Goal: Book appointment/travel/reservation

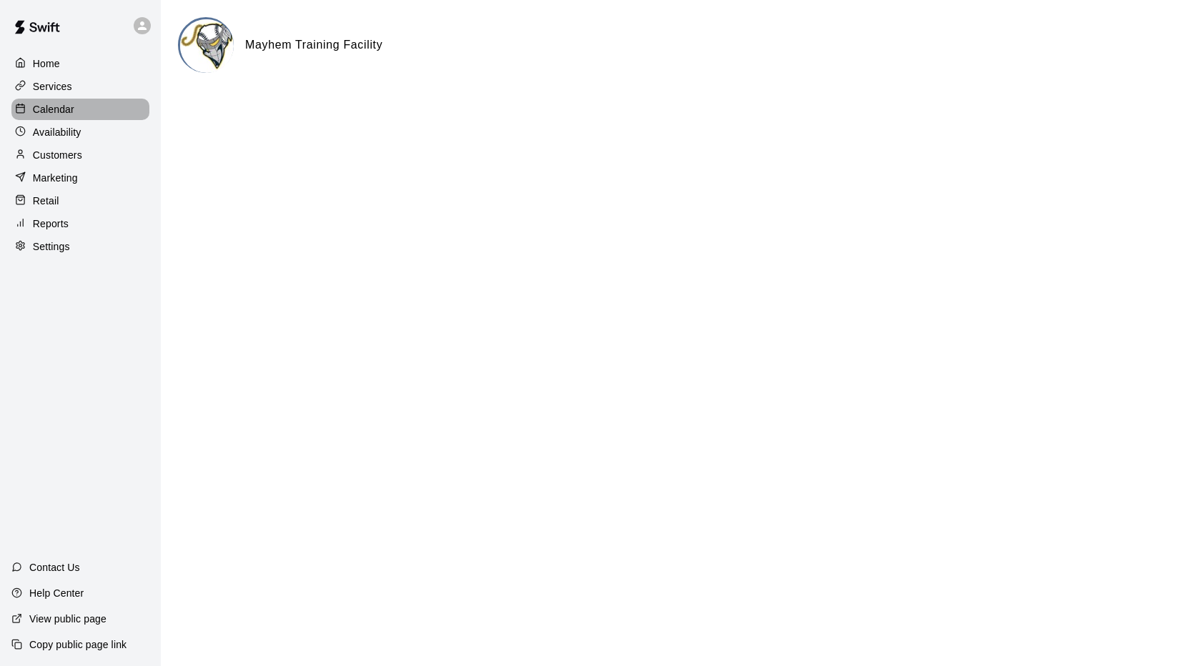
click at [61, 111] on p "Calendar" at bounding box center [53, 109] width 41 height 14
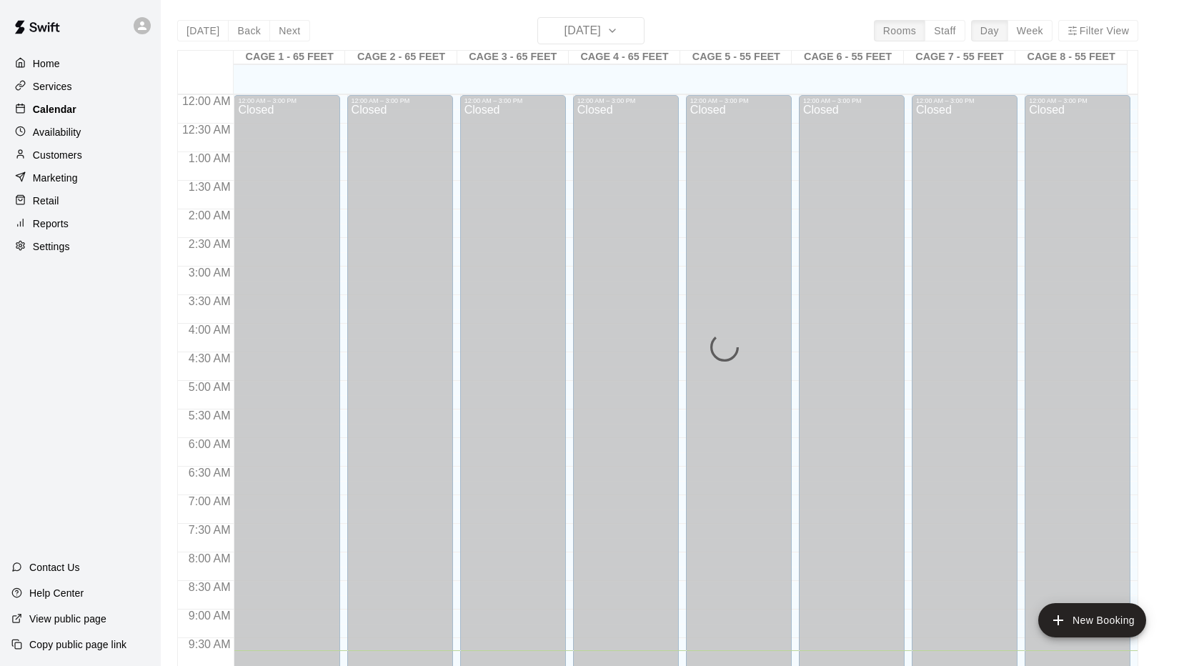
scroll to position [556, 0]
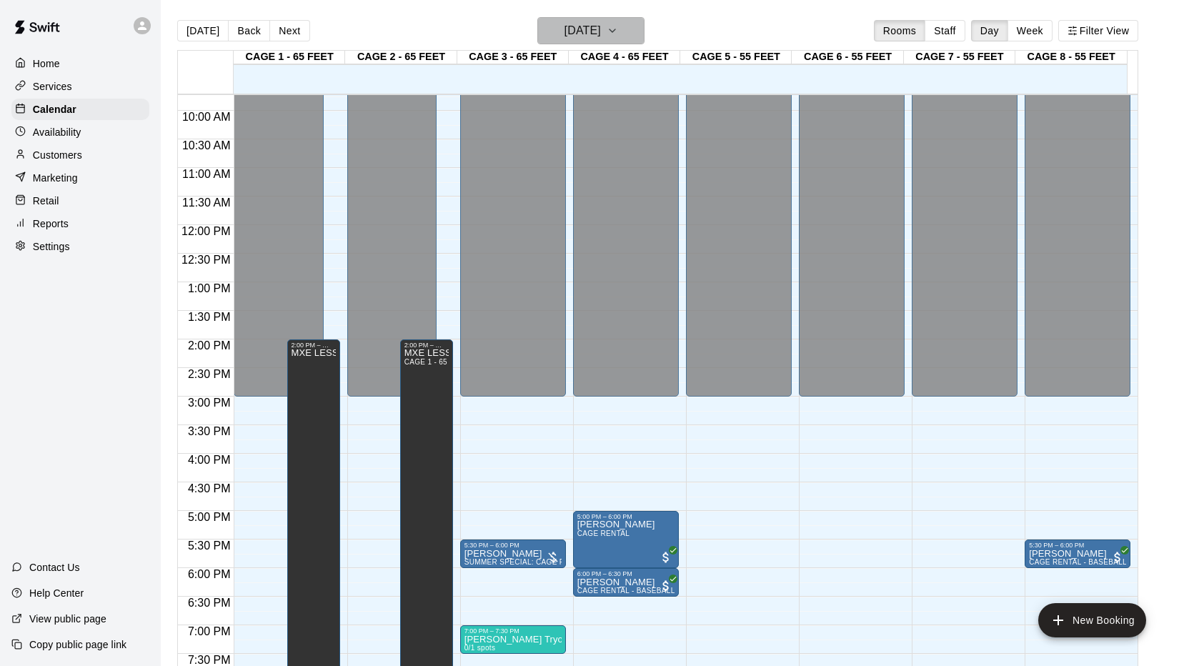
click at [645, 31] on button "[DATE]" at bounding box center [591, 30] width 107 height 27
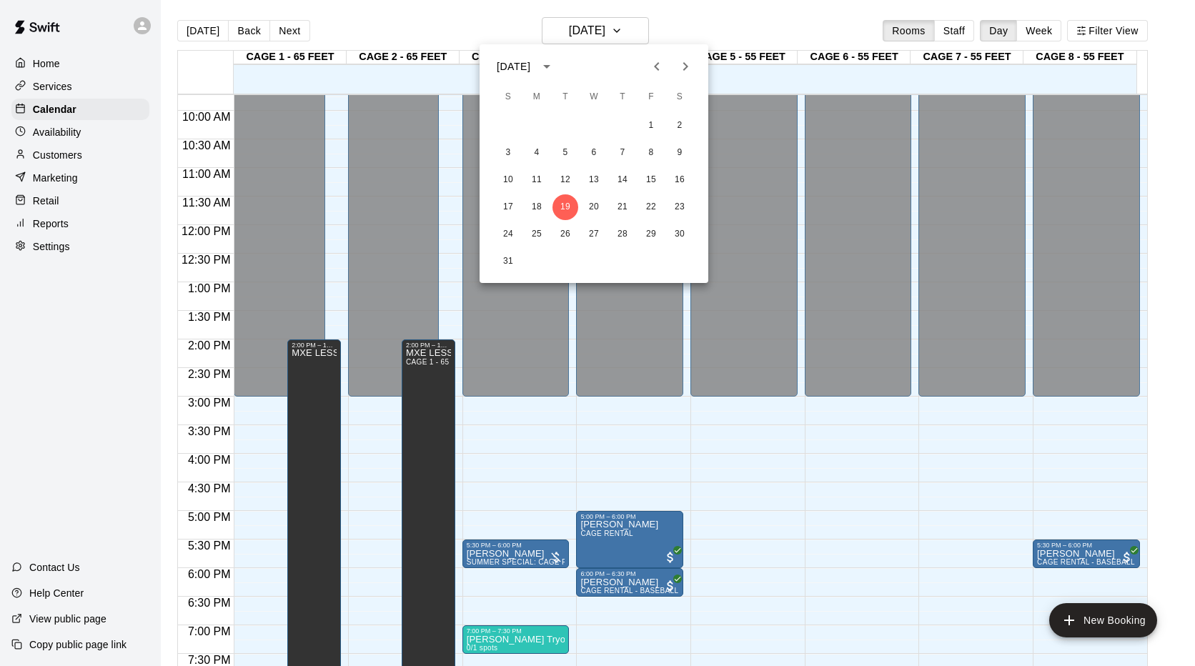
click at [687, 66] on icon "Next month" at bounding box center [685, 66] width 17 height 17
click at [561, 124] on button "2" at bounding box center [566, 126] width 26 height 26
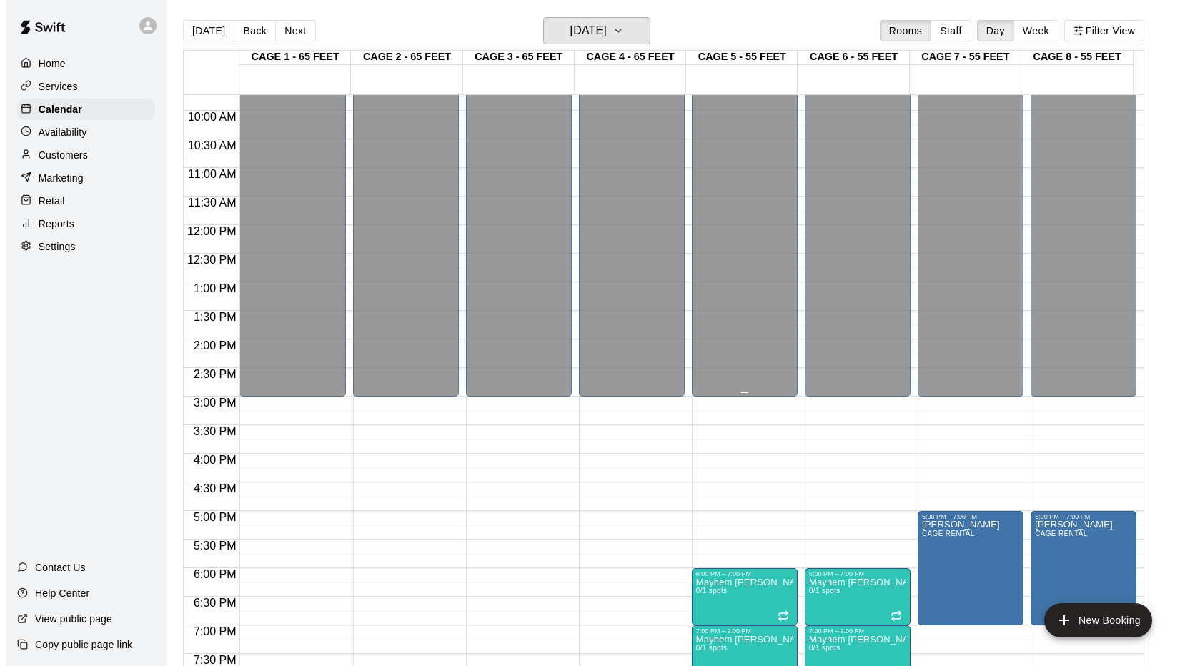
scroll to position [771, 0]
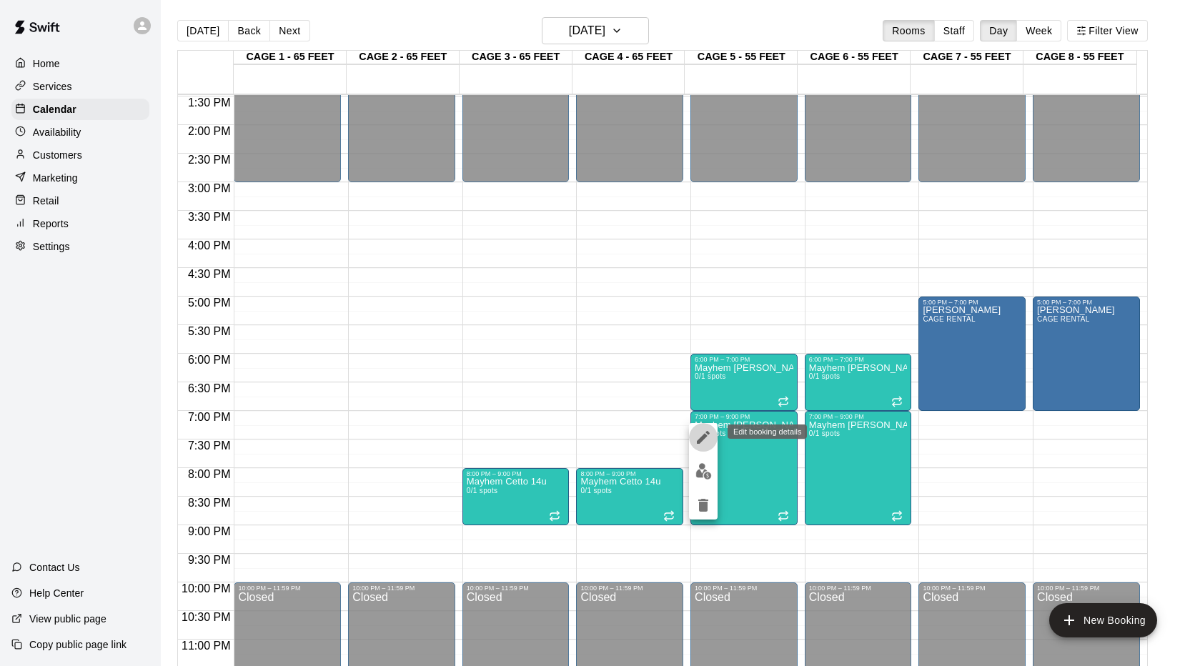
click at [701, 438] on icon "edit" at bounding box center [703, 437] width 13 height 13
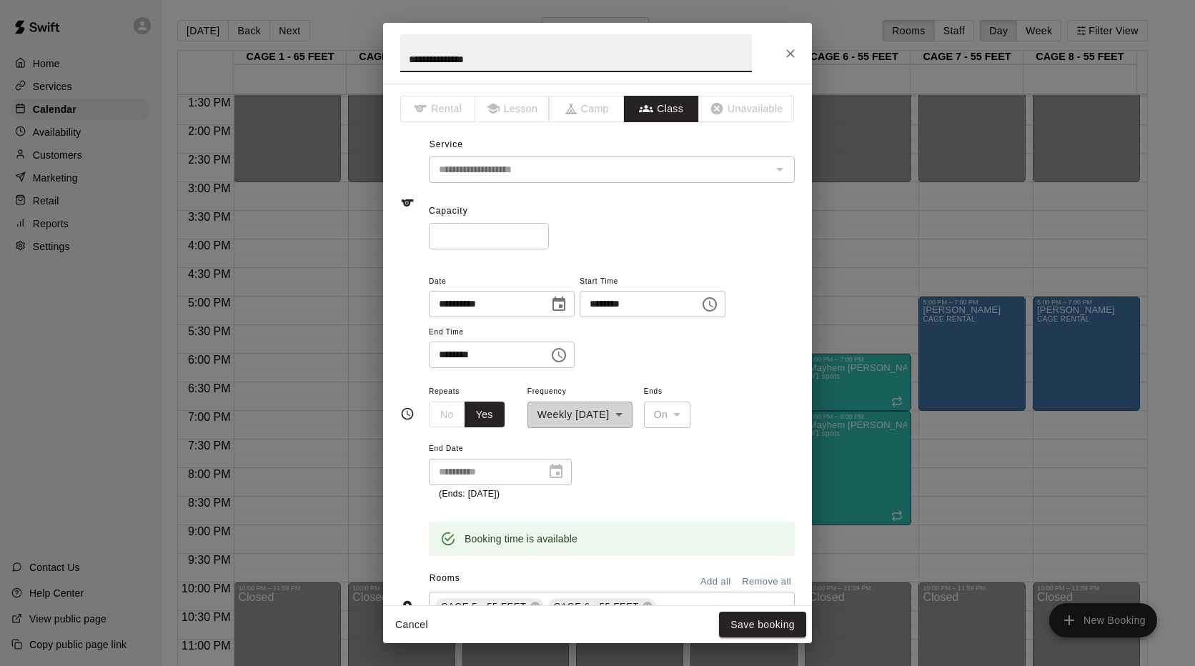
click at [568, 357] on icon "Choose time, selected time is 9:00 PM" at bounding box center [558, 355] width 17 height 17
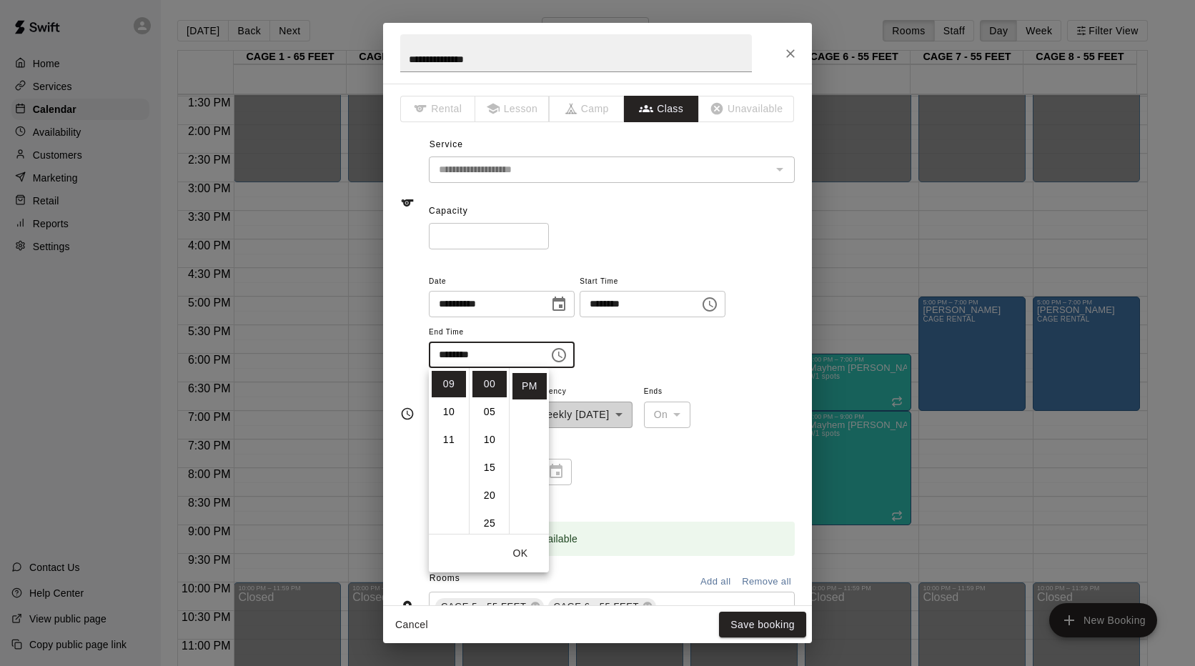
scroll to position [179, 0]
click at [447, 425] on li "08" at bounding box center [449, 428] width 34 height 26
type input "********"
click at [636, 446] on div "**********" at bounding box center [612, 441] width 366 height 119
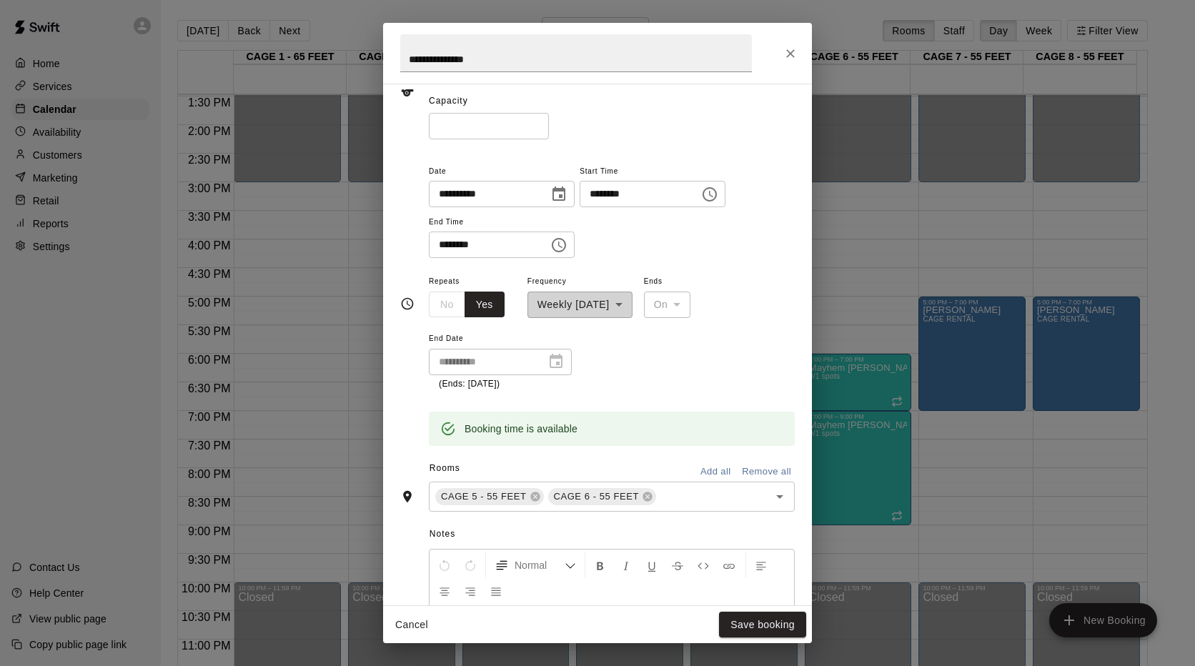
scroll to position [214, 0]
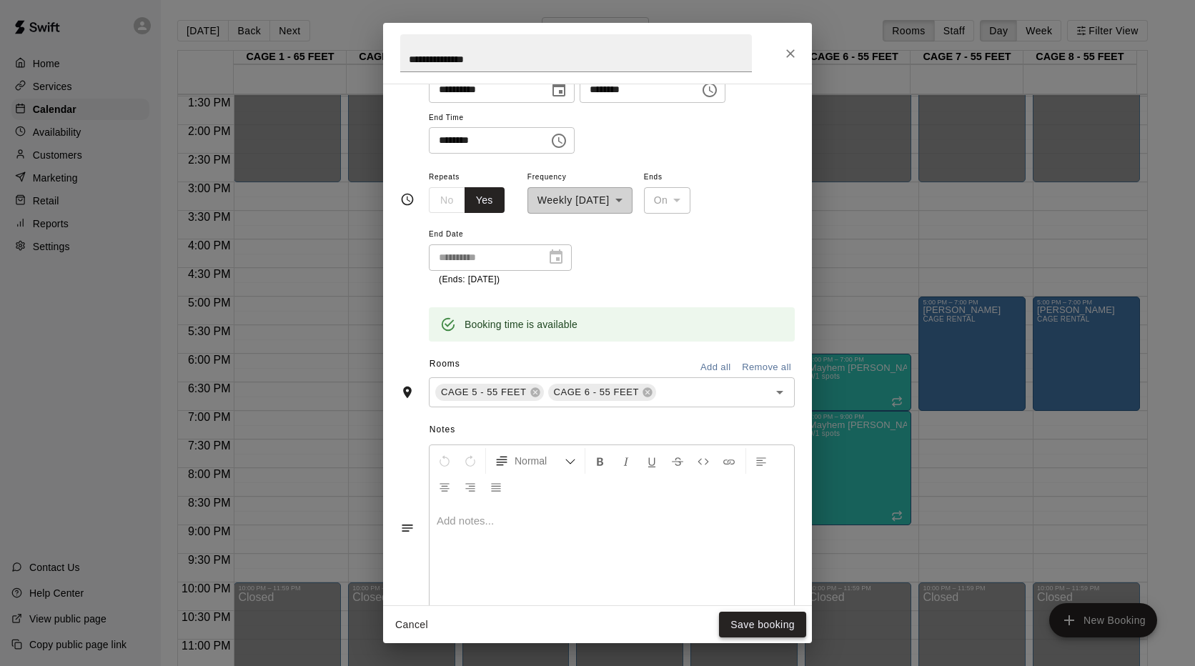
click at [754, 629] on button "Save booking" at bounding box center [762, 625] width 87 height 26
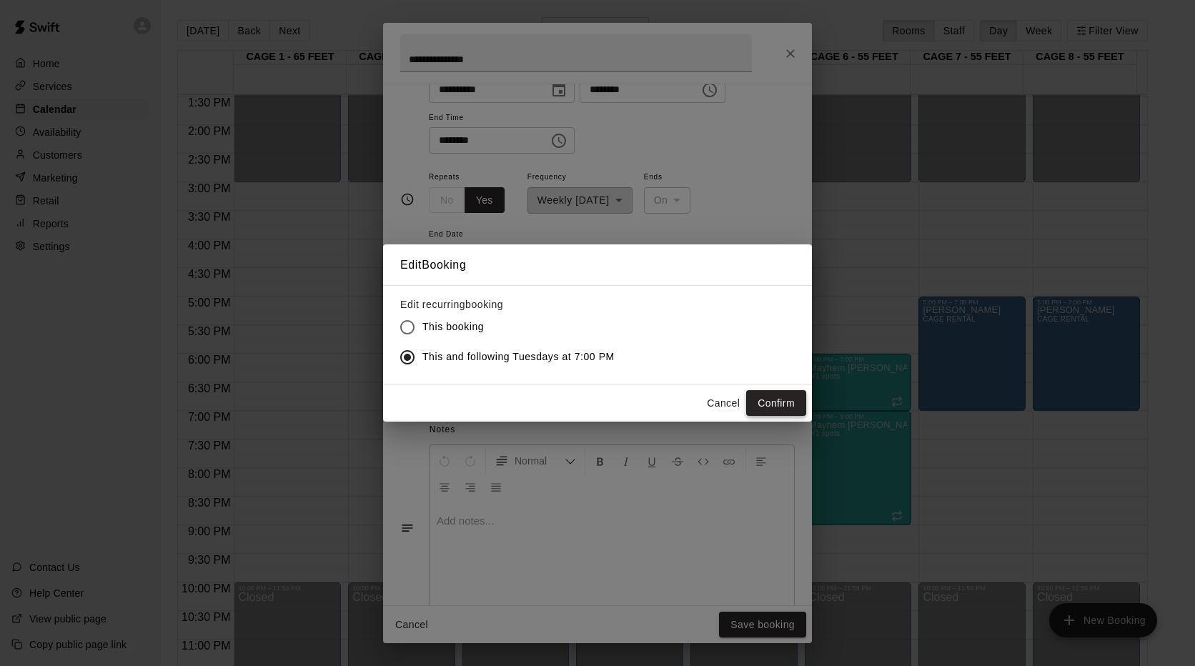
click at [783, 404] on button "Confirm" at bounding box center [776, 403] width 60 height 26
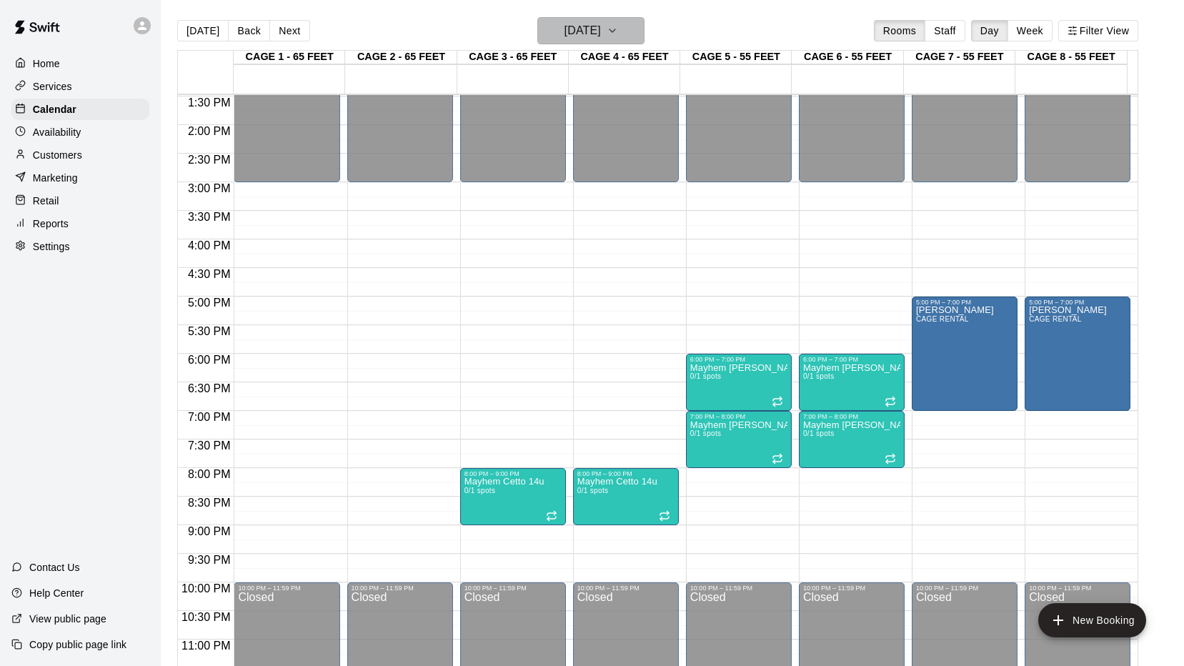
click at [618, 30] on icon "button" at bounding box center [612, 30] width 11 height 17
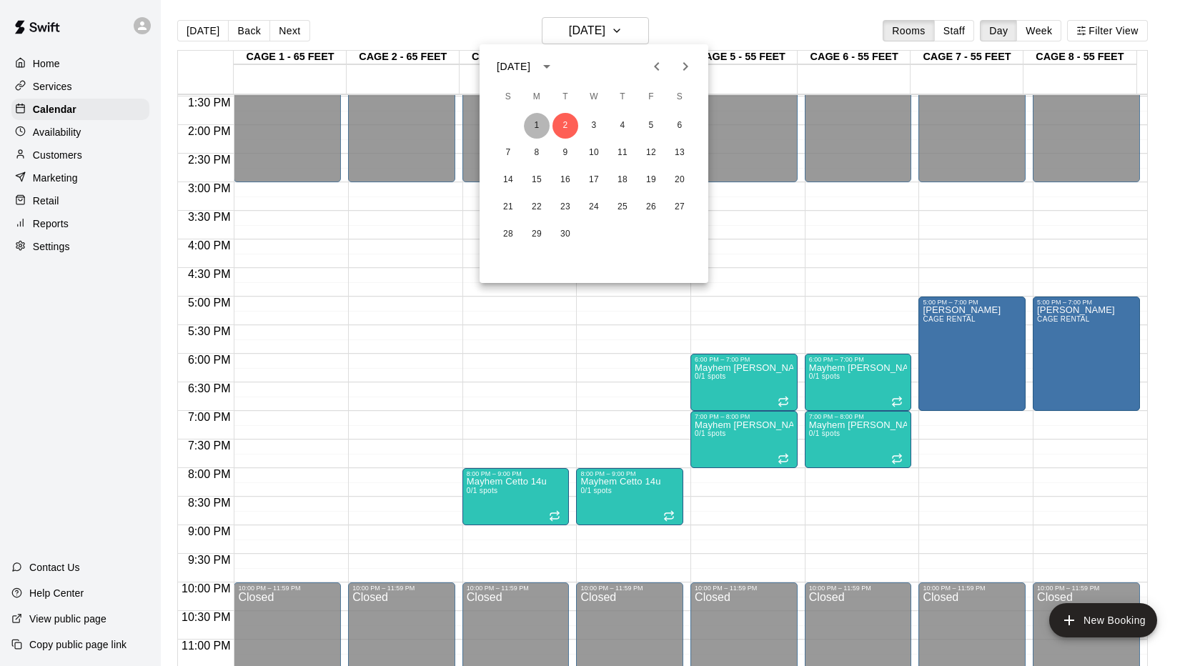
click at [533, 119] on button "1" at bounding box center [537, 126] width 26 height 26
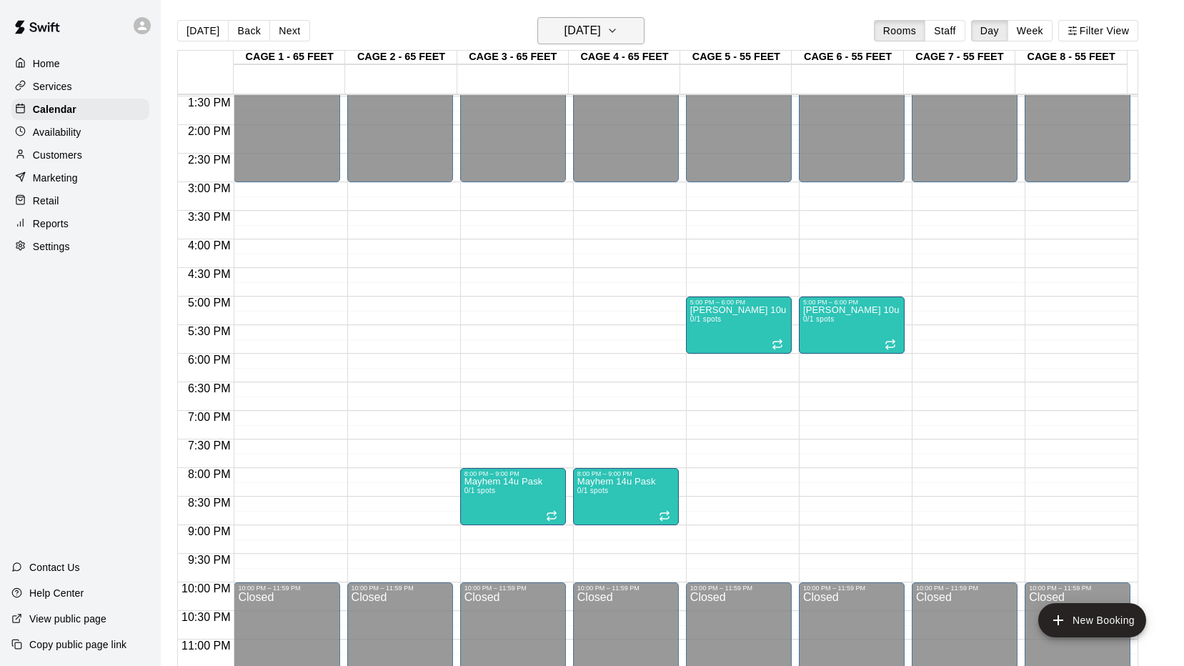
click at [618, 31] on icon "button" at bounding box center [612, 30] width 11 height 17
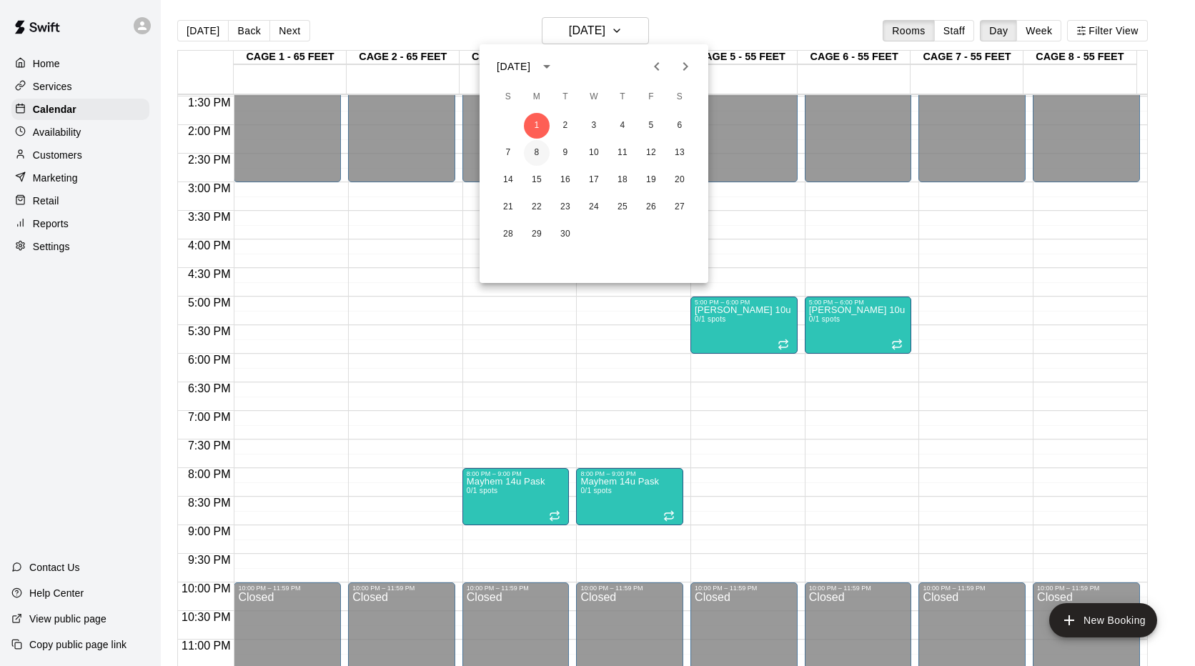
click at [538, 152] on button "8" at bounding box center [537, 153] width 26 height 26
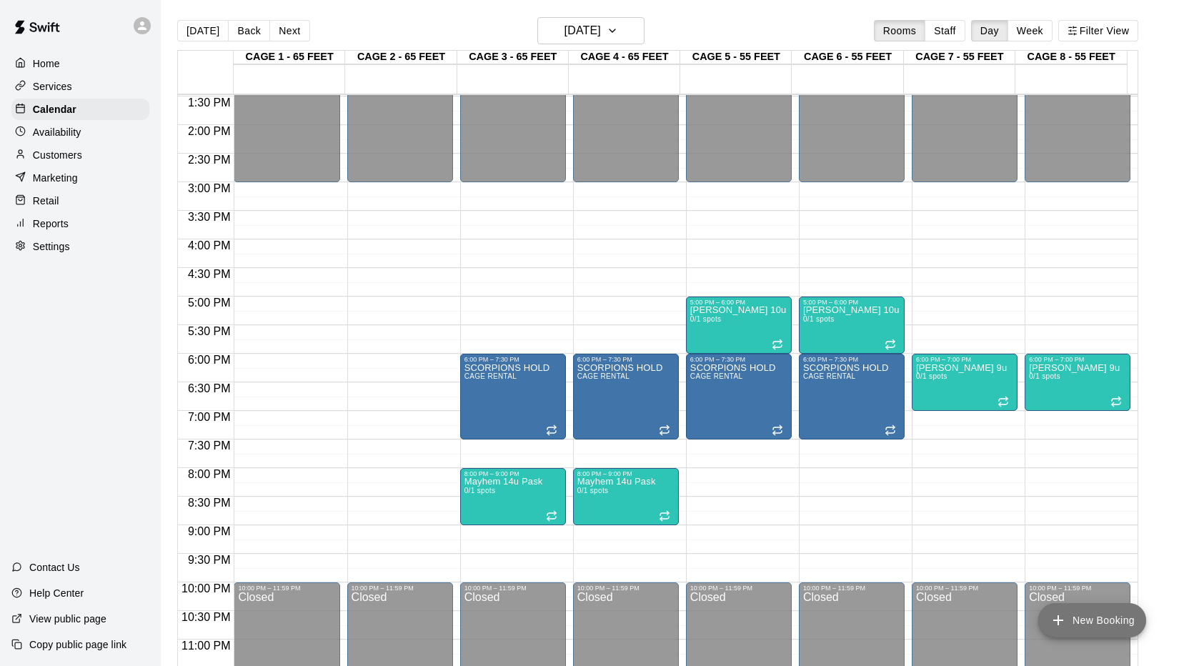
click at [1064, 620] on icon "add" at bounding box center [1058, 620] width 17 height 17
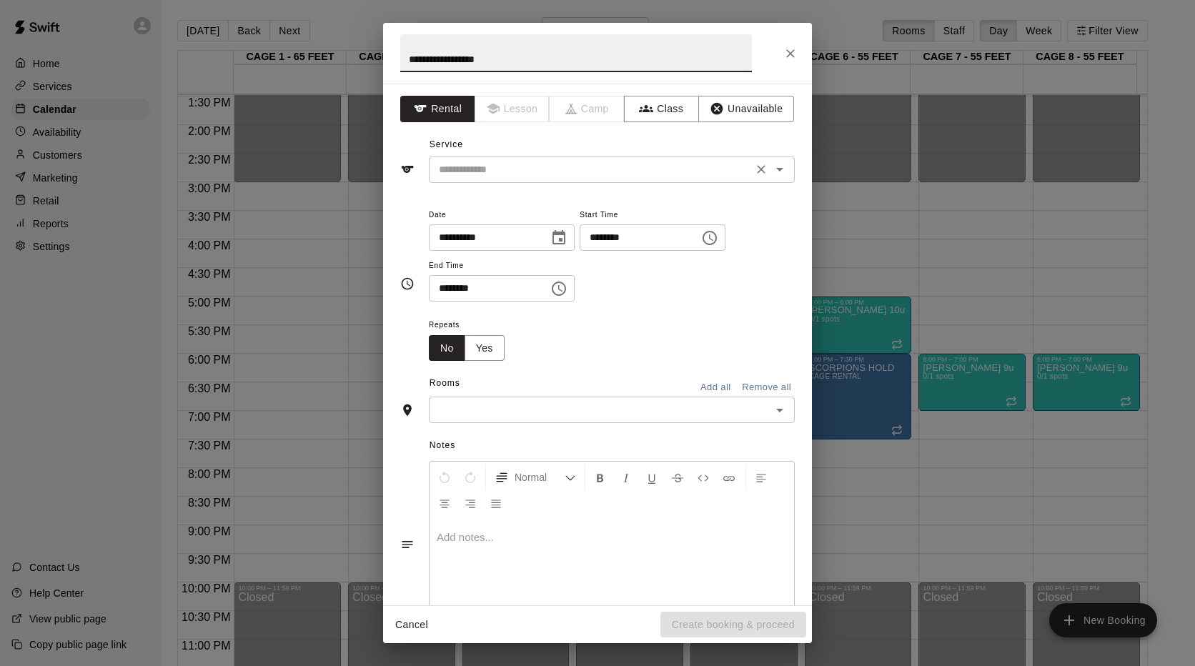
type input "**********"
click at [598, 175] on input "text" at bounding box center [590, 170] width 315 height 18
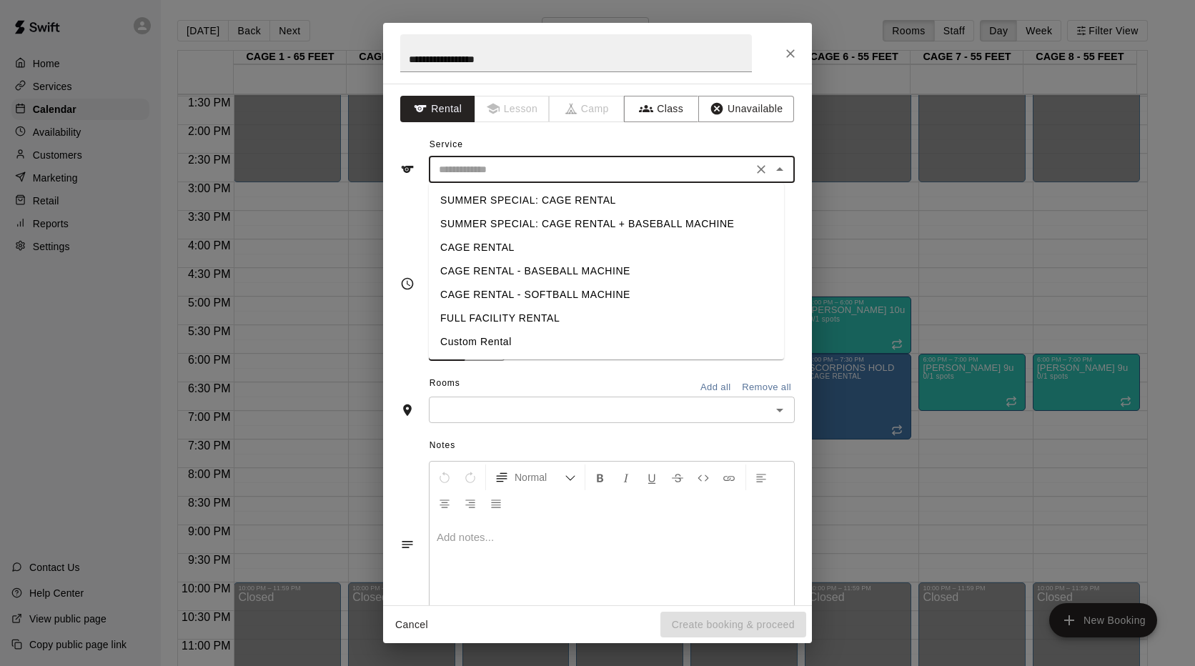
click at [403, 327] on div "**********" at bounding box center [597, 284] width 395 height 156
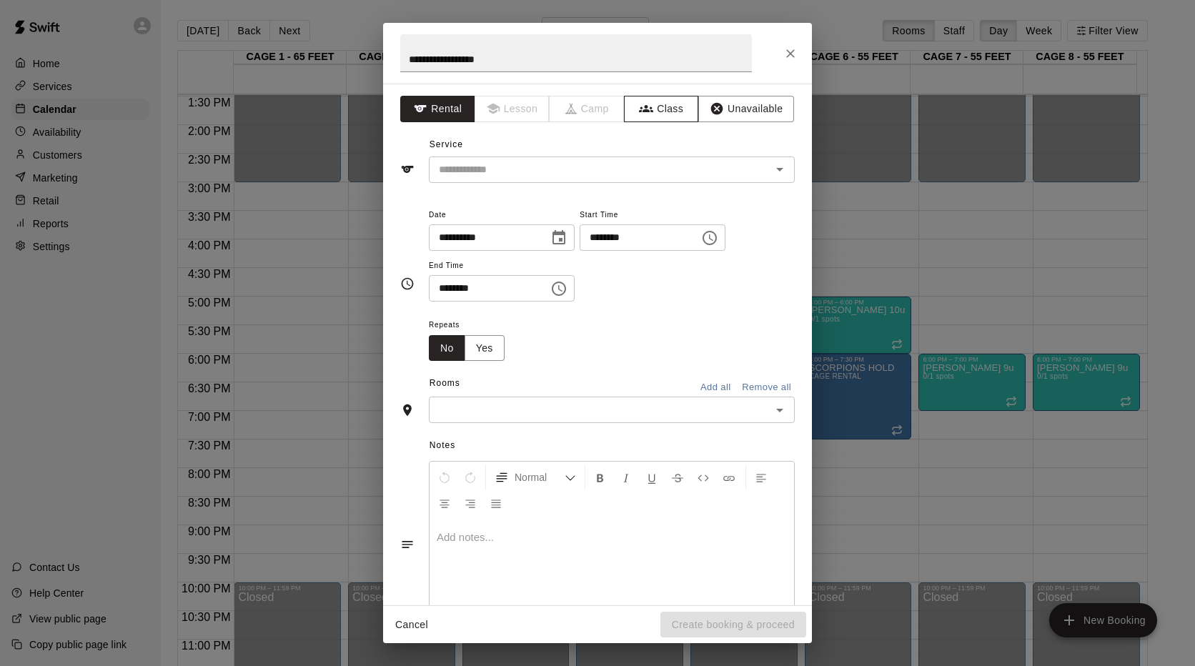
click at [640, 108] on icon "button" at bounding box center [646, 109] width 14 height 14
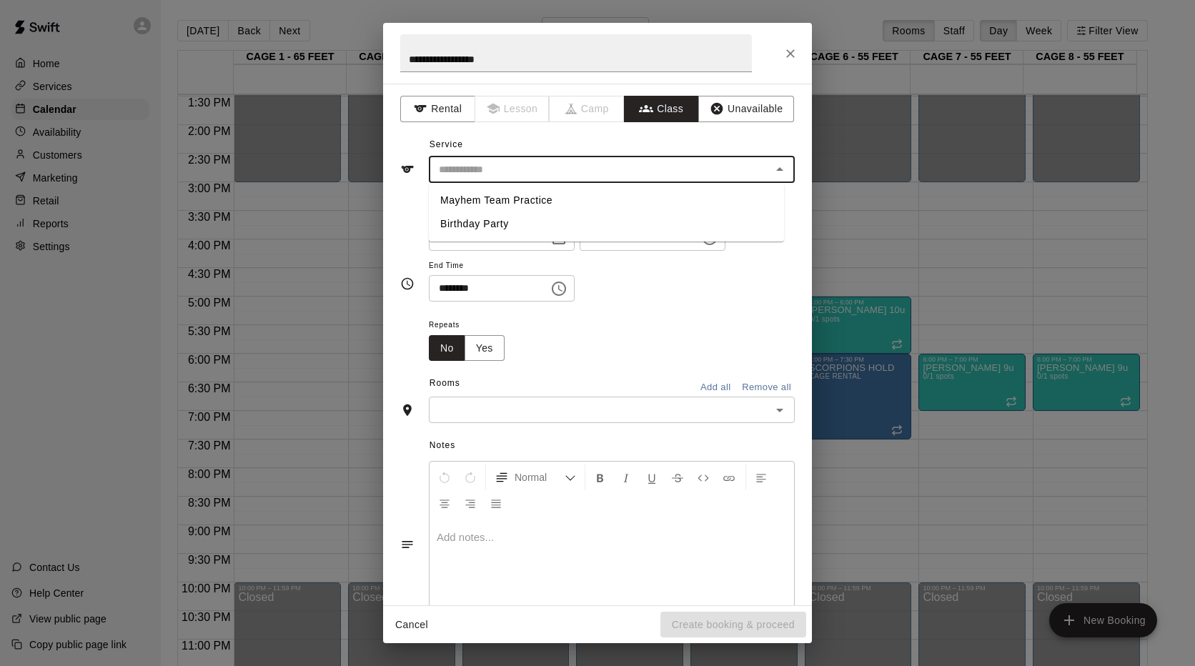
click at [570, 173] on input "text" at bounding box center [600, 170] width 334 height 18
click at [530, 204] on li "Mayhem Team Practice" at bounding box center [606, 201] width 355 height 24
type input "**********"
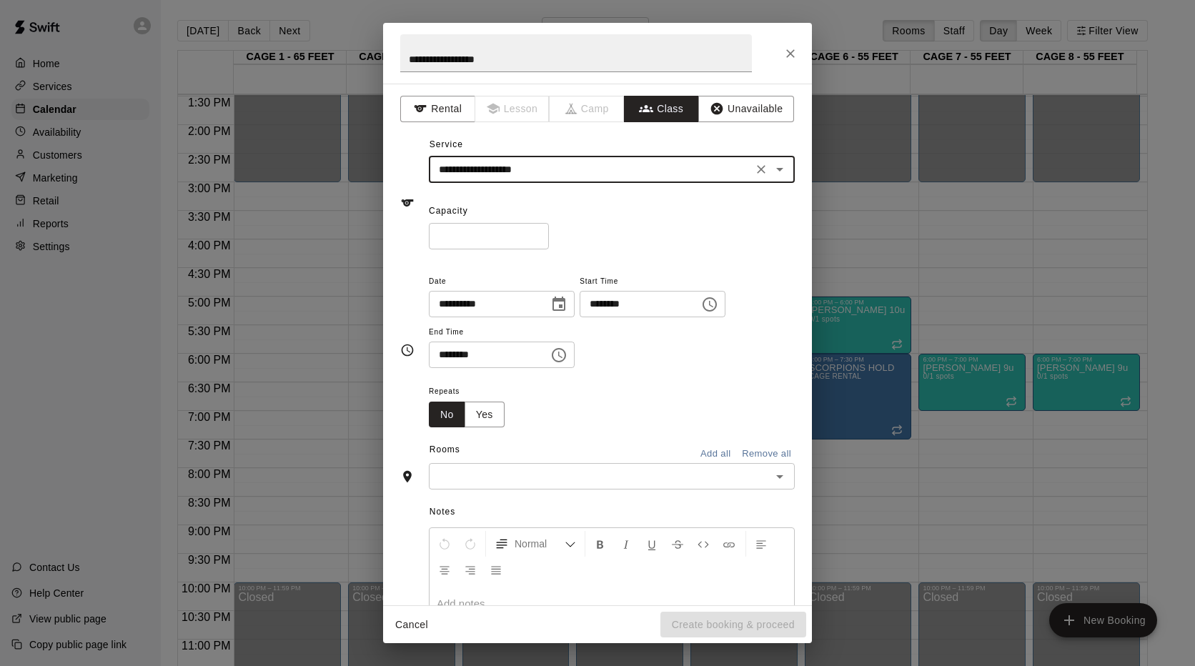
click at [658, 302] on input "********" at bounding box center [635, 304] width 110 height 26
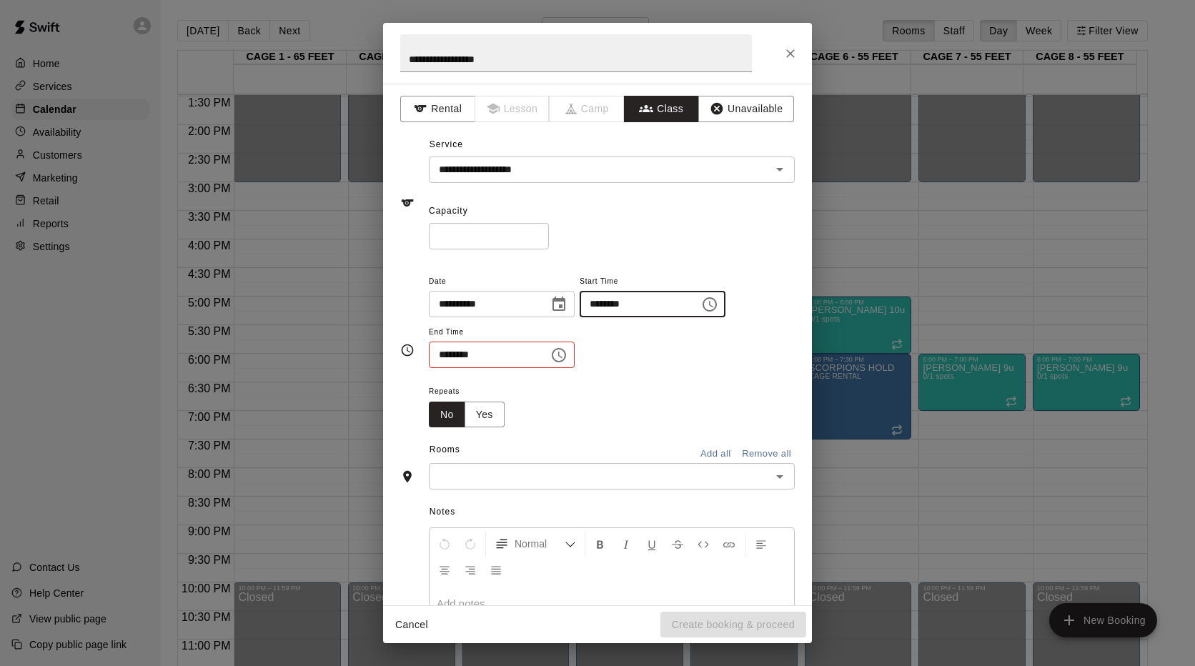
type input "********"
click at [490, 422] on button "Yes" at bounding box center [485, 415] width 40 height 26
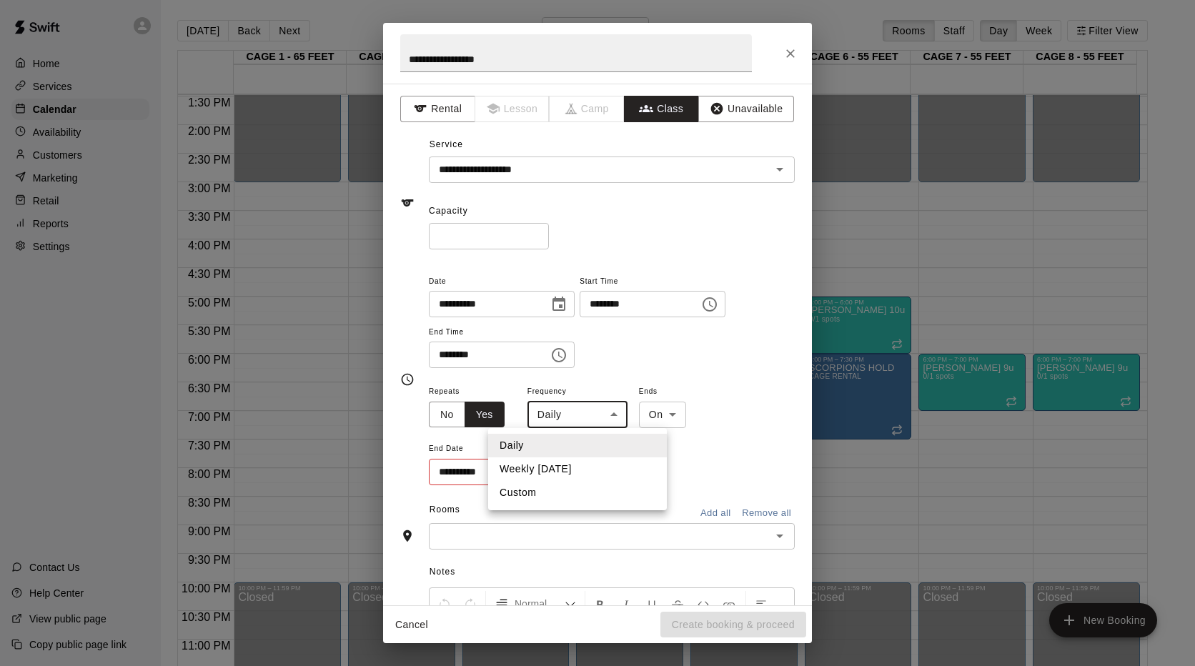
click at [600, 416] on body "Home Services Calendar Availability Customers Marketing Retail Reports Settings…" at bounding box center [597, 344] width 1195 height 689
click at [567, 465] on li "Weekly [DATE]" at bounding box center [577, 469] width 179 height 24
type input "******"
click at [563, 470] on icon "Choose date" at bounding box center [556, 471] width 17 height 17
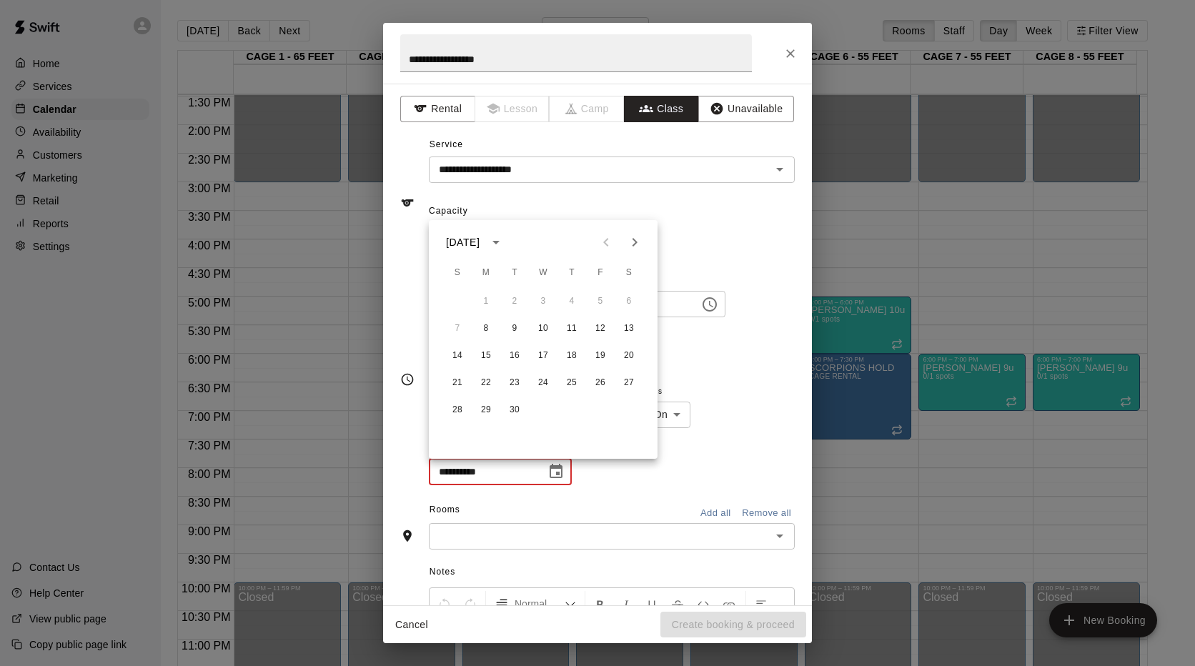
click at [631, 233] on button "Next month" at bounding box center [634, 242] width 29 height 29
click at [486, 327] on button "3" at bounding box center [486, 329] width 26 height 26
type input "**********"
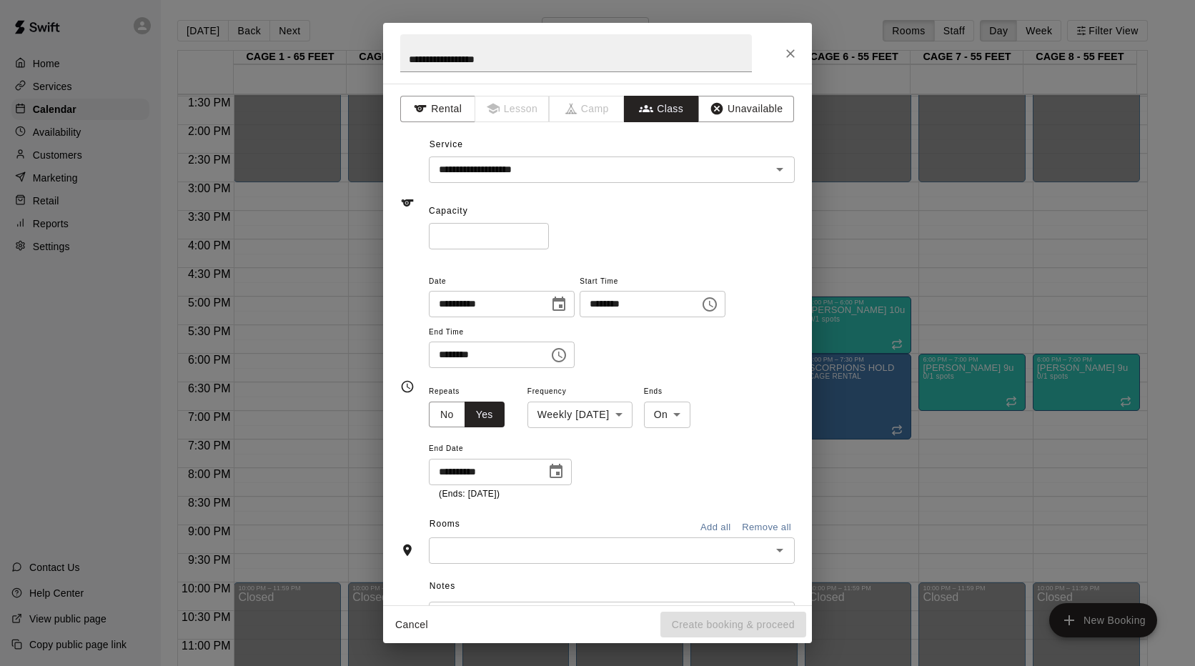
click at [703, 552] on input "text" at bounding box center [600, 551] width 334 height 18
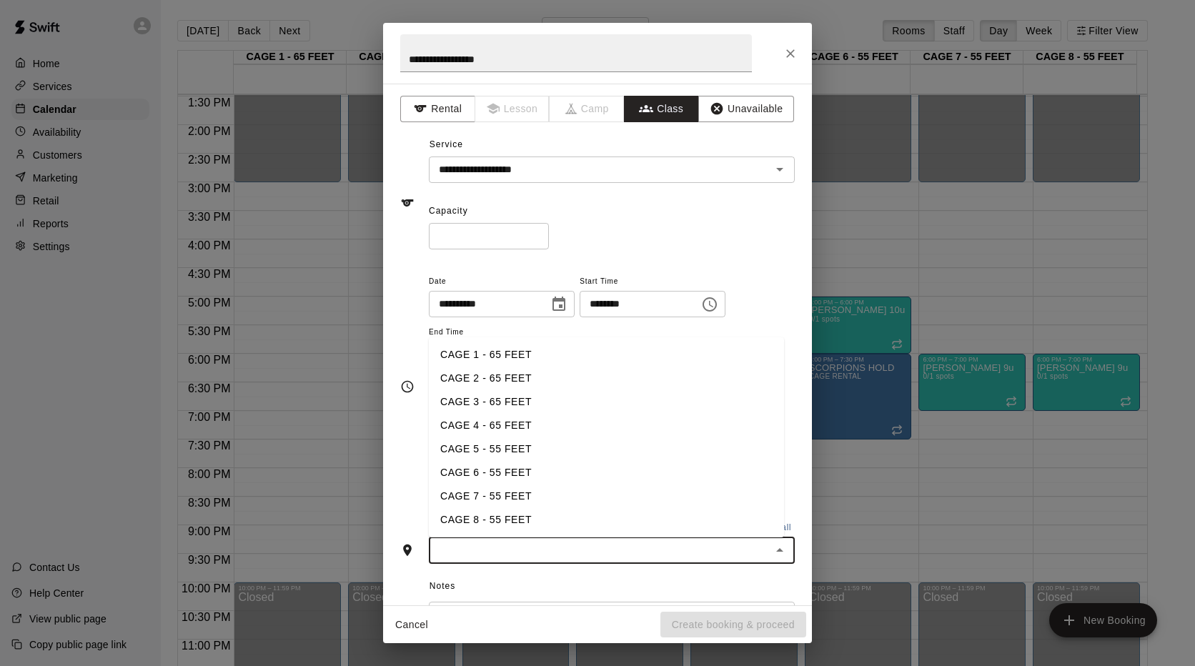
click at [492, 492] on li "CAGE 7 - 55 FEET" at bounding box center [606, 497] width 355 height 24
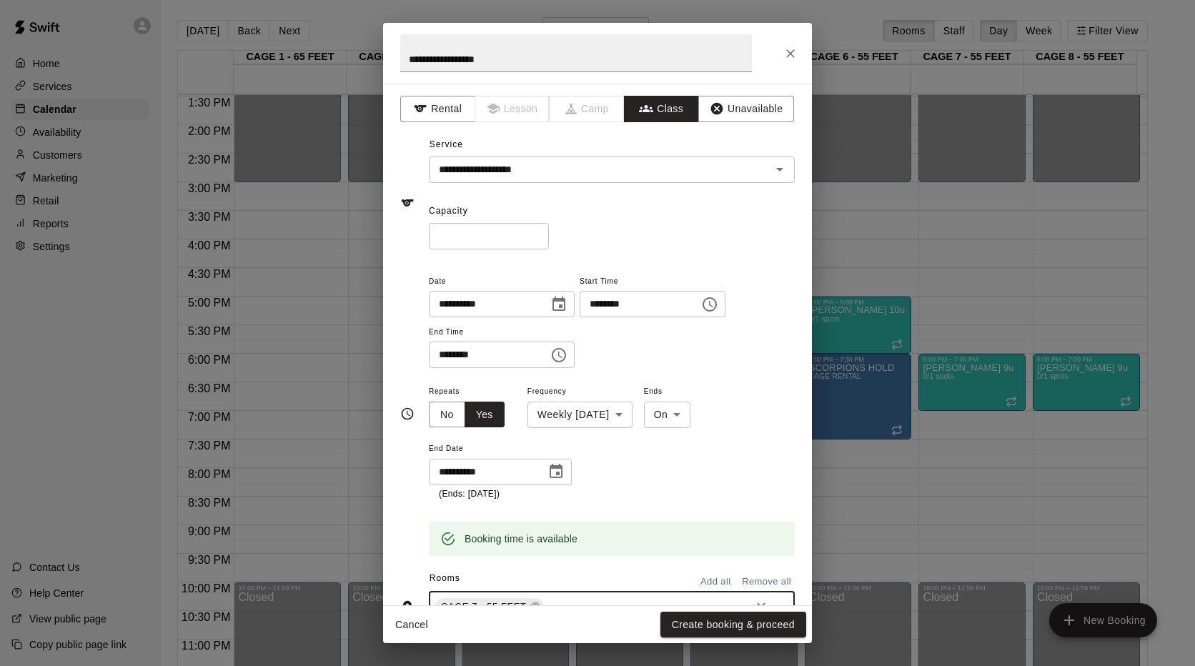
scroll to position [247, 0]
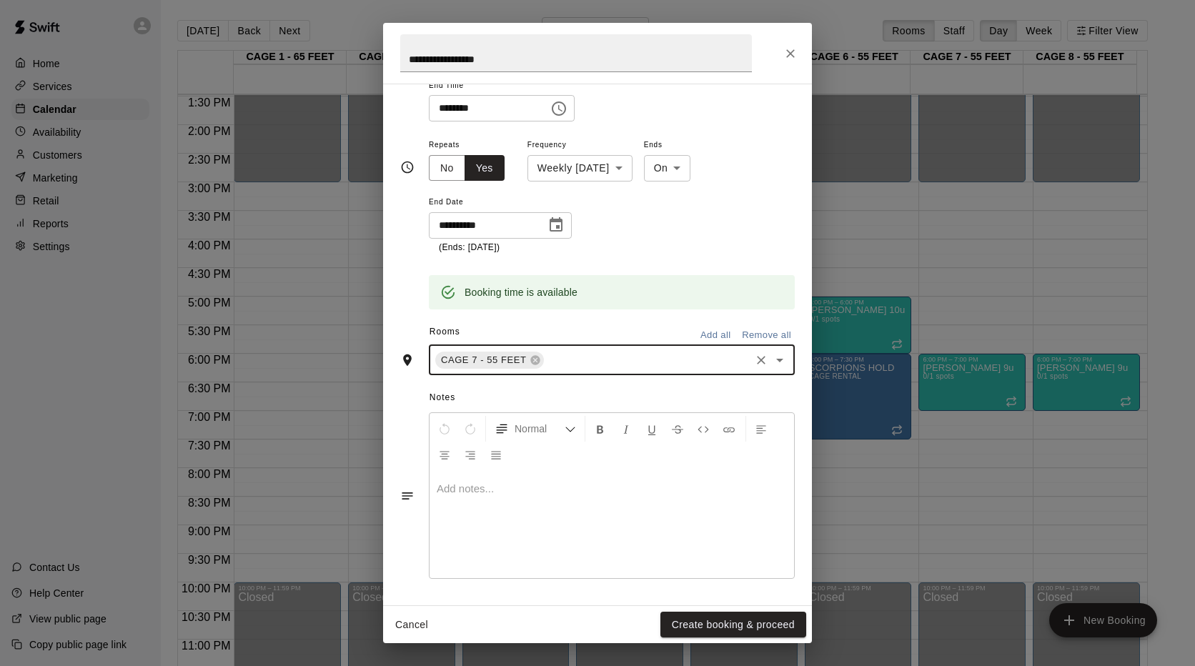
click at [773, 362] on icon "Open" at bounding box center [779, 360] width 17 height 17
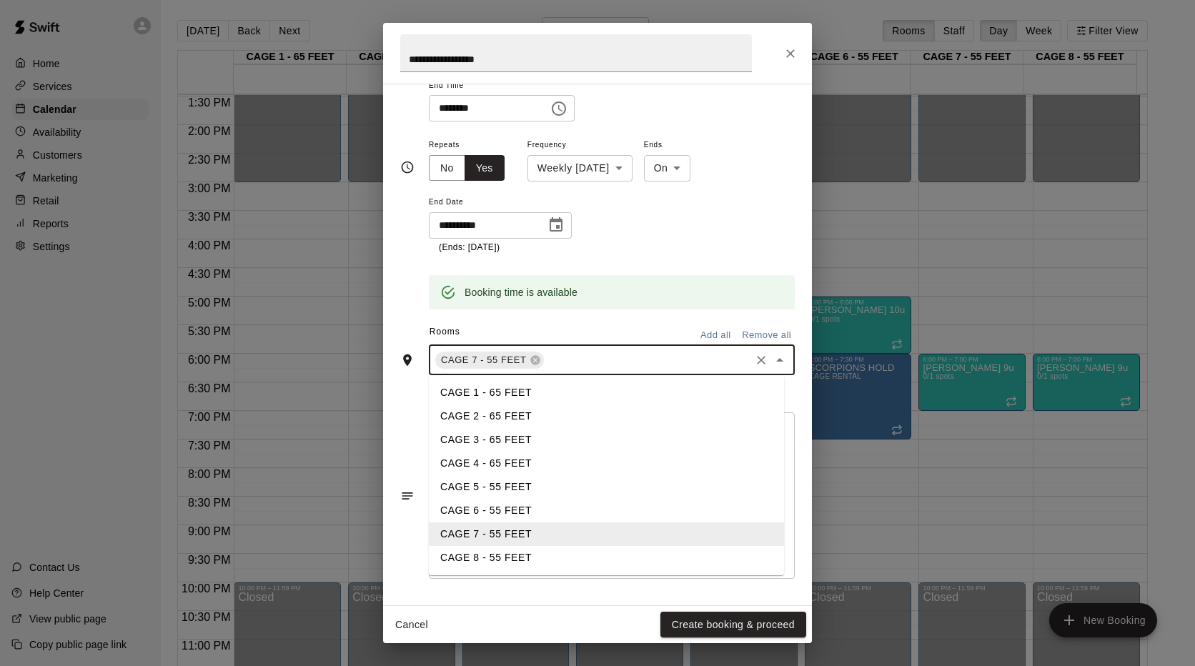
click at [480, 556] on li "CAGE 8 - 55 FEET" at bounding box center [606, 558] width 355 height 24
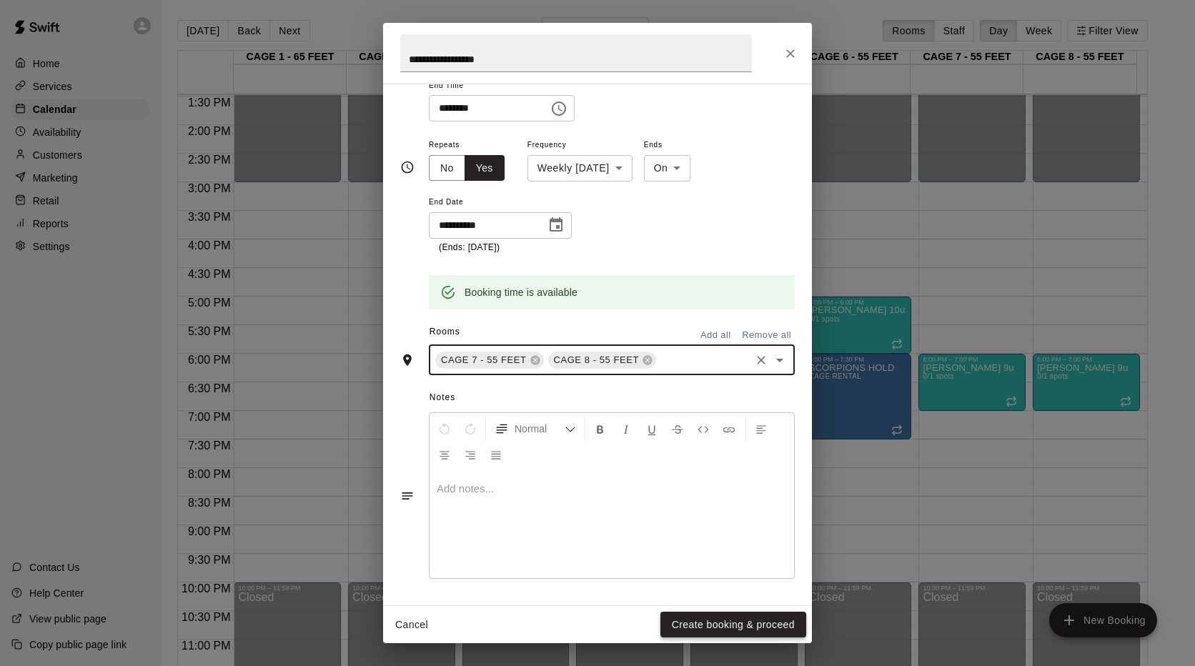
click at [741, 625] on button "Create booking & proceed" at bounding box center [733, 625] width 146 height 26
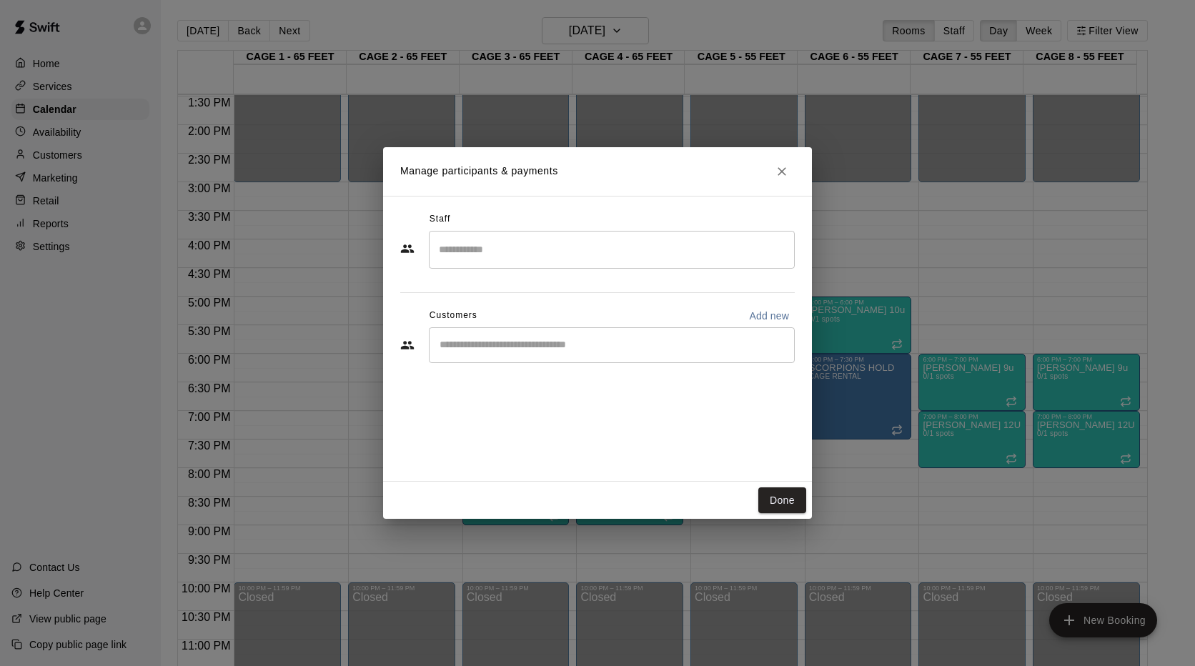
click at [785, 174] on icon "Close" at bounding box center [782, 171] width 9 height 9
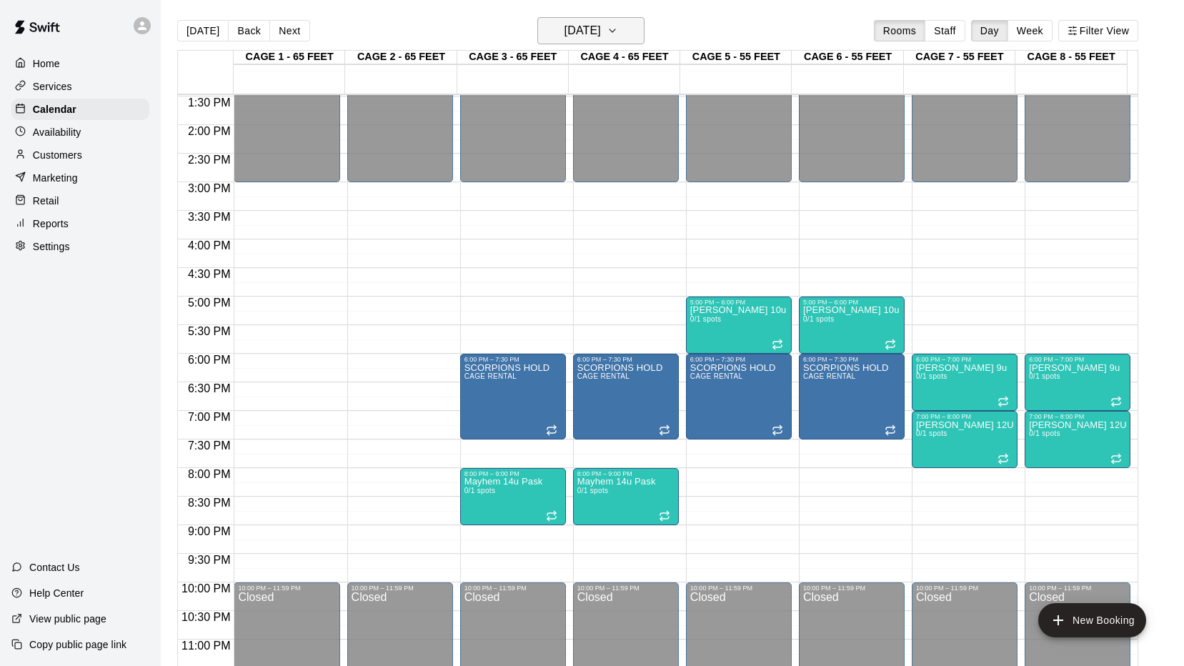
click at [618, 32] on icon "button" at bounding box center [612, 30] width 11 height 17
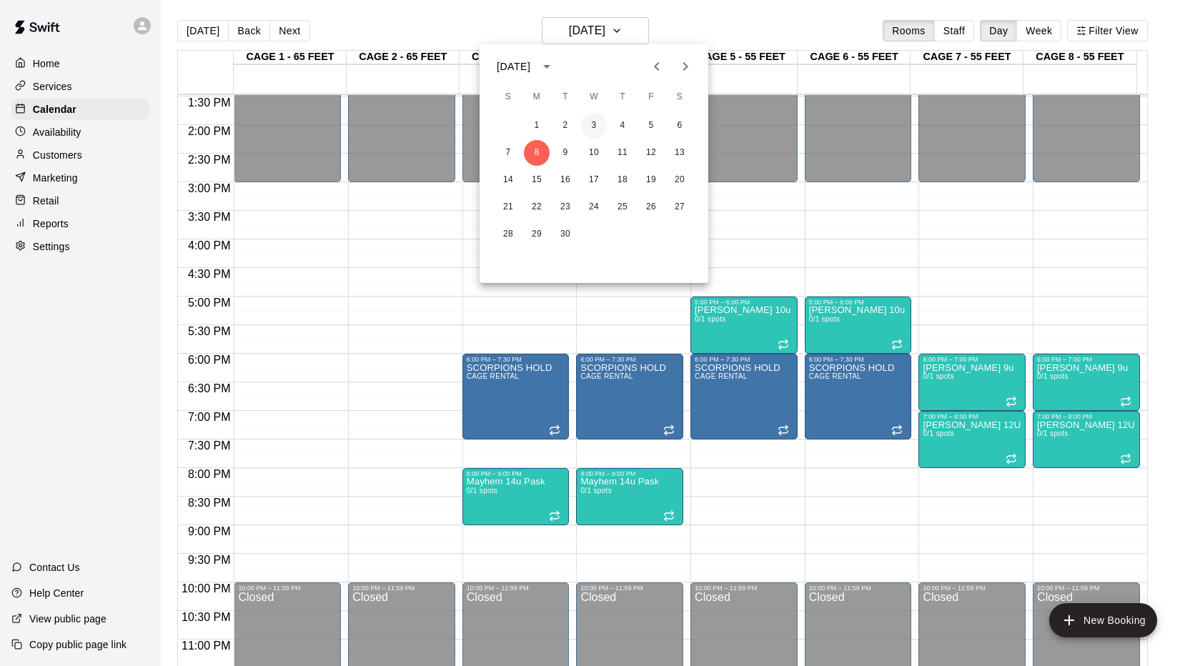
click at [593, 126] on button "3" at bounding box center [594, 126] width 26 height 26
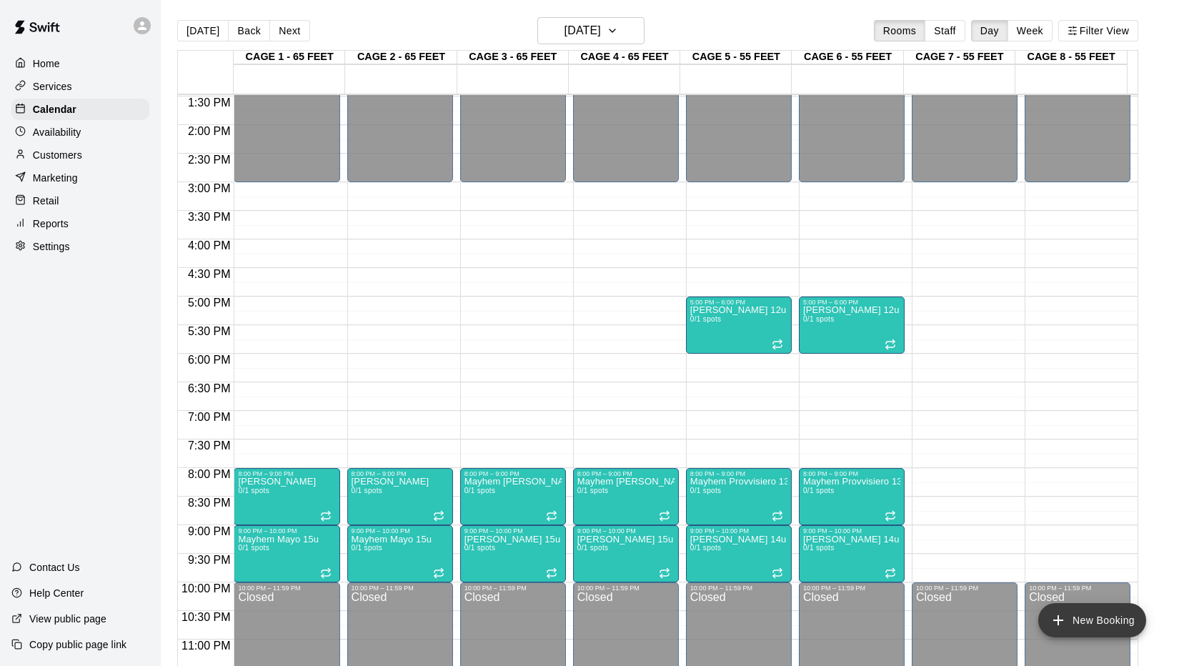
click at [1067, 623] on icon "add" at bounding box center [1058, 620] width 17 height 17
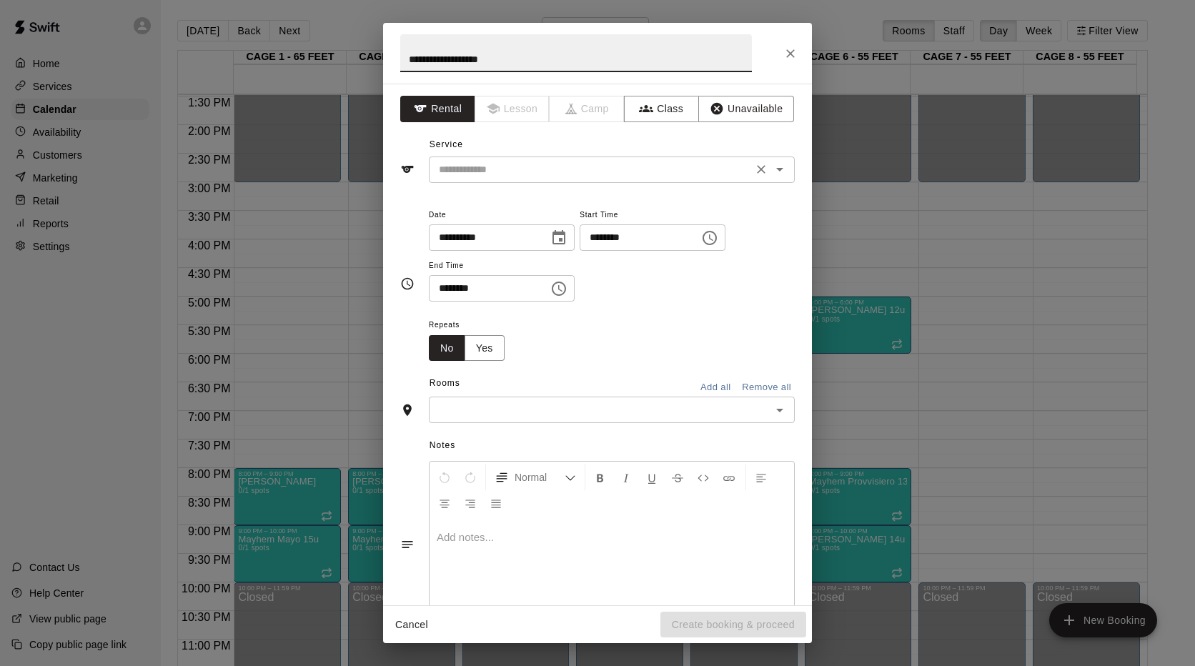
type input "**********"
click at [545, 168] on input "text" at bounding box center [590, 170] width 315 height 18
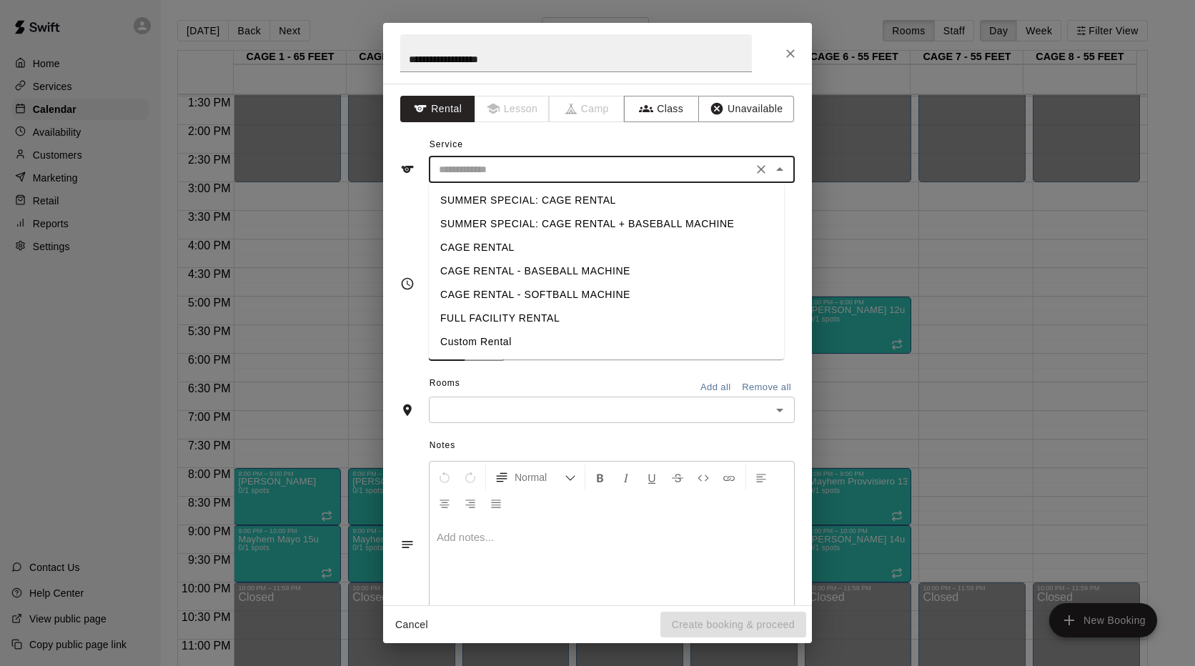
click at [545, 168] on input "text" at bounding box center [590, 170] width 315 height 18
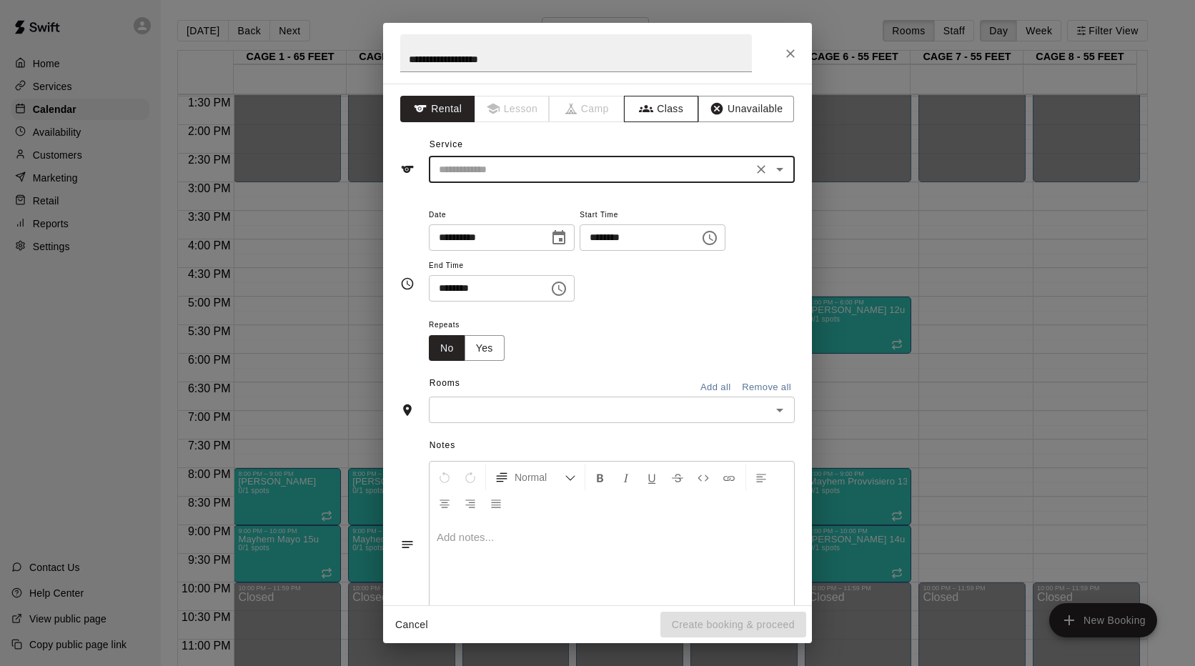
click at [664, 98] on button "Class" at bounding box center [661, 109] width 75 height 26
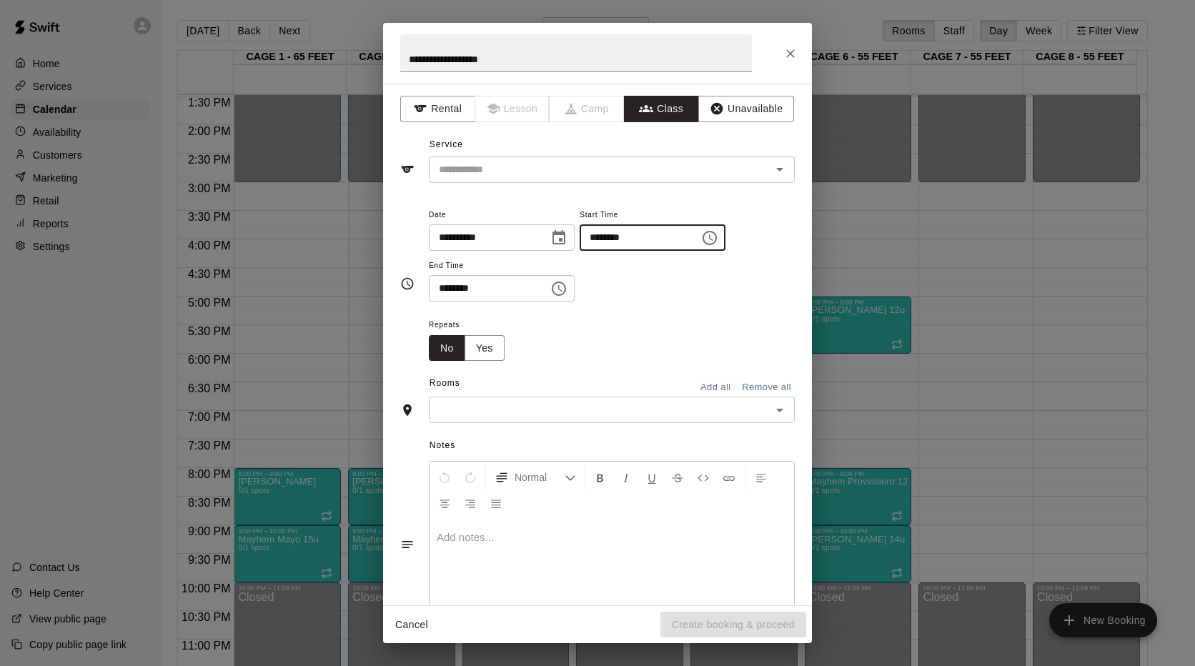
click at [625, 246] on input "********" at bounding box center [635, 237] width 110 height 26
click at [718, 235] on icon "Choose time, selected time is 9:00 AM" at bounding box center [709, 237] width 17 height 17
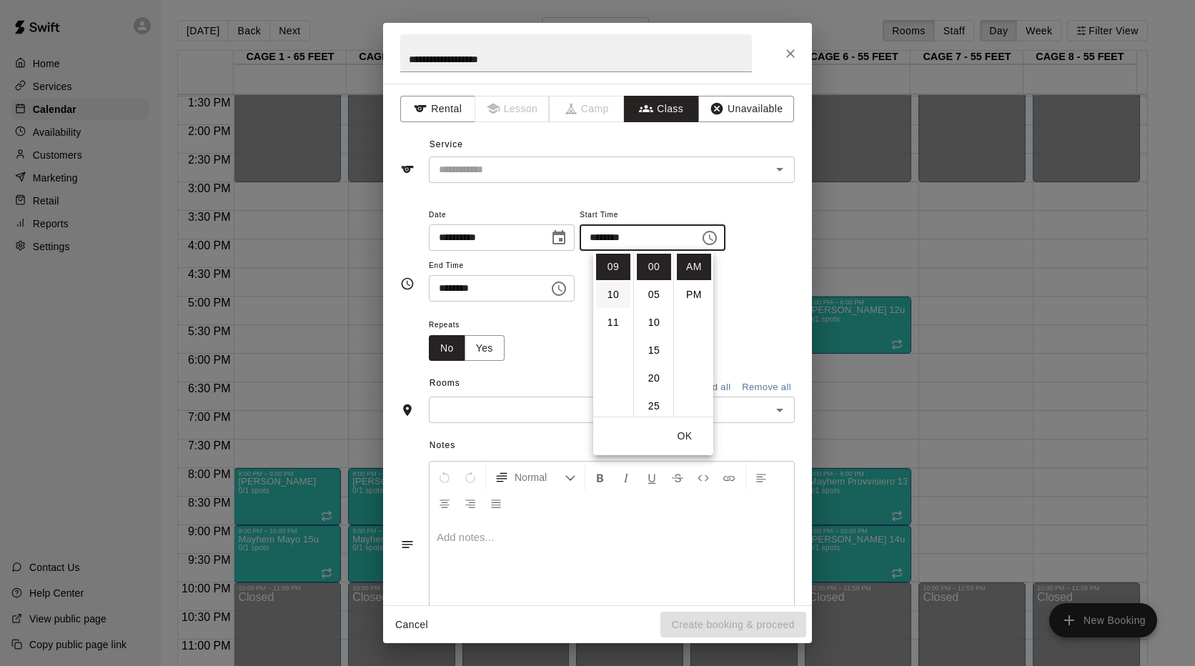
scroll to position [108, 0]
click at [615, 348] on li "07" at bounding box center [613, 354] width 34 height 26
click at [690, 292] on li "PM" at bounding box center [694, 295] width 34 height 26
type input "********"
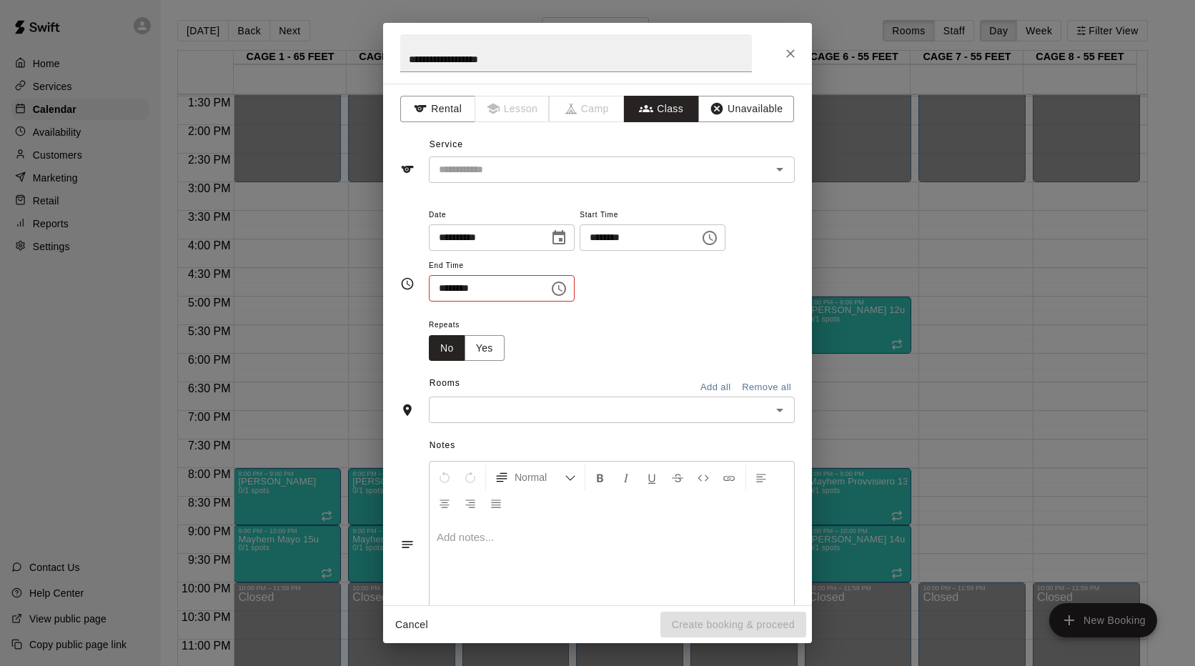
scroll to position [26, 0]
click at [568, 290] on icon "Choose time, selected time is 9:30 AM" at bounding box center [558, 288] width 17 height 17
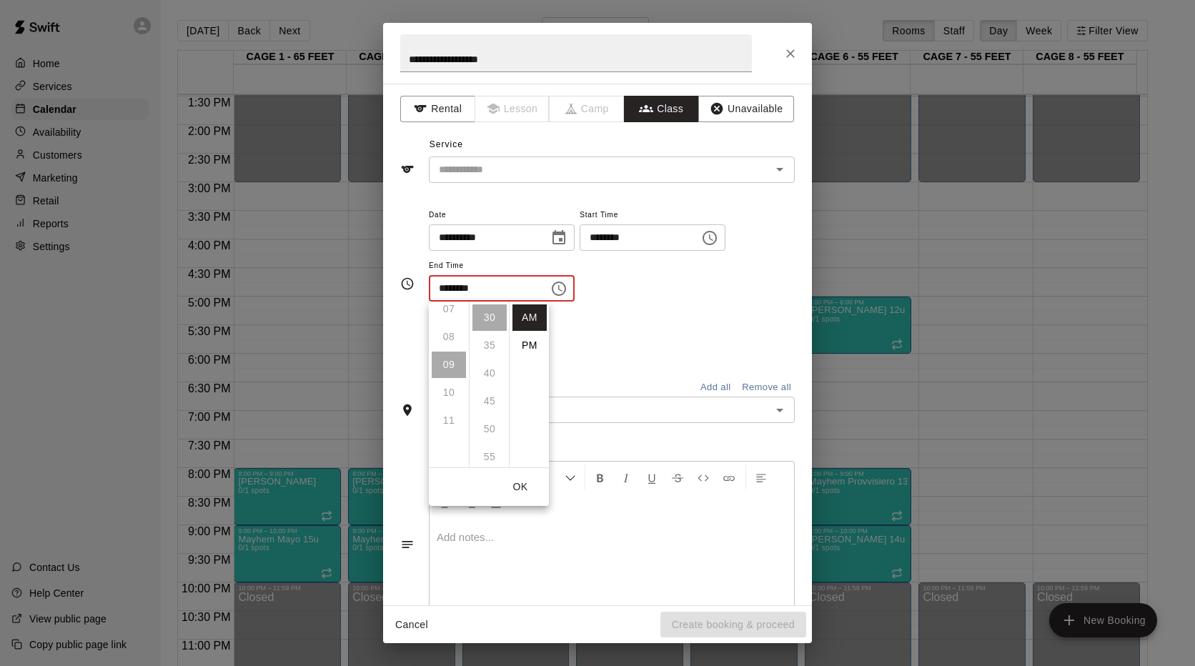
scroll to position [179, 0]
click at [527, 338] on li "PM" at bounding box center [530, 345] width 34 height 26
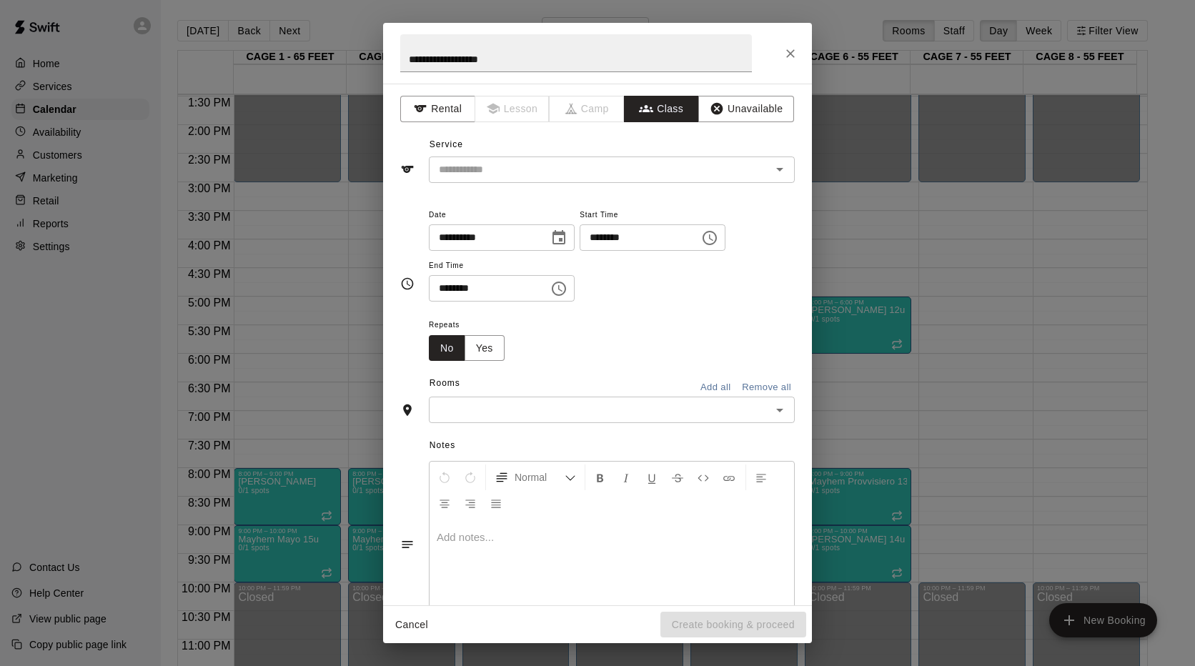
click at [539, 295] on input "********" at bounding box center [484, 288] width 110 height 26
type input "********"
click at [482, 352] on button "Yes" at bounding box center [485, 348] width 40 height 26
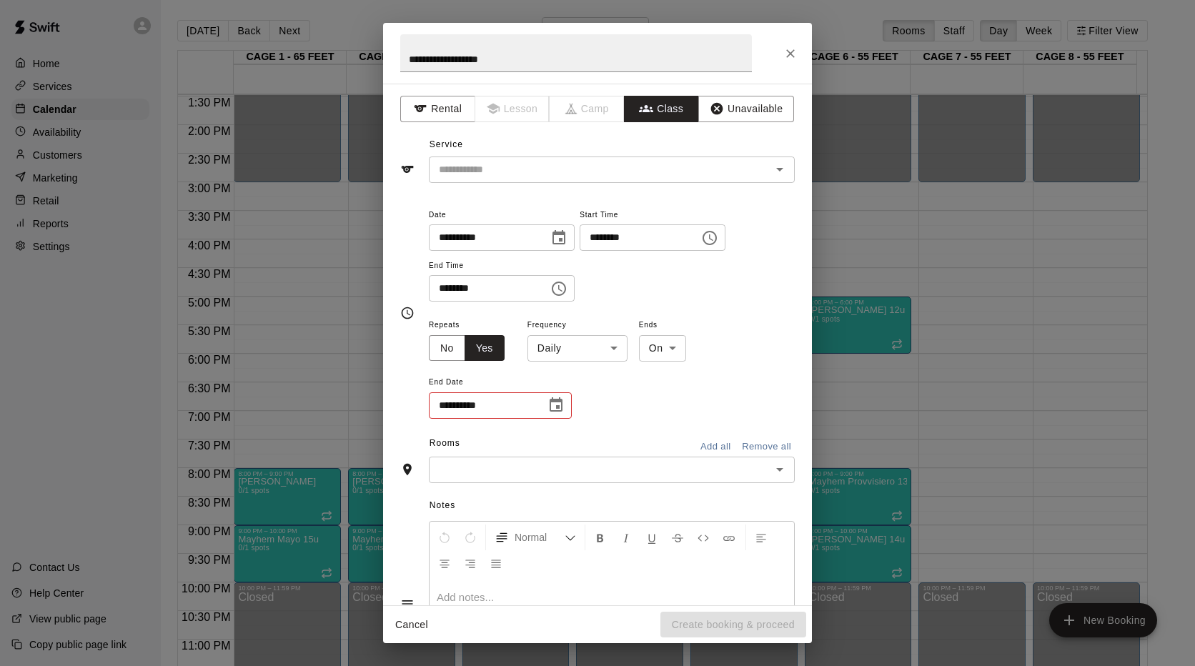
click at [516, 414] on input "**********" at bounding box center [482, 405] width 107 height 26
click at [559, 409] on icon "Choose date" at bounding box center [556, 404] width 13 height 14
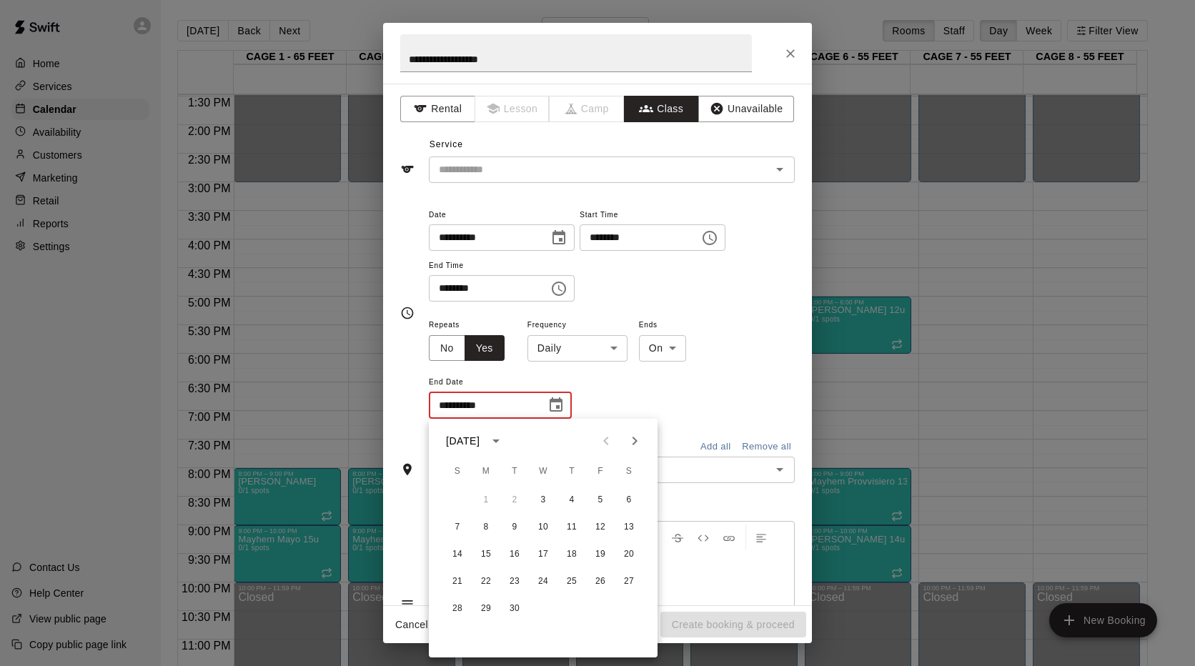
click at [630, 435] on icon "Next month" at bounding box center [634, 440] width 17 height 17
click at [516, 525] on button "4" at bounding box center [515, 528] width 26 height 26
type input "**********"
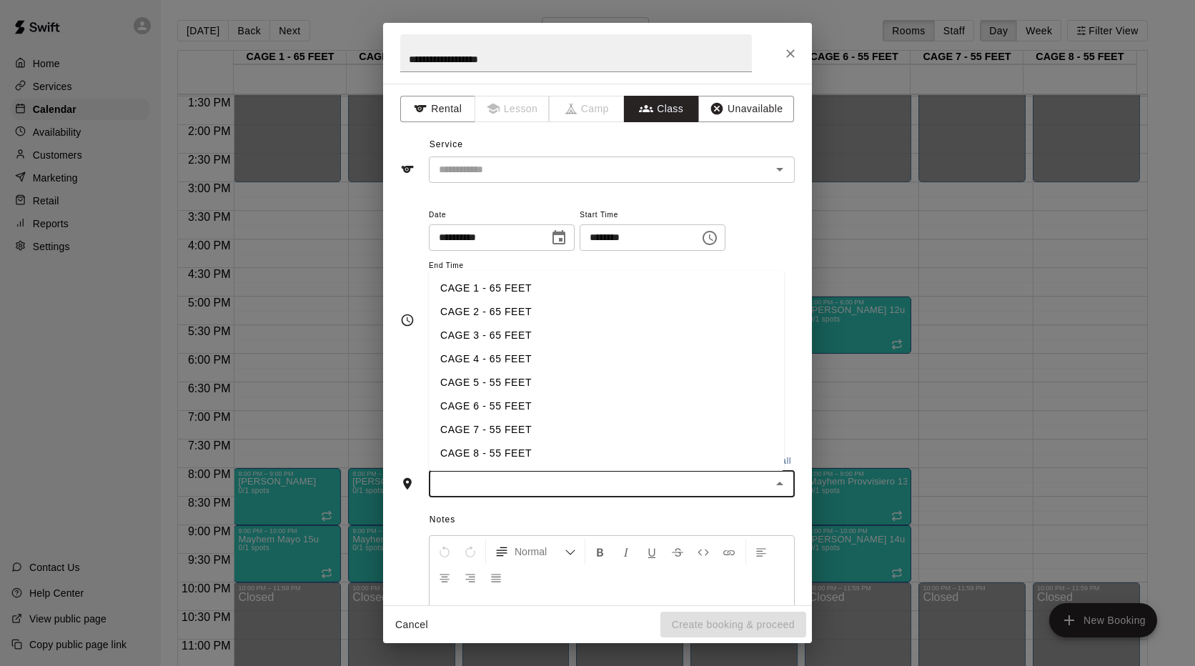
click at [642, 488] on input "text" at bounding box center [600, 484] width 334 height 18
click at [489, 377] on li "CAGE 5 - 55 FEET" at bounding box center [606, 383] width 355 height 24
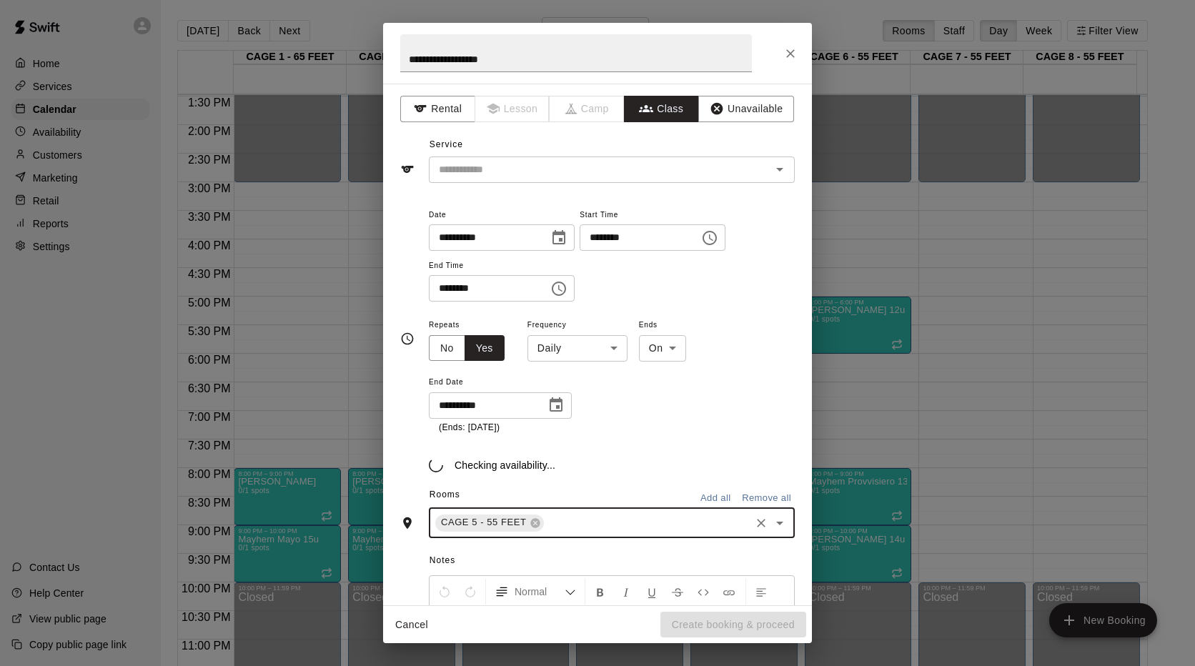
click at [775, 525] on icon "Open" at bounding box center [779, 523] width 17 height 17
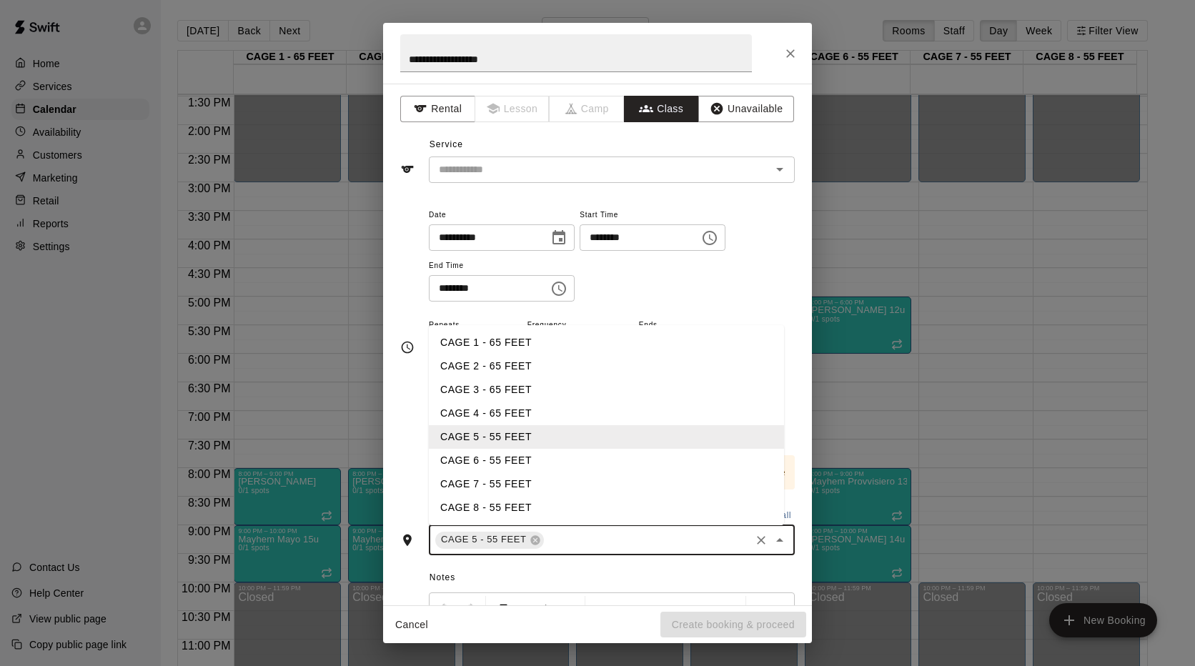
click at [495, 457] on li "CAGE 6 - 55 FEET" at bounding box center [606, 461] width 355 height 24
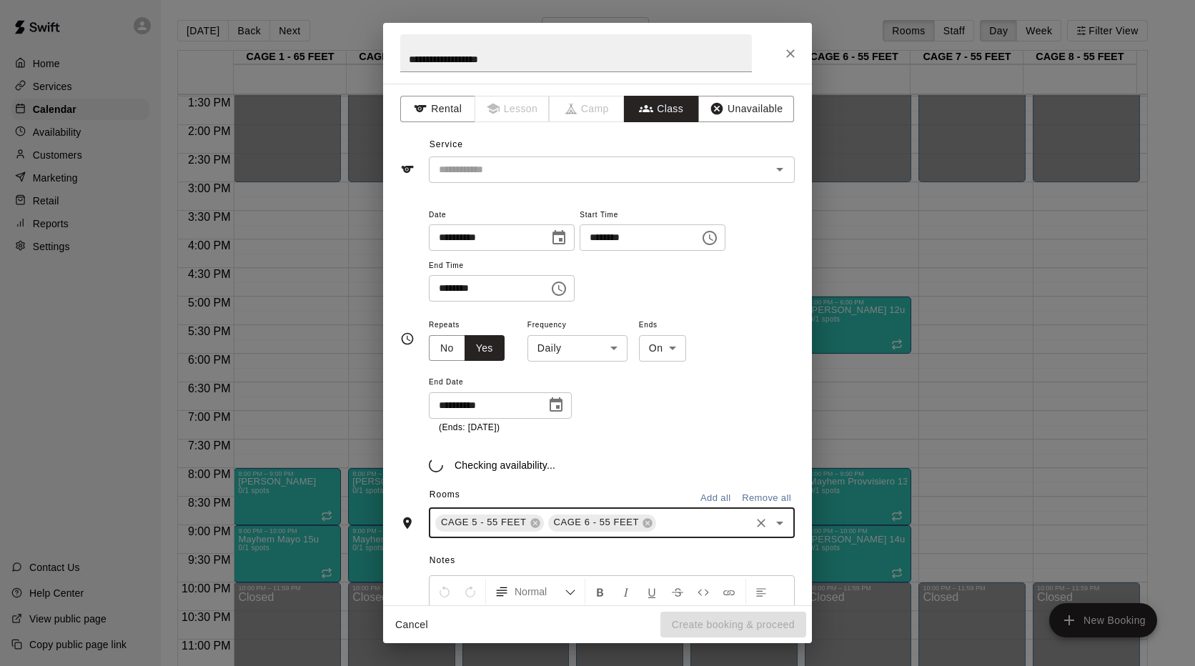
click at [682, 444] on div "Checking availability..." at bounding box center [612, 453] width 366 height 37
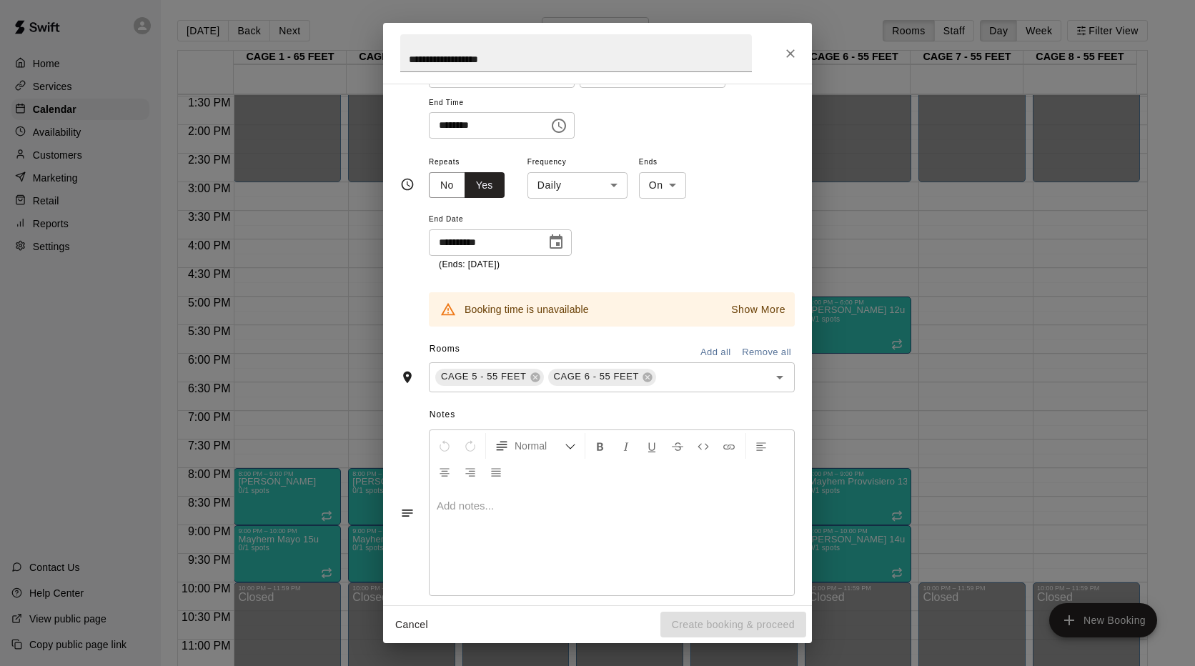
scroll to position [172, 0]
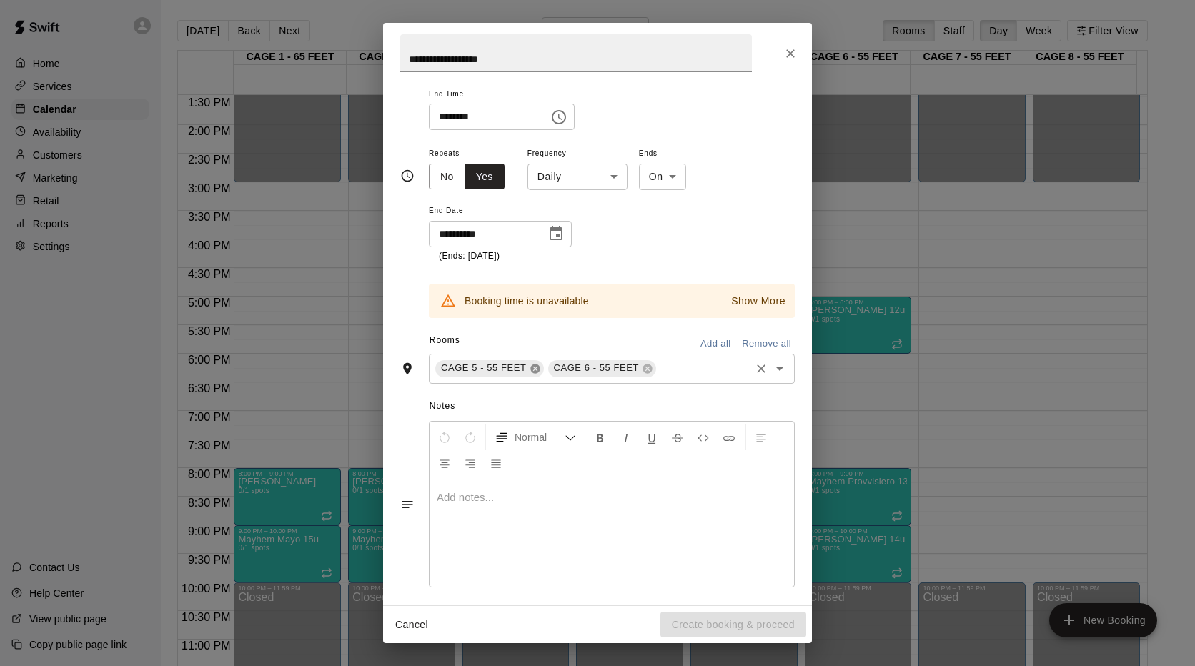
click at [530, 368] on icon at bounding box center [534, 368] width 9 height 9
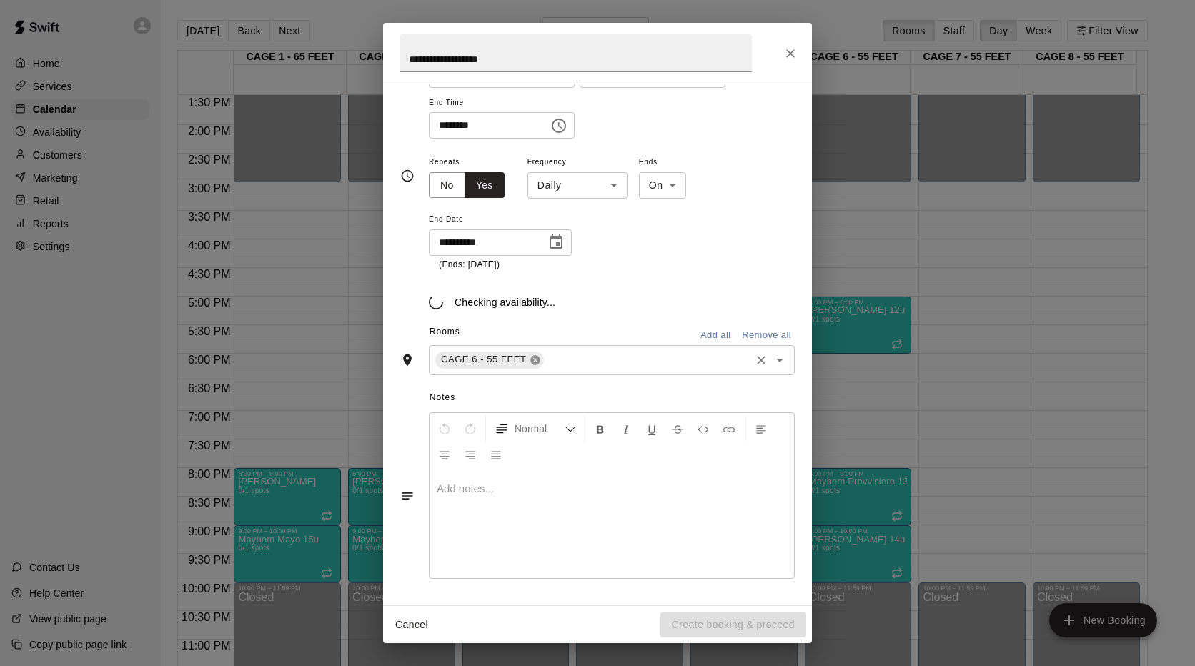
click at [530, 363] on icon at bounding box center [534, 359] width 9 height 9
click at [772, 365] on icon "Open" at bounding box center [779, 360] width 17 height 17
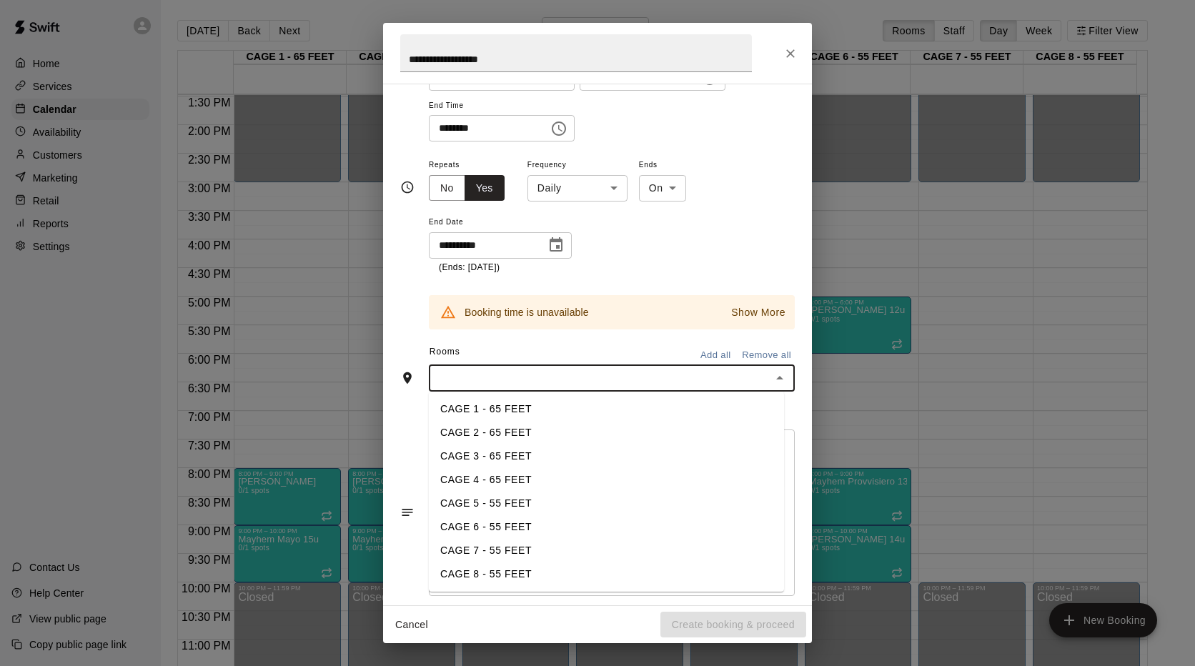
scroll to position [169, 0]
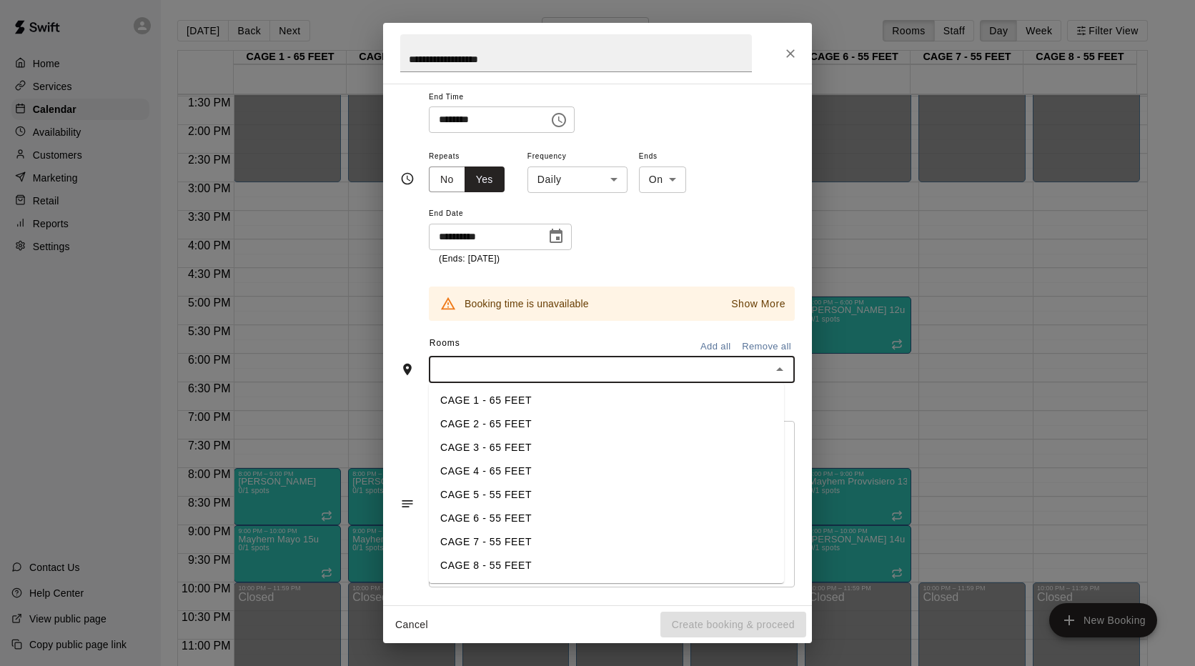
click at [472, 533] on li "CAGE 7 - 55 FEET" at bounding box center [606, 542] width 355 height 24
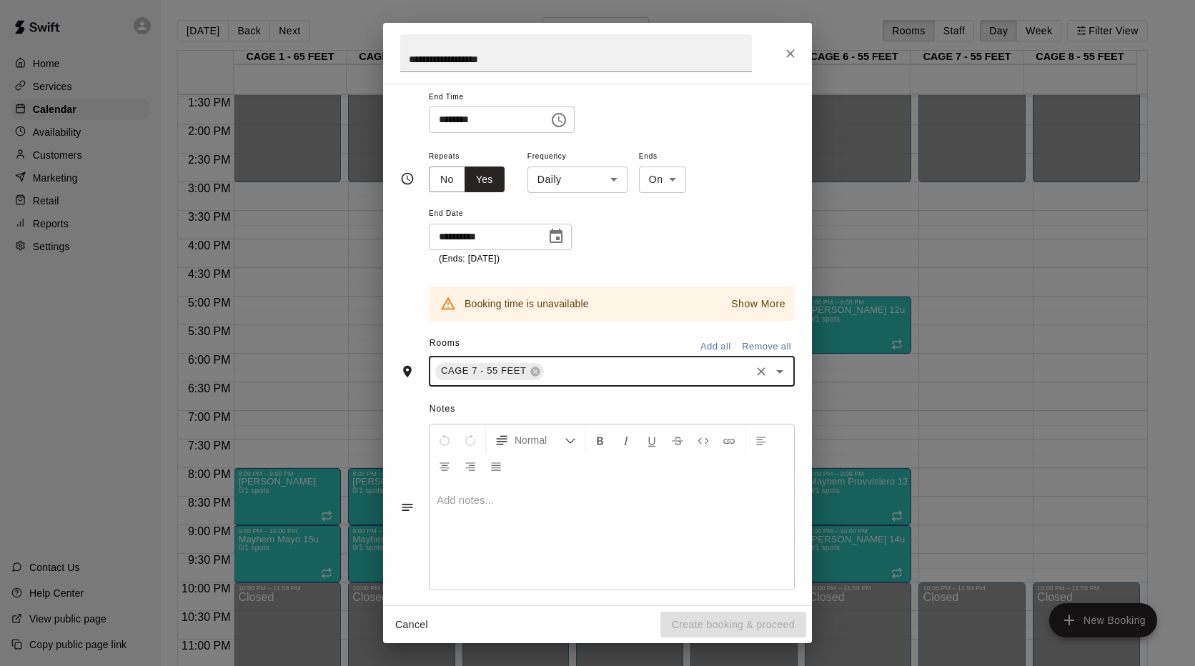
click at [740, 297] on p "Show More" at bounding box center [758, 304] width 54 height 15
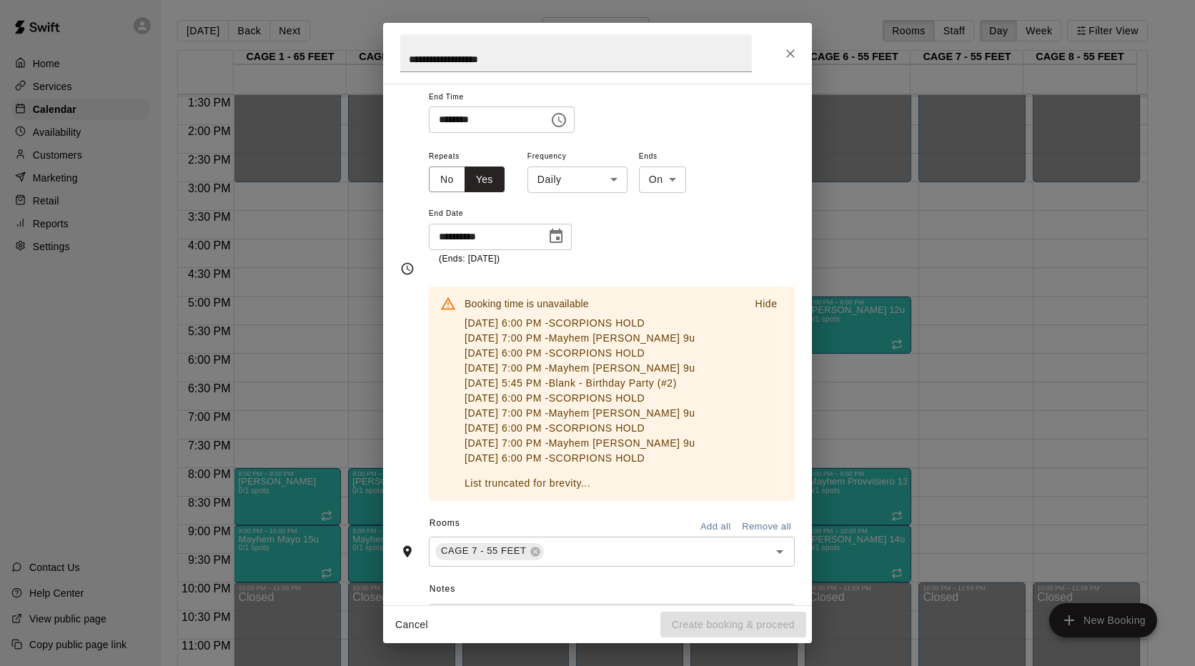
scroll to position [259, 0]
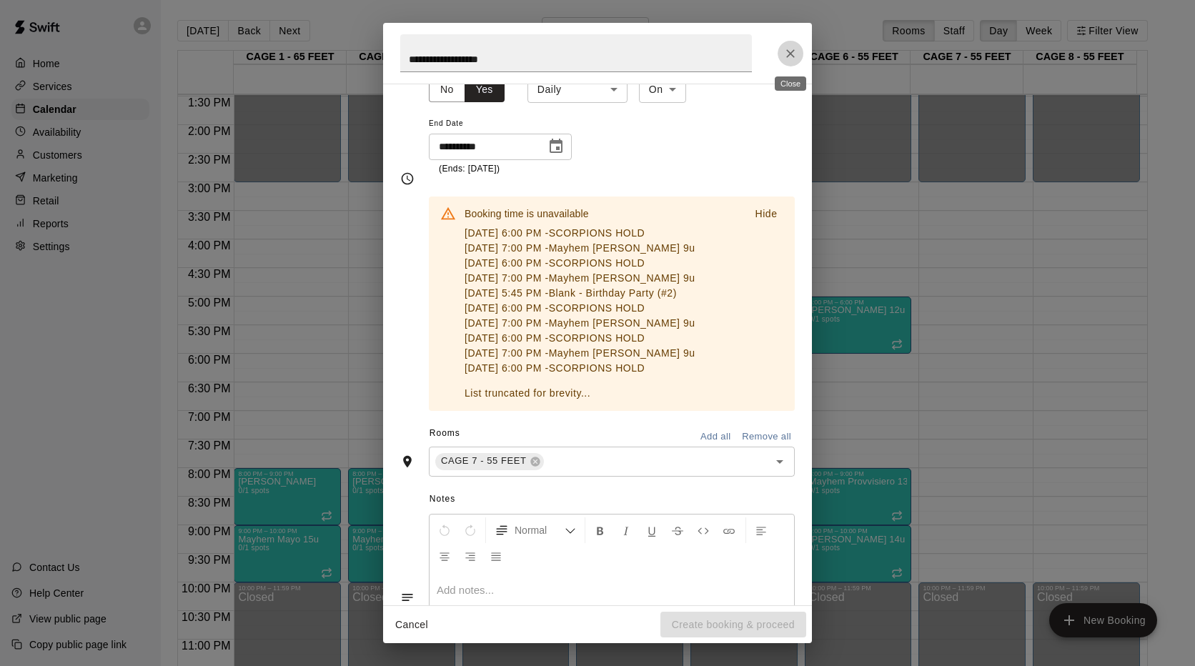
click at [789, 48] on icon "Close" at bounding box center [790, 53] width 14 height 14
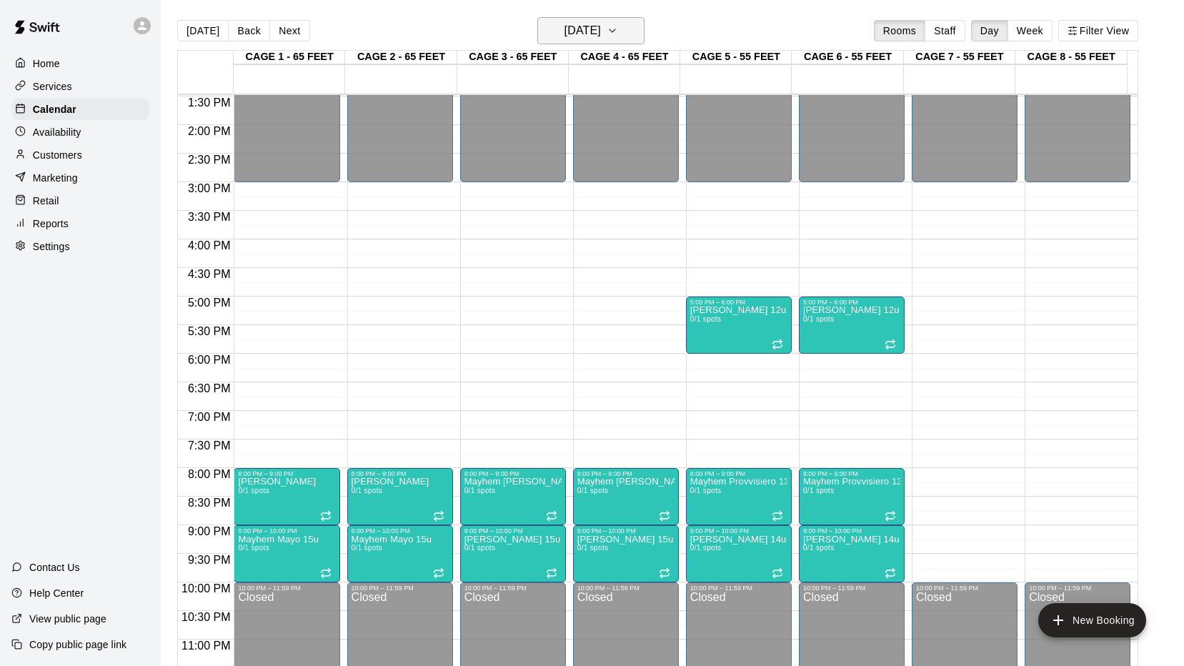
click at [618, 31] on icon "button" at bounding box center [612, 30] width 11 height 17
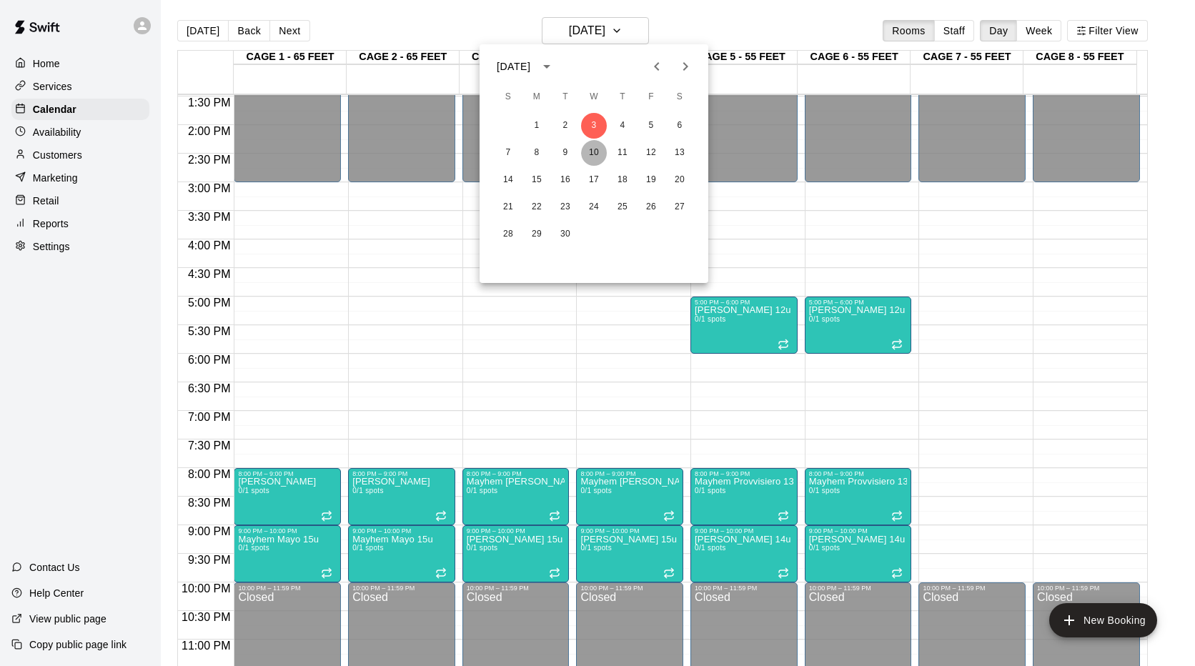
click at [593, 152] on button "10" at bounding box center [594, 153] width 26 height 26
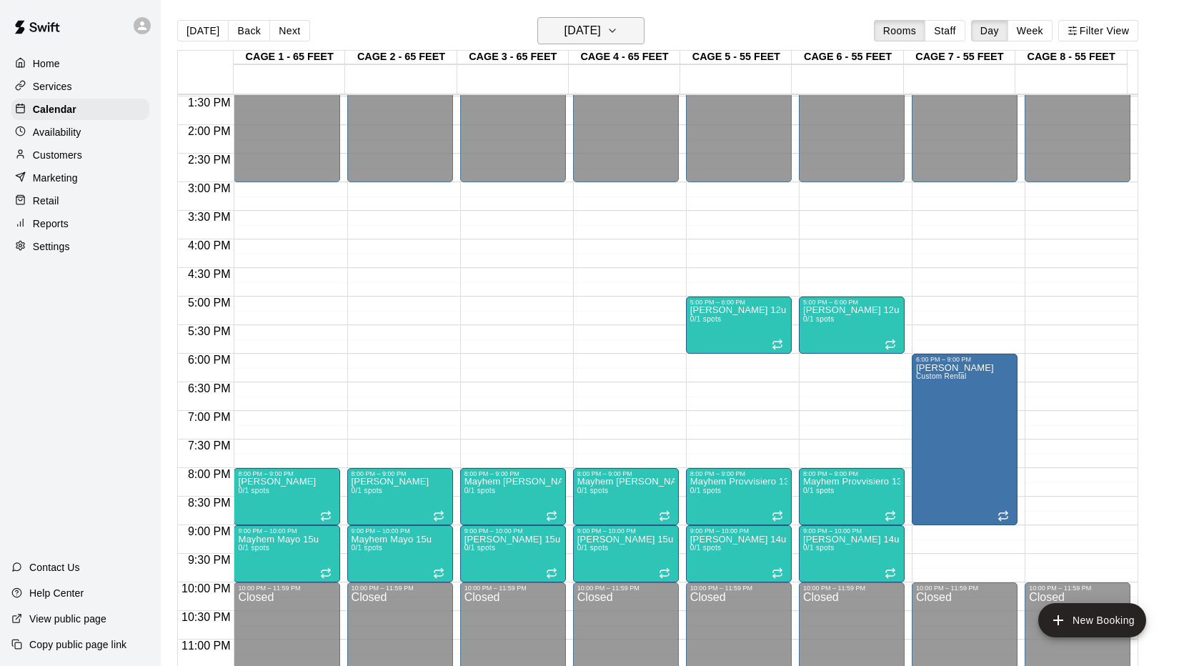
click at [618, 26] on icon "button" at bounding box center [612, 30] width 11 height 17
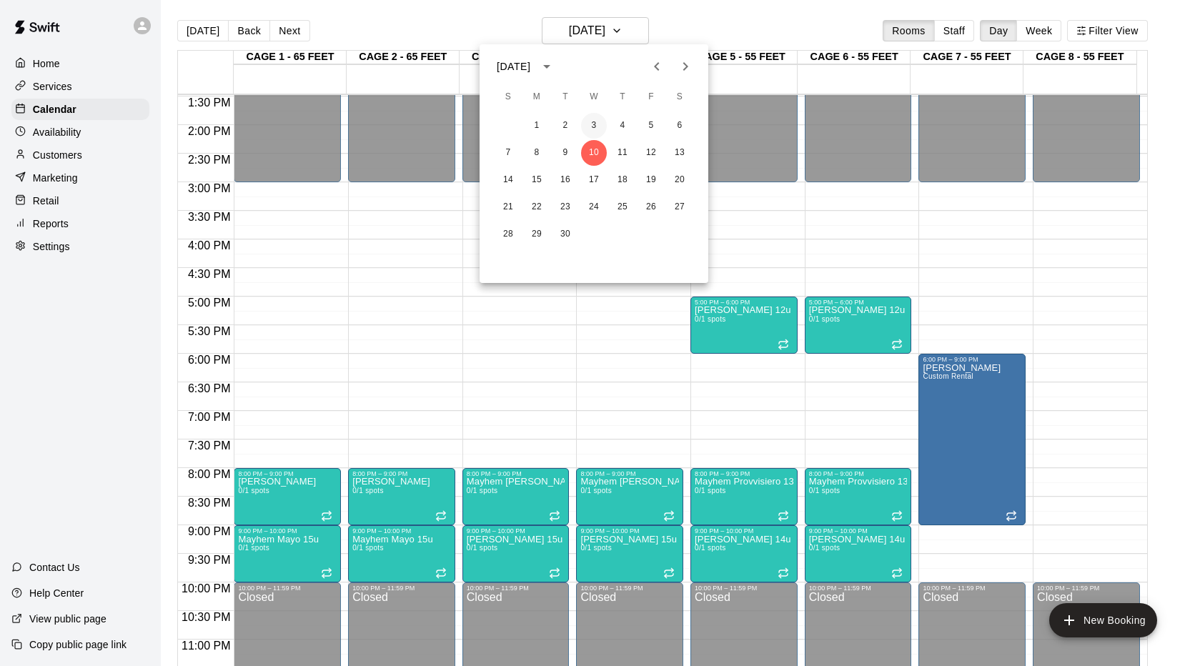
click at [595, 129] on button "3" at bounding box center [594, 126] width 26 height 26
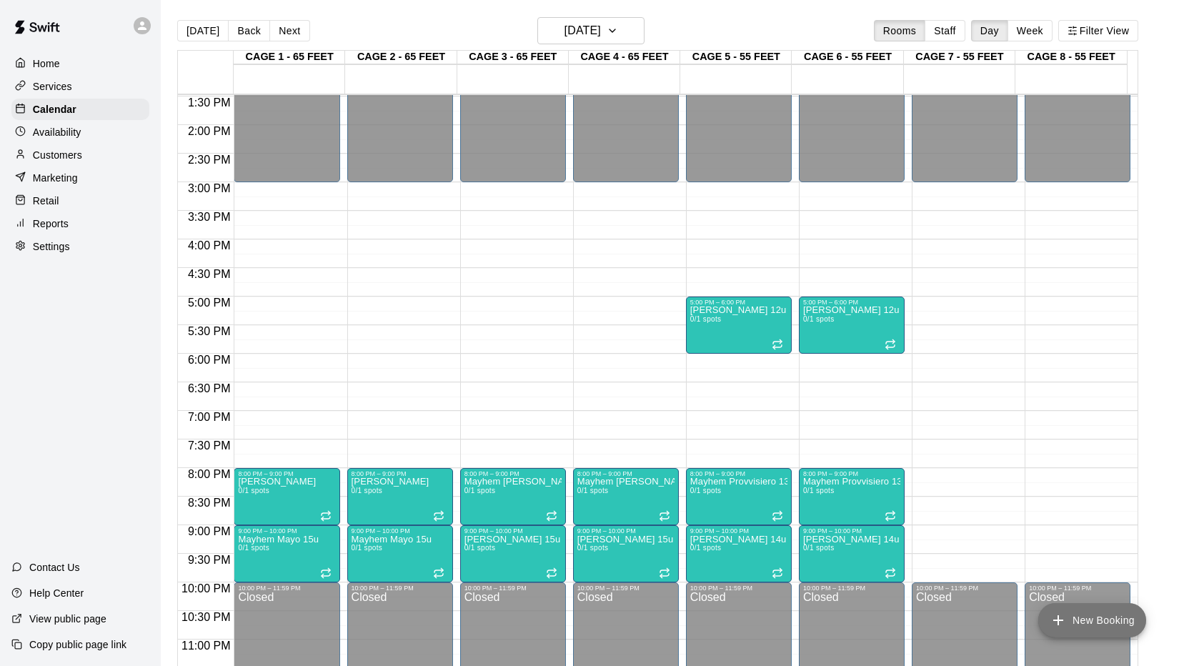
click at [1064, 611] on button "New Booking" at bounding box center [1093, 620] width 108 height 34
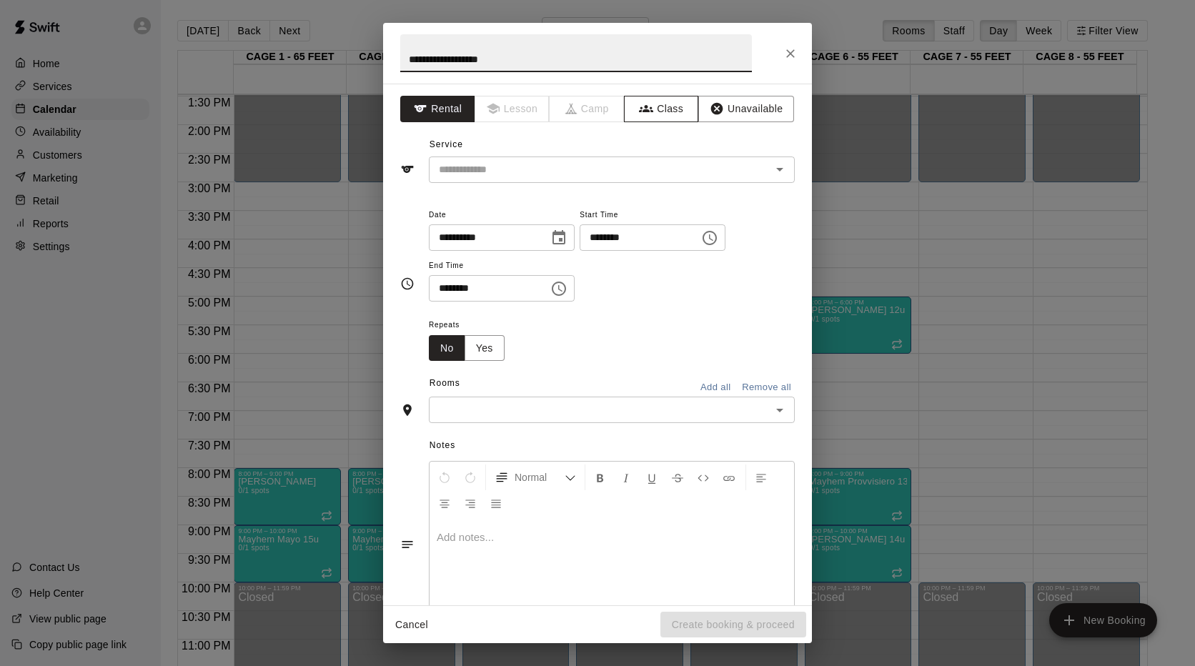
type input "**********"
click at [657, 108] on button "Class" at bounding box center [661, 109] width 75 height 26
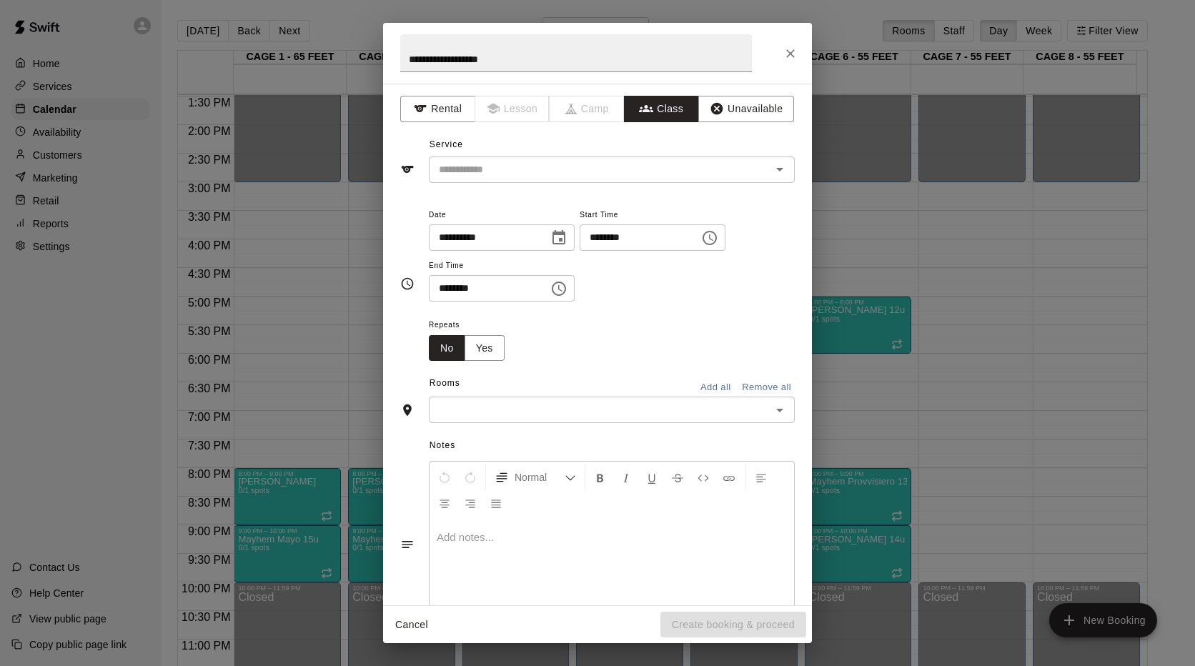
click at [622, 169] on input "text" at bounding box center [600, 170] width 334 height 18
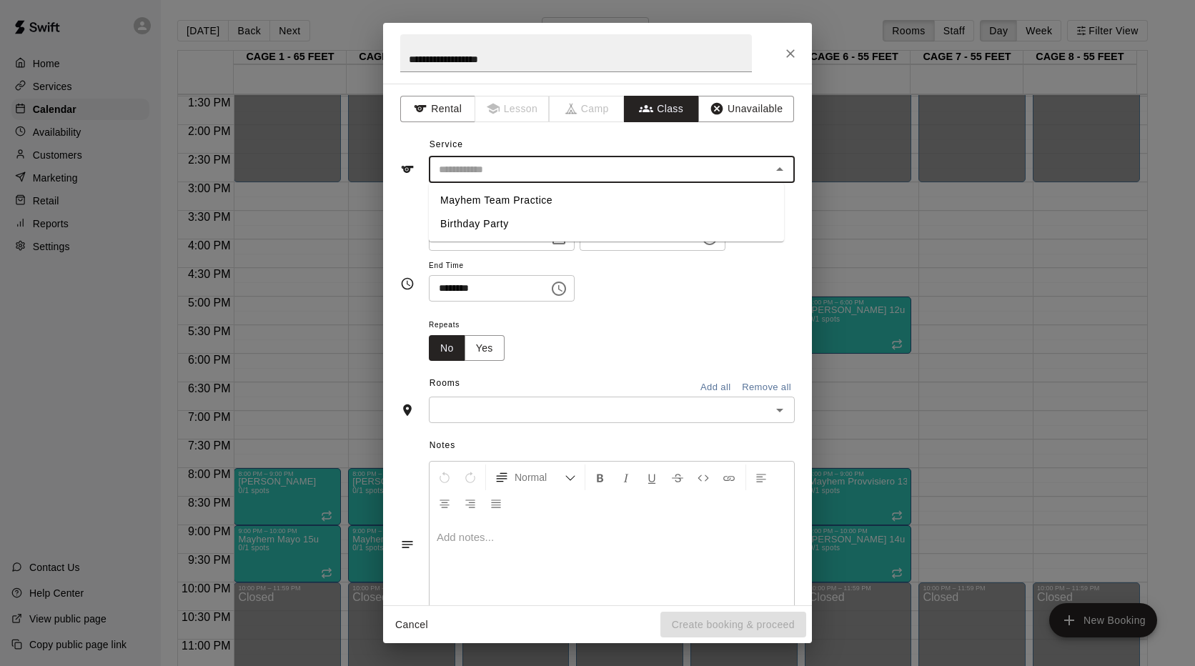
click at [558, 197] on li "Mayhem Team Practice" at bounding box center [606, 201] width 355 height 24
type input "**********"
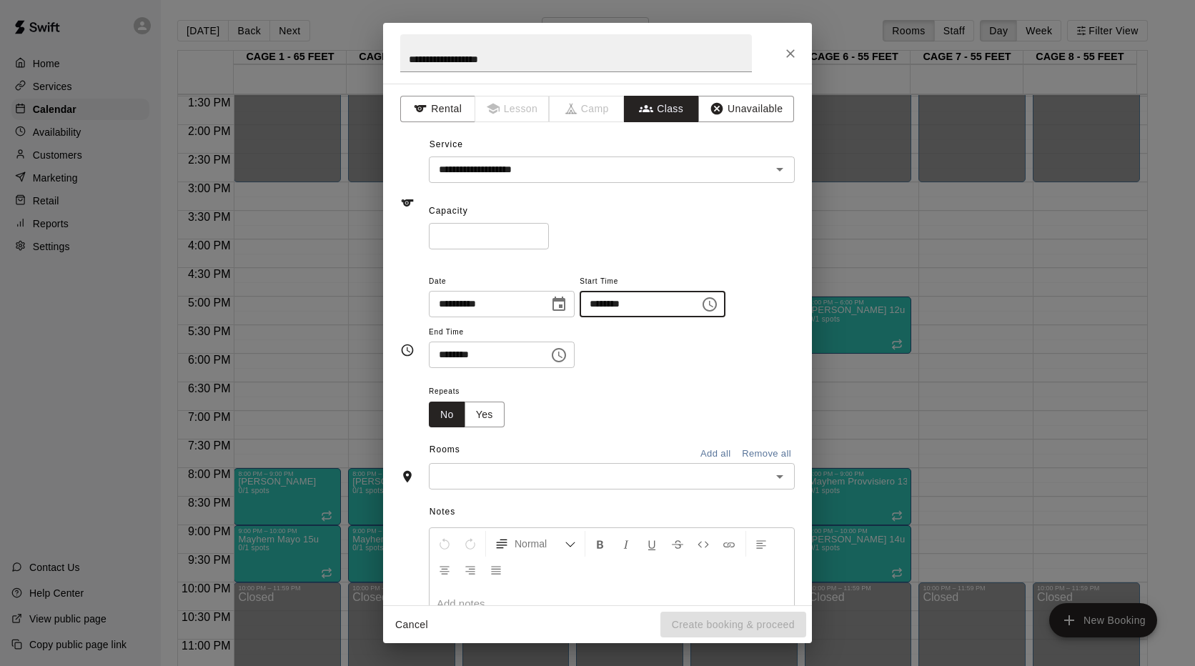
click at [657, 302] on input "********" at bounding box center [635, 304] width 110 height 26
type input "********"
click at [499, 415] on button "Yes" at bounding box center [485, 415] width 40 height 26
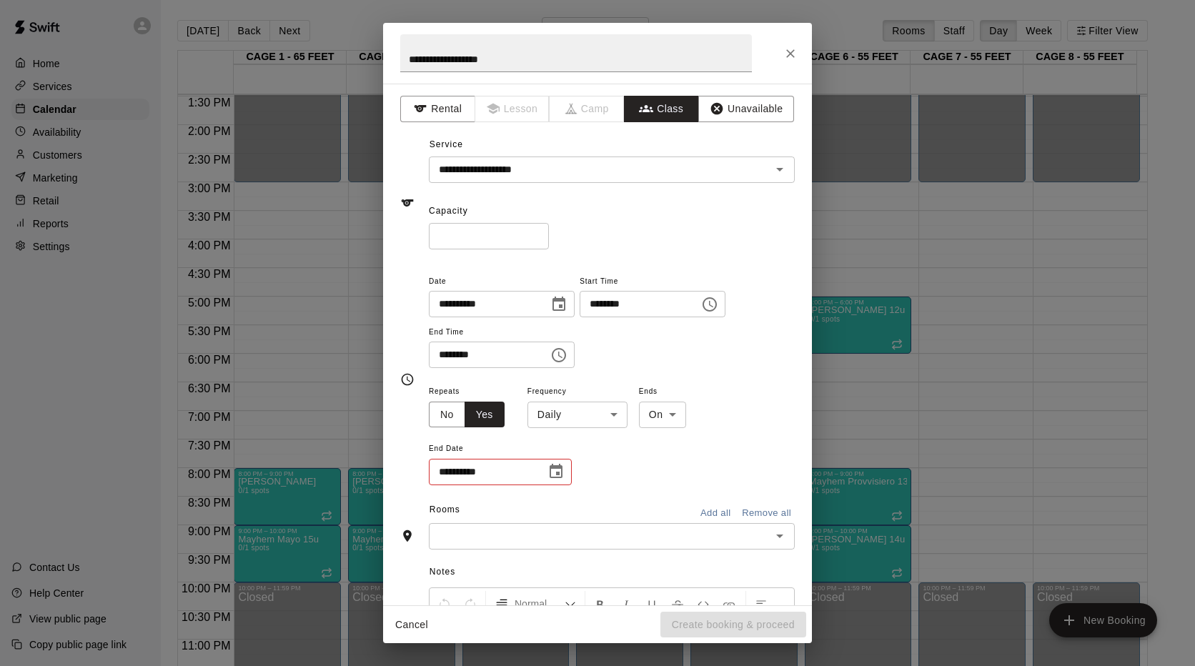
click at [565, 422] on body "Home Services Calendar Availability Customers Marketing Retail Reports Settings…" at bounding box center [597, 344] width 1195 height 689
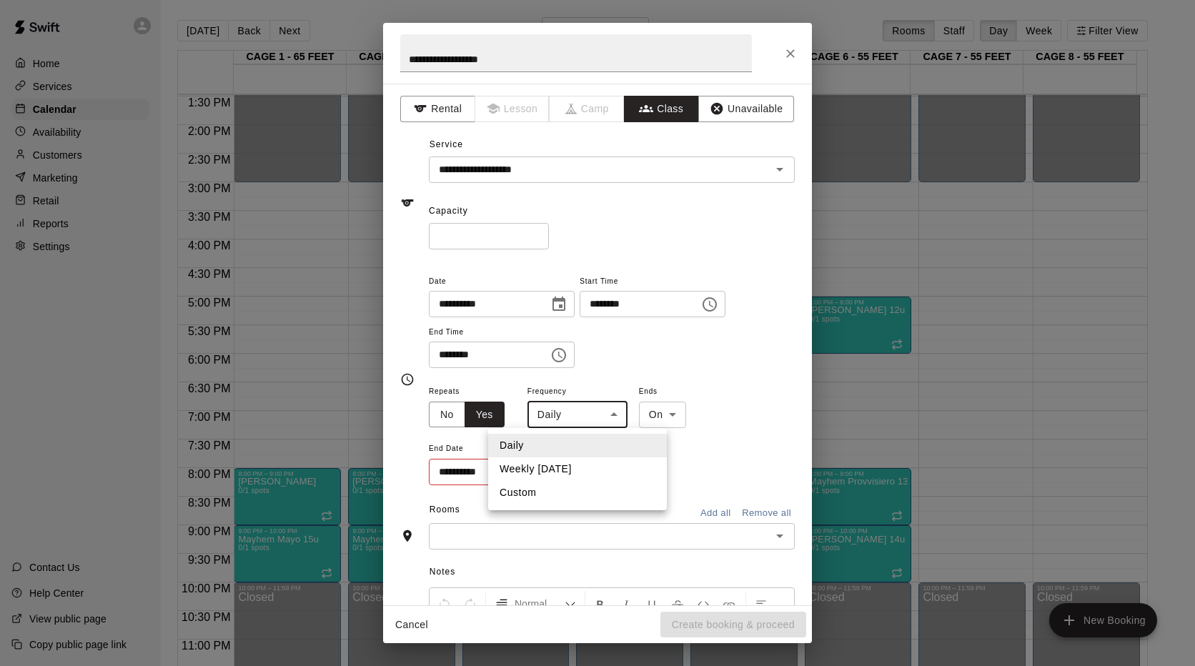
click at [558, 463] on li "Weekly [DATE]" at bounding box center [577, 469] width 179 height 24
type input "******"
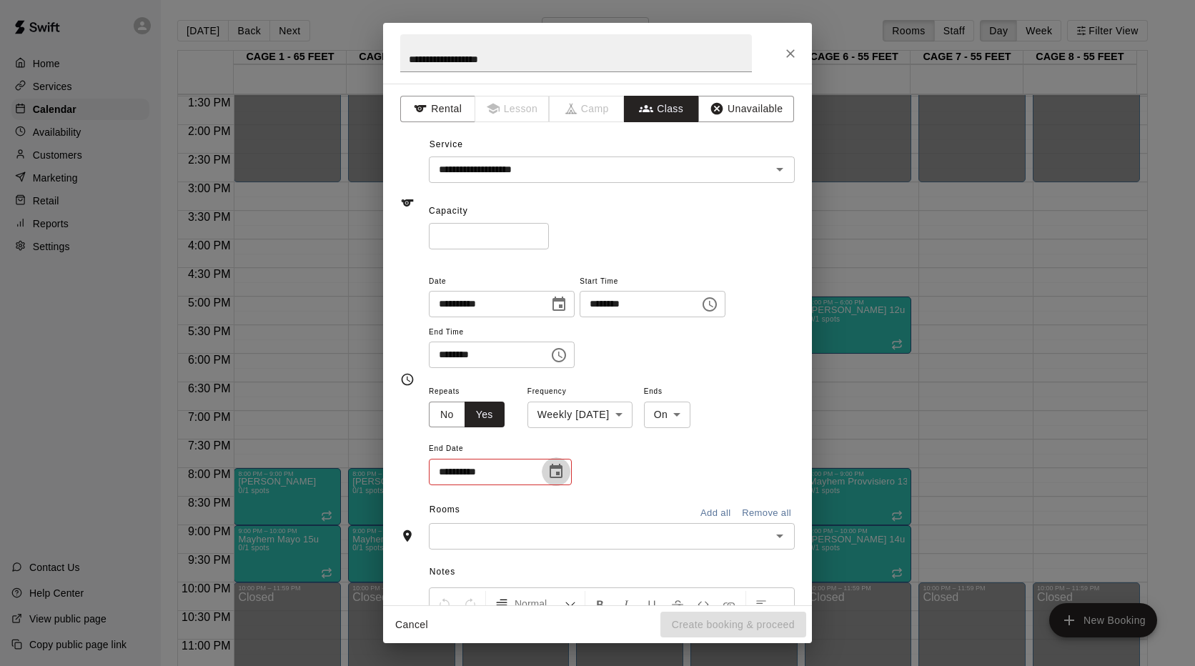
click at [562, 465] on icon "Choose date" at bounding box center [556, 471] width 17 height 17
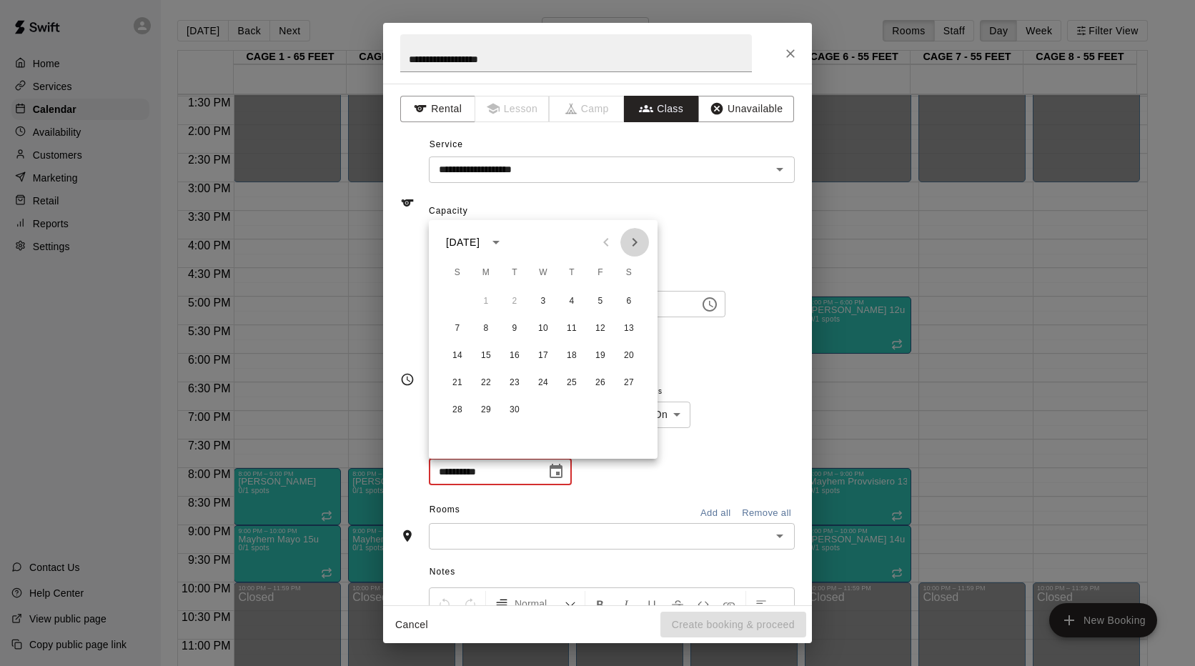
click at [638, 237] on icon "Next month" at bounding box center [634, 242] width 17 height 17
click at [510, 330] on button "4" at bounding box center [515, 329] width 26 height 26
type input "**********"
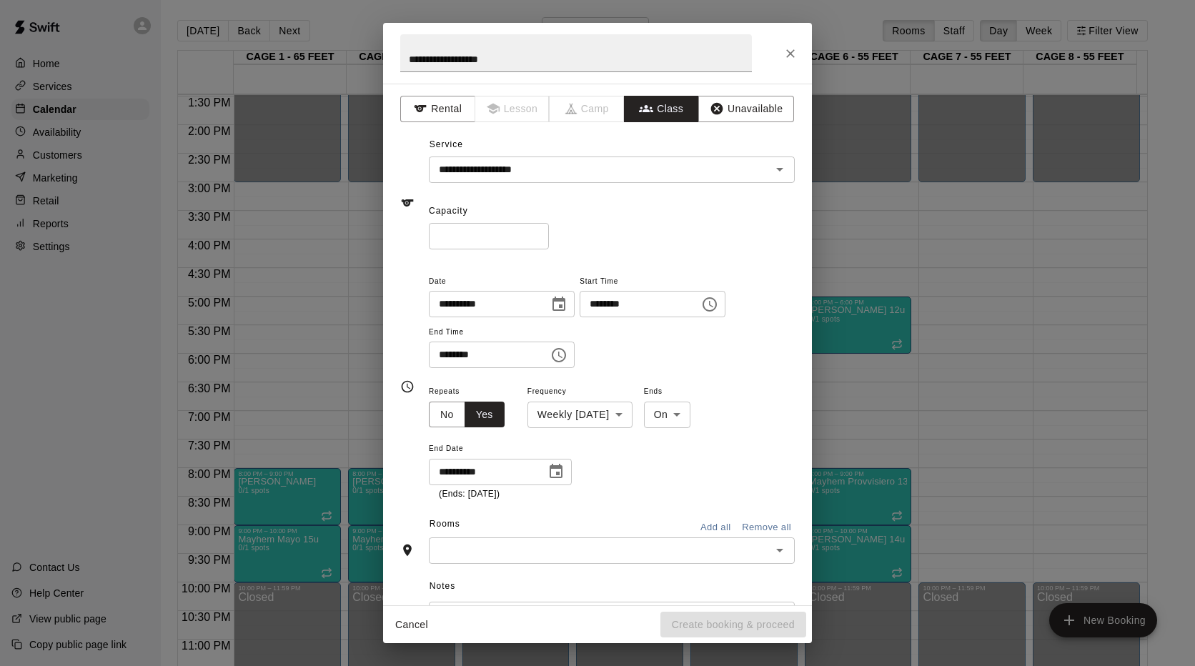
click at [698, 480] on div "**********" at bounding box center [612, 441] width 366 height 119
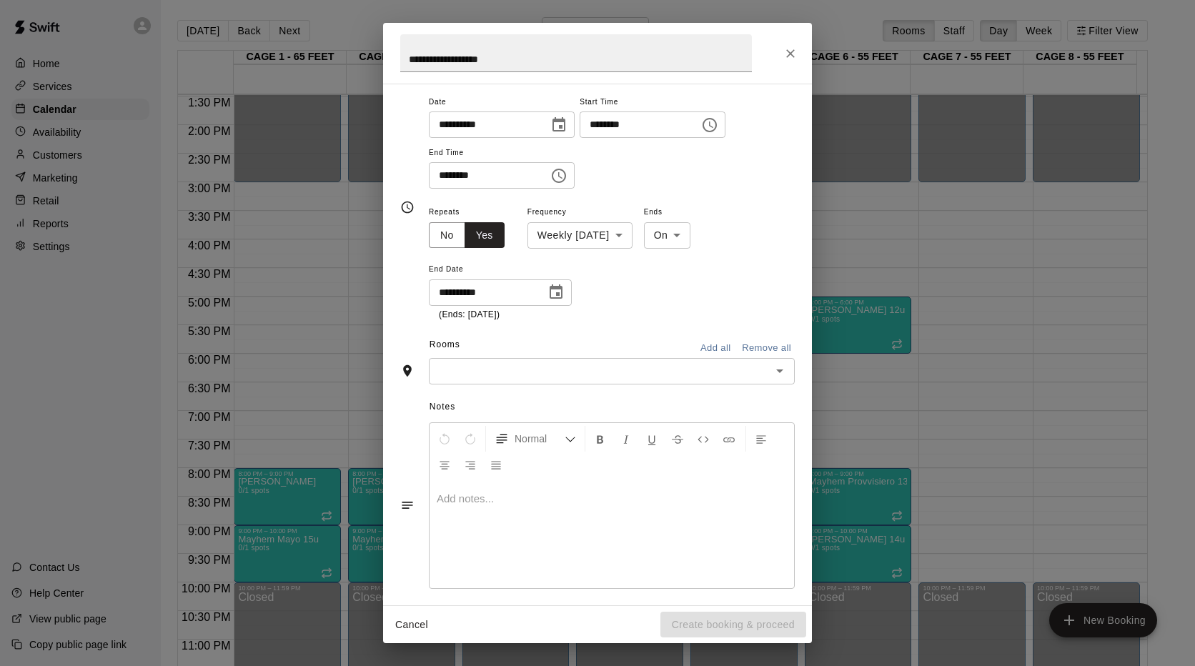
scroll to position [189, 0]
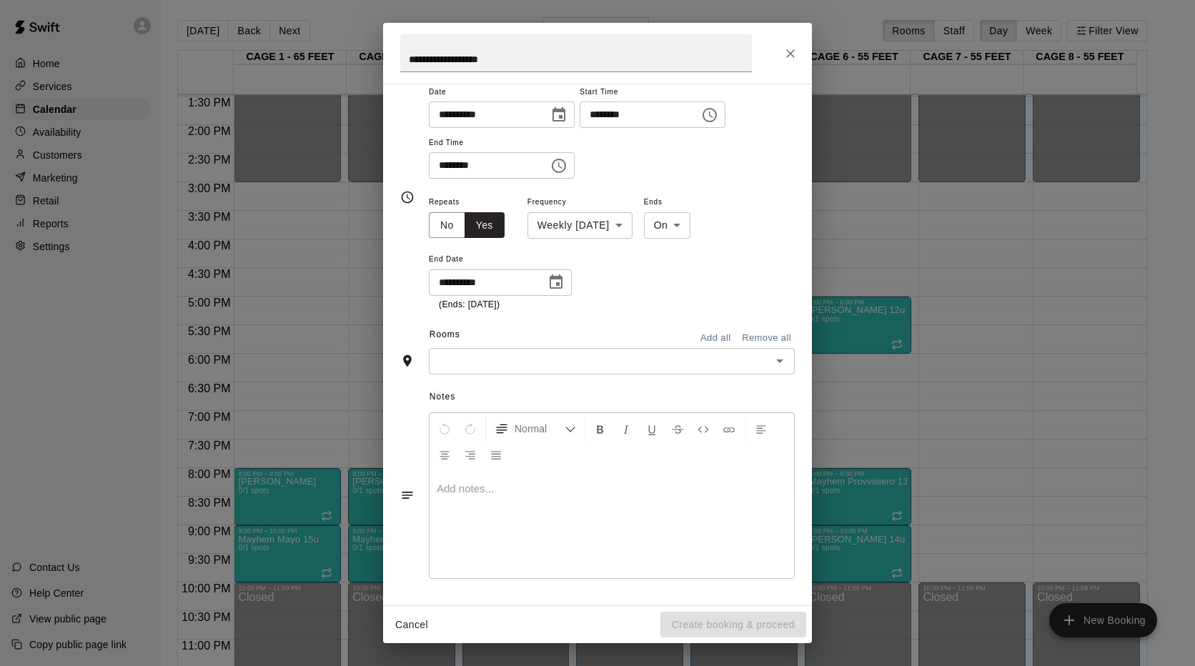
click at [733, 364] on input "text" at bounding box center [600, 361] width 334 height 18
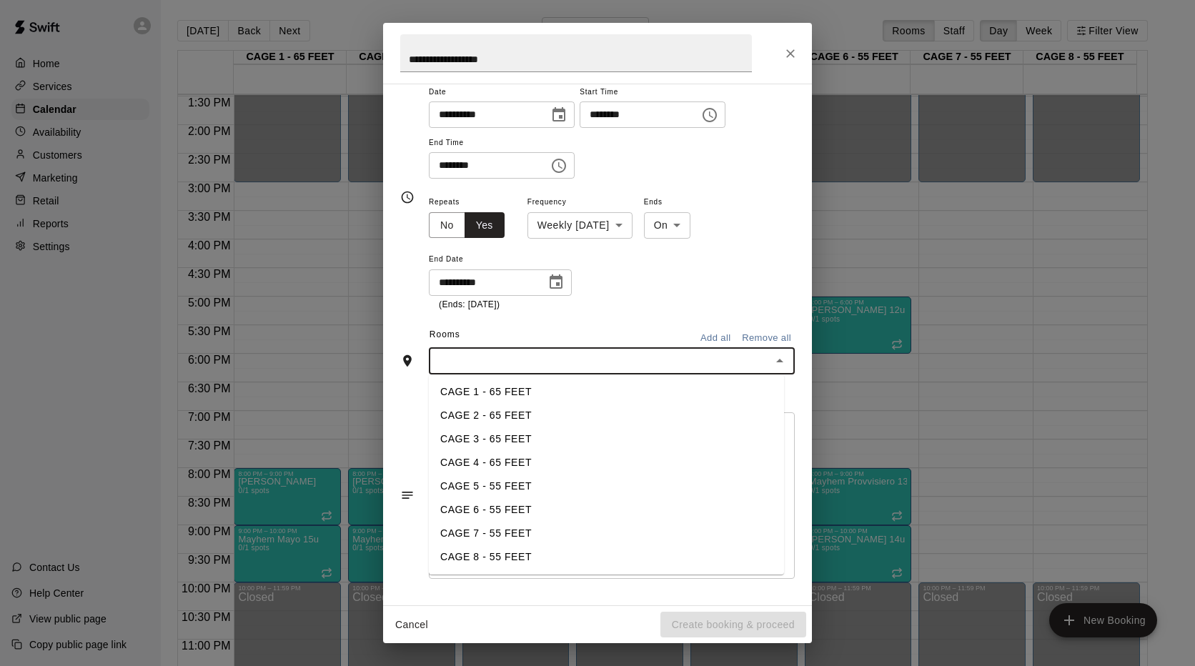
click at [479, 503] on li "CAGE 6 - 55 FEET" at bounding box center [606, 510] width 355 height 24
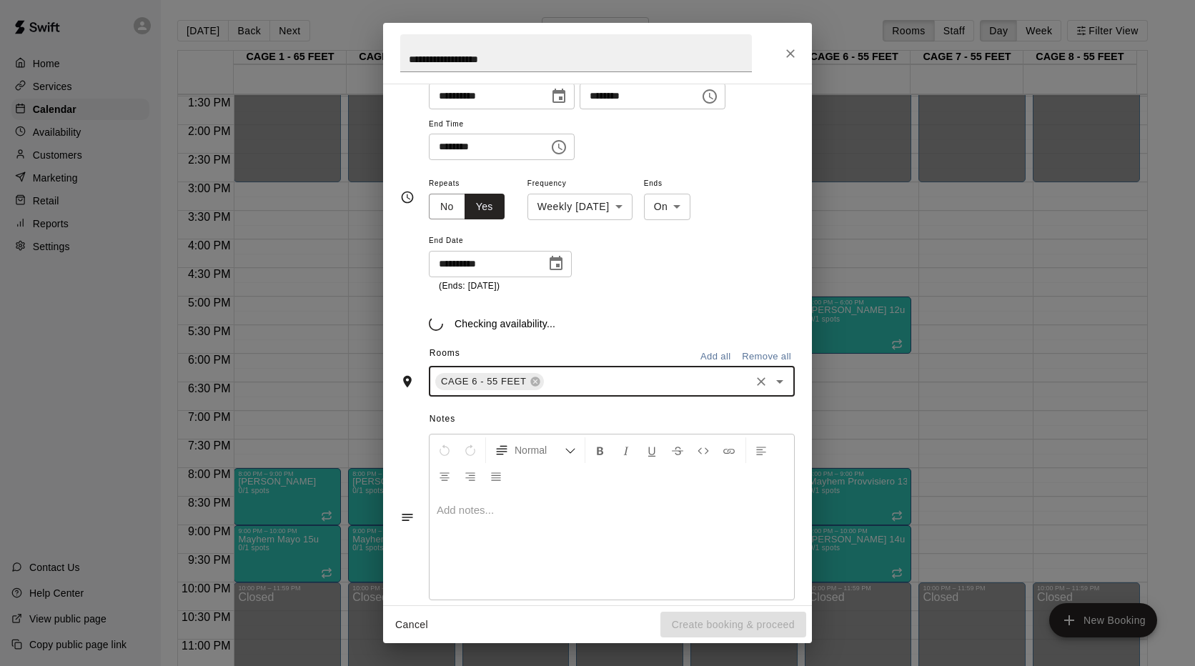
scroll to position [217, 0]
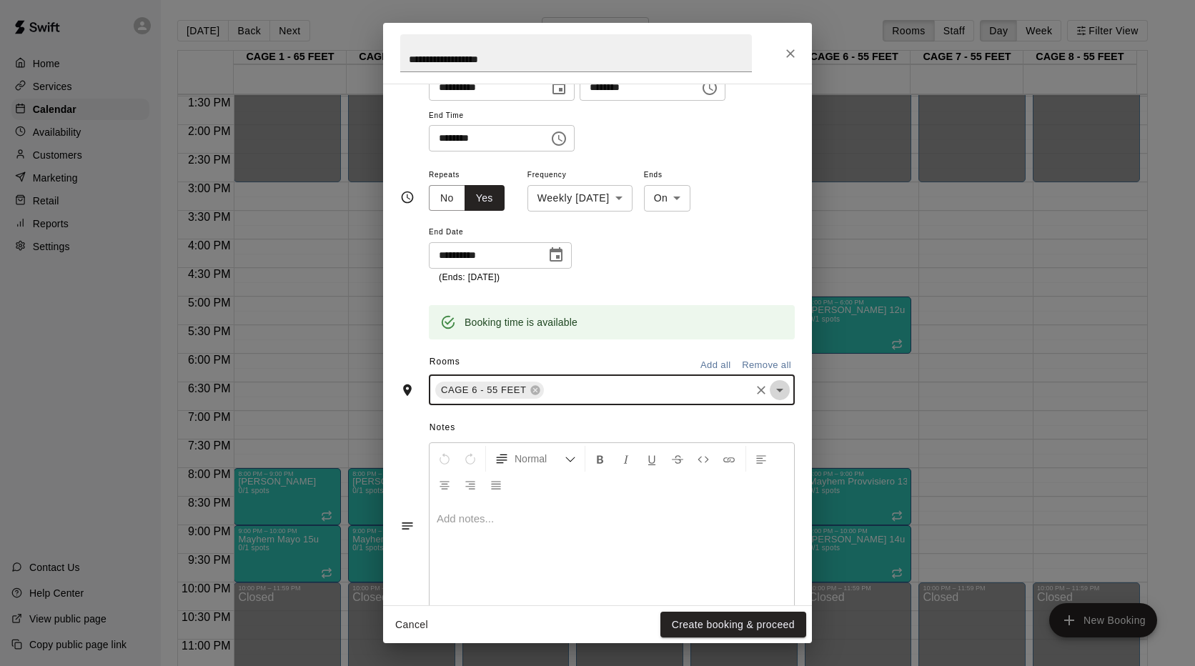
click at [771, 392] on icon "Open" at bounding box center [779, 390] width 17 height 17
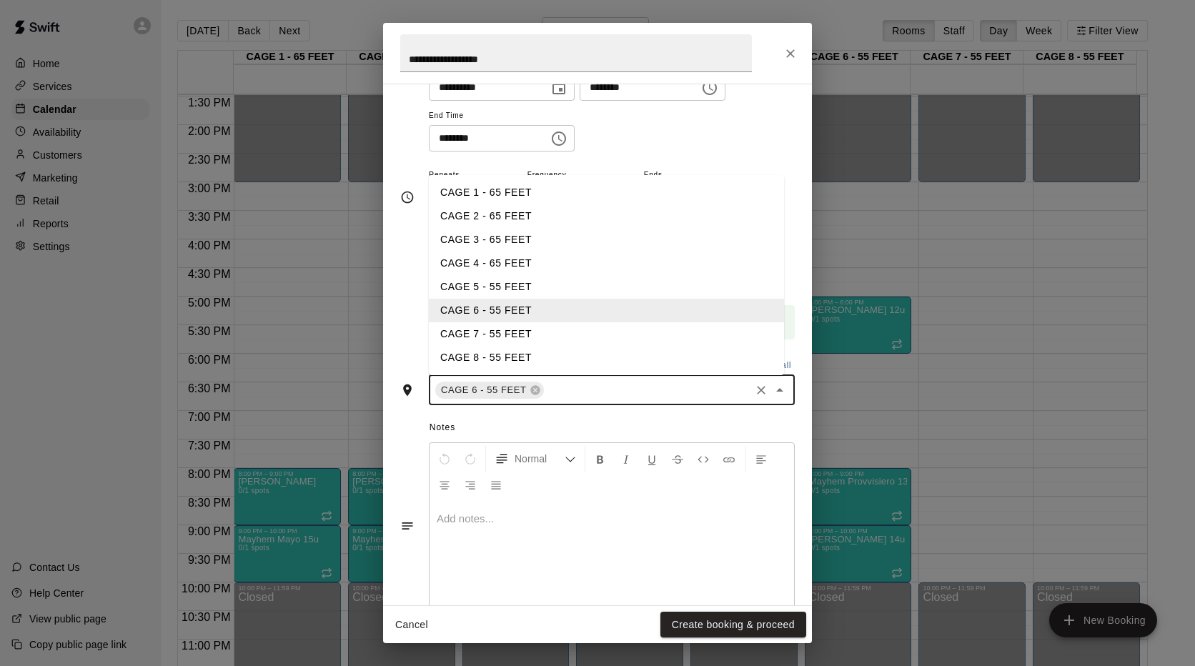
click at [473, 331] on li "CAGE 7 - 55 FEET" at bounding box center [606, 334] width 355 height 24
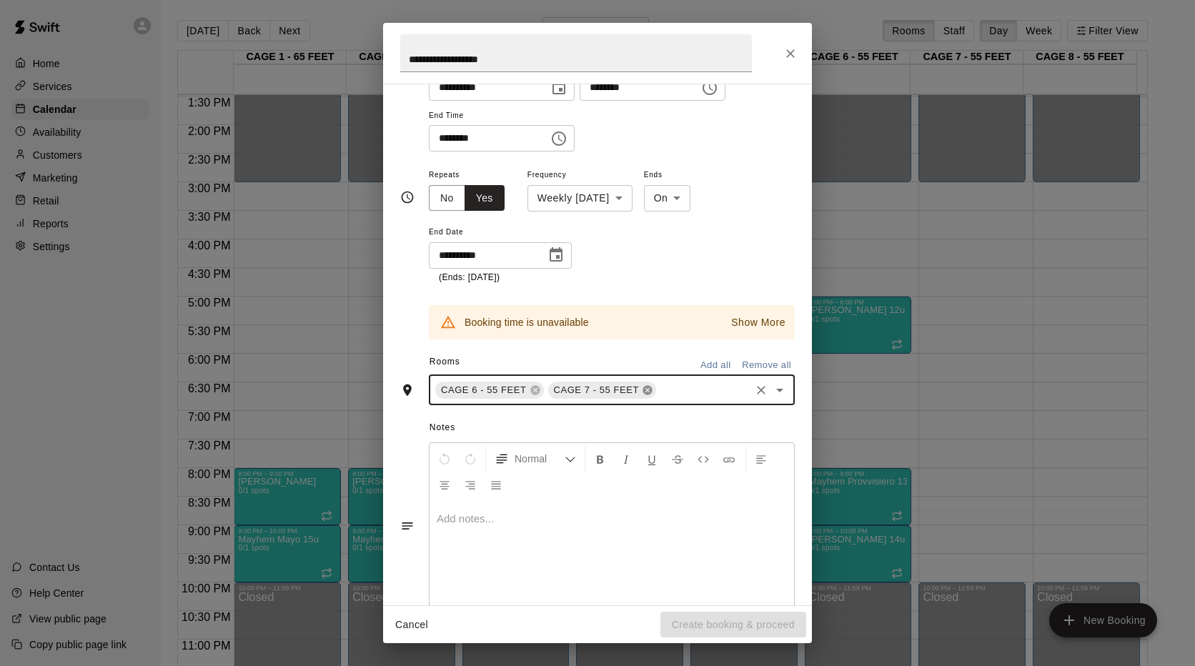
click at [642, 395] on icon at bounding box center [647, 390] width 11 height 11
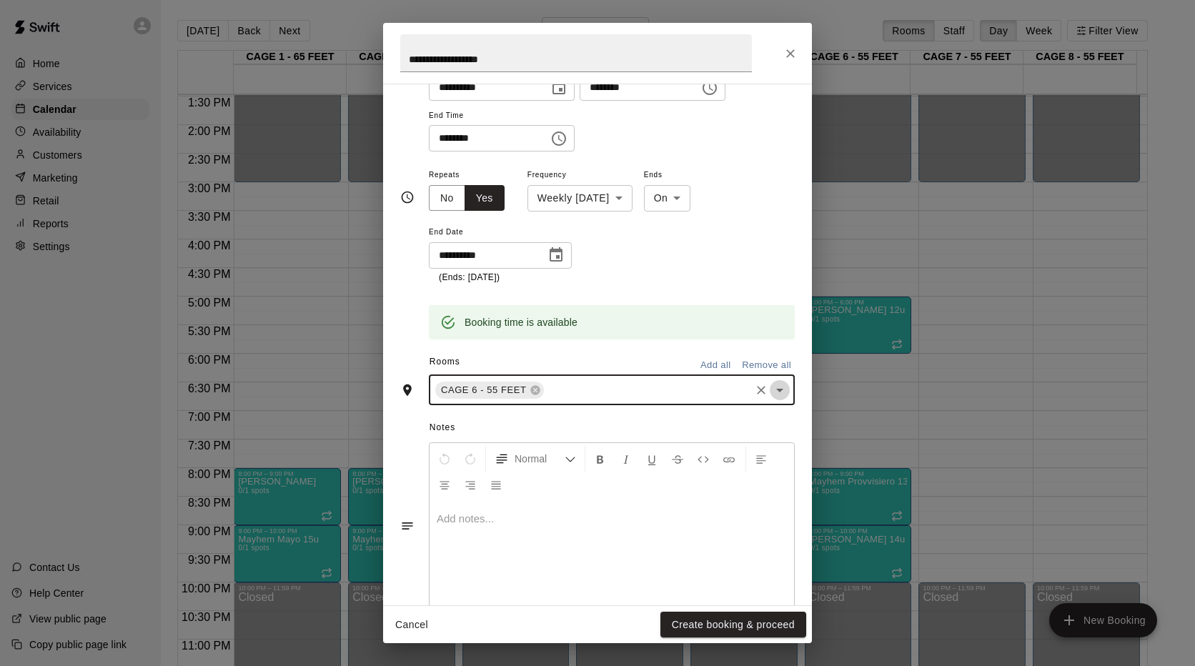
click at [771, 382] on icon "Open" at bounding box center [779, 390] width 17 height 17
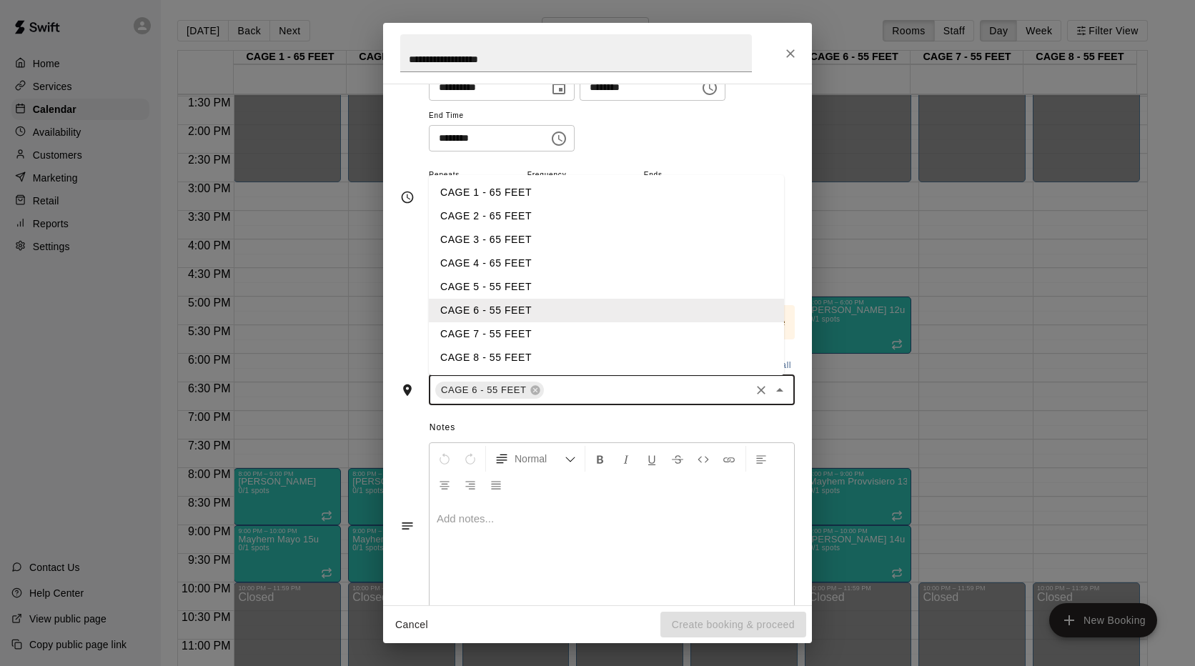
click at [484, 282] on li "CAGE 5 - 55 FEET" at bounding box center [606, 287] width 355 height 24
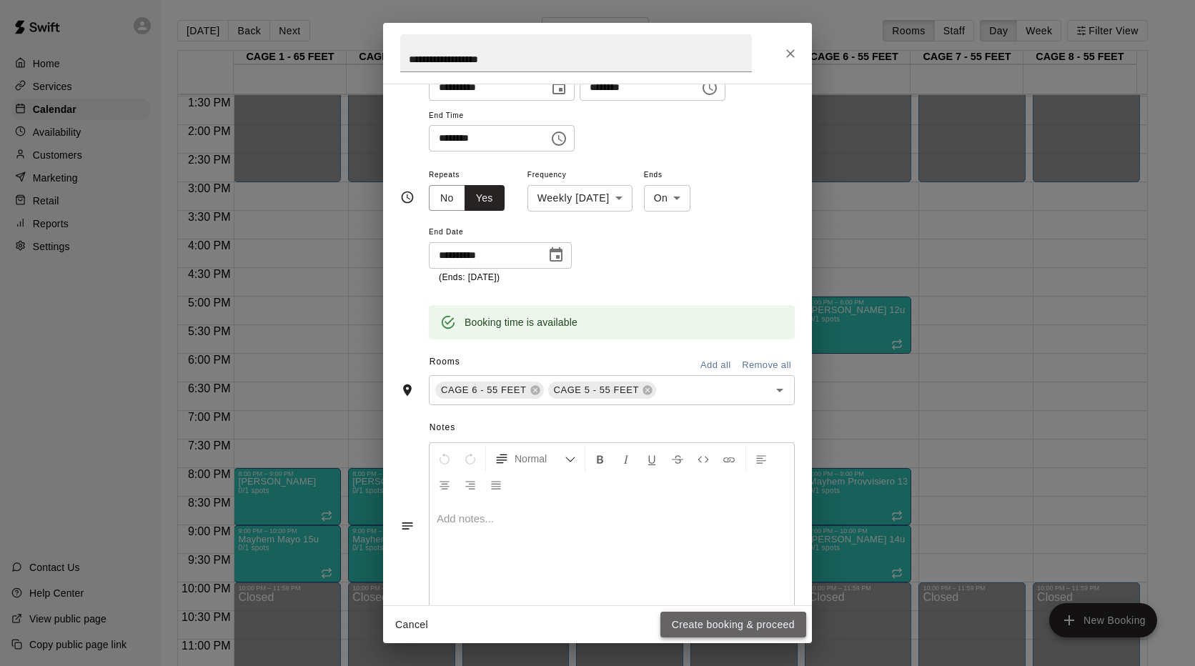
click at [688, 628] on button "Create booking & proceed" at bounding box center [733, 625] width 146 height 26
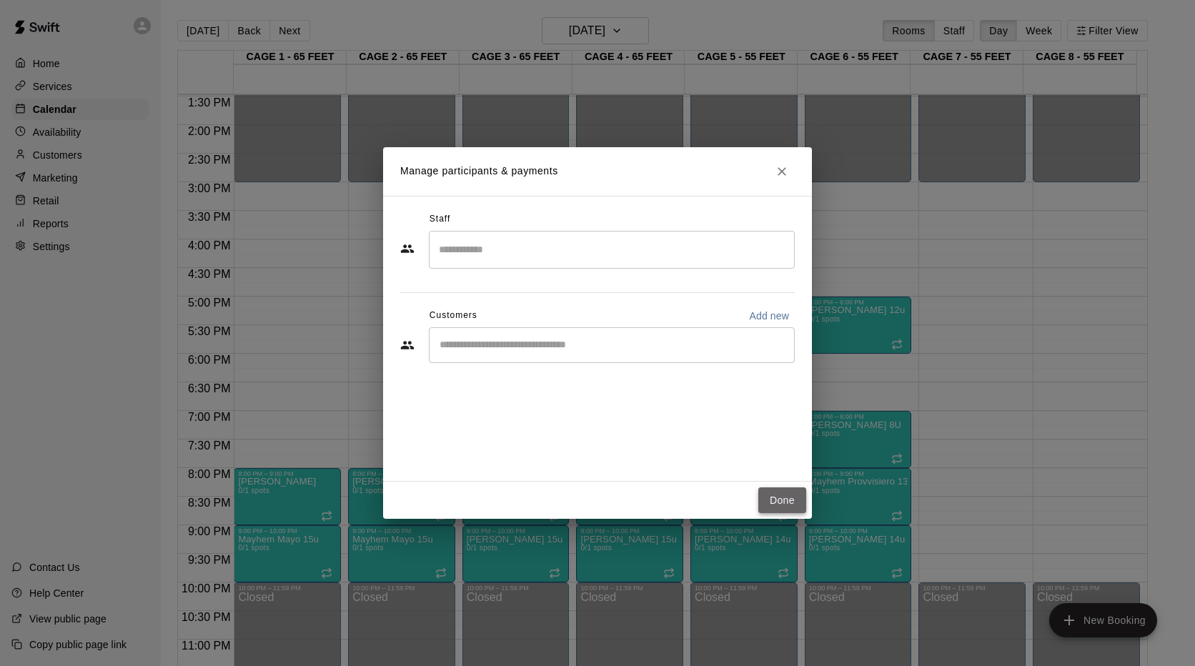
click at [771, 498] on button "Done" at bounding box center [782, 501] width 48 height 26
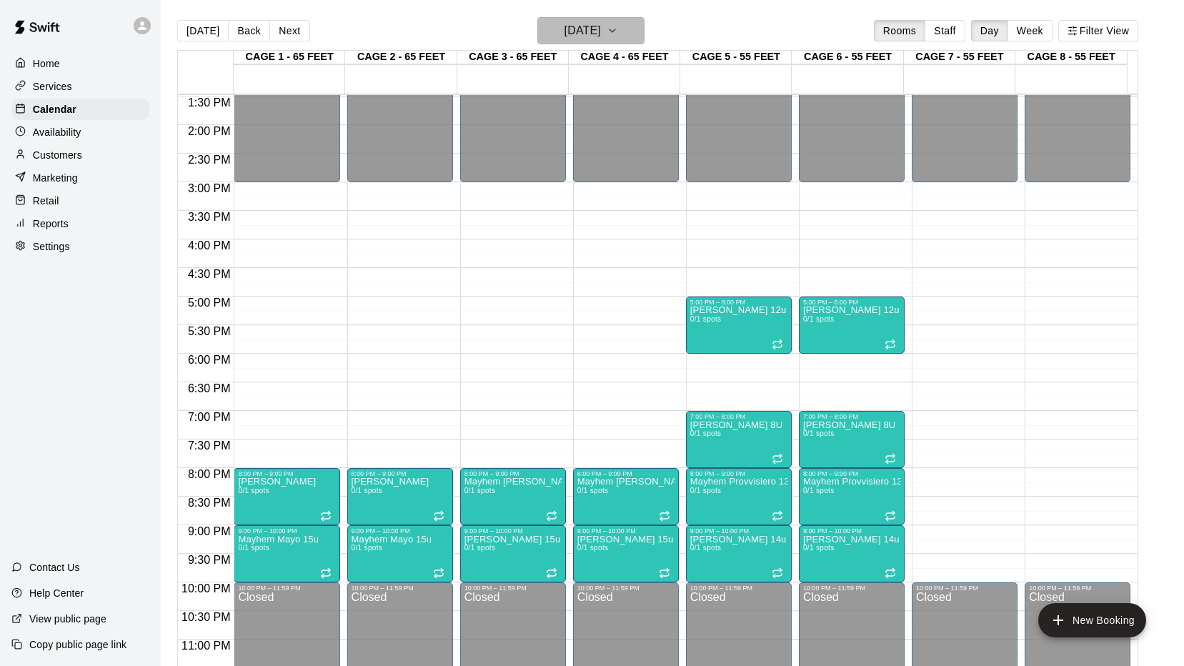
click at [645, 31] on button "[DATE]" at bounding box center [591, 30] width 107 height 27
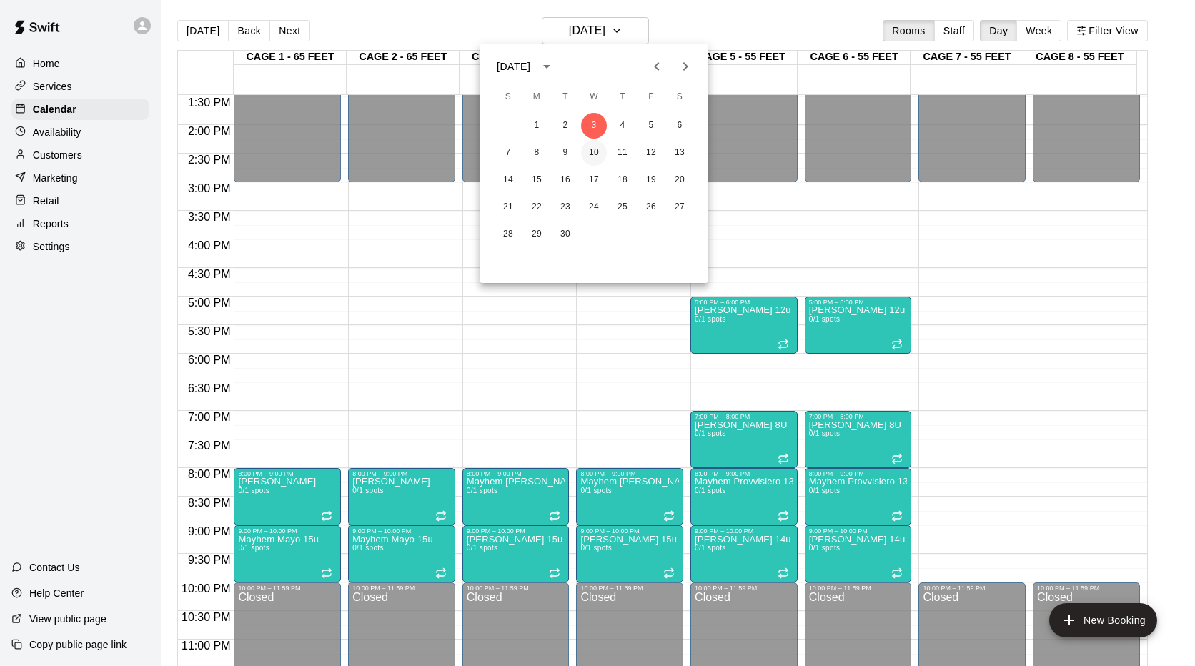
click at [593, 154] on button "10" at bounding box center [594, 153] width 26 height 26
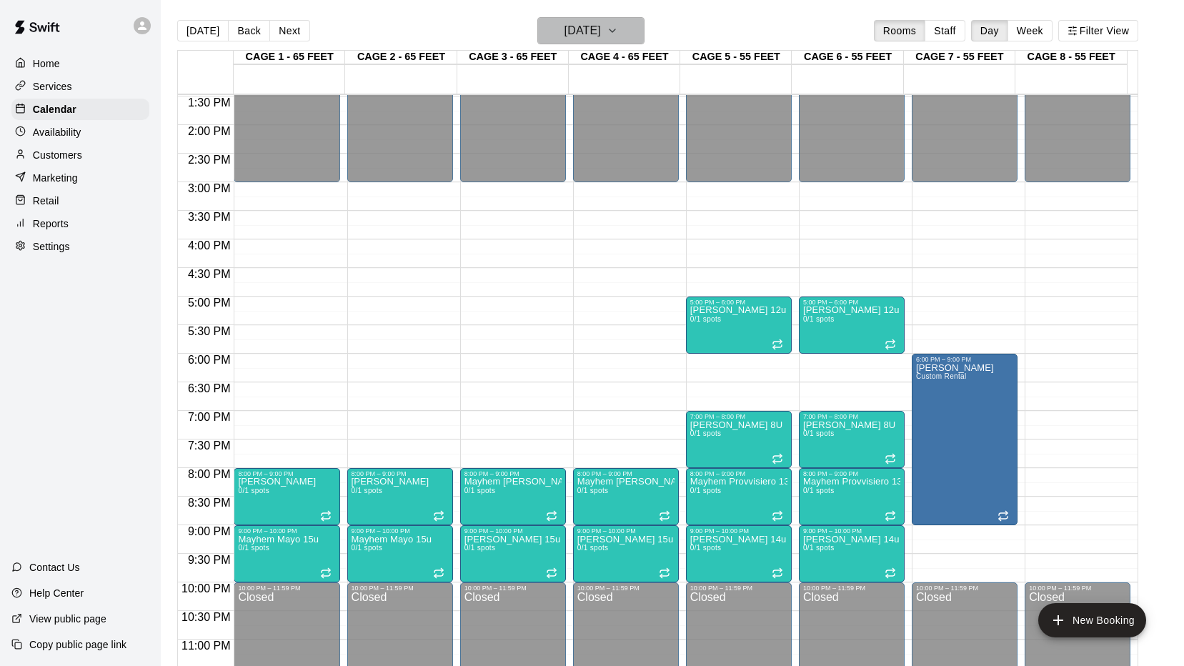
click at [618, 35] on icon "button" at bounding box center [612, 30] width 11 height 17
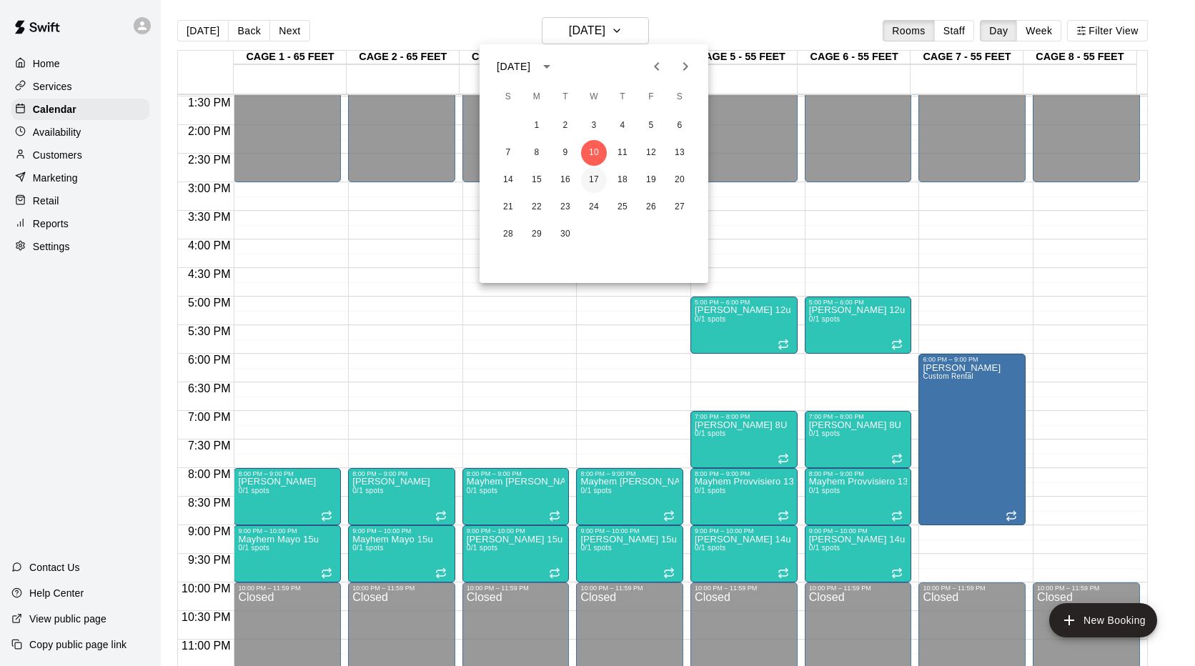
click at [599, 180] on button "17" at bounding box center [594, 180] width 26 height 26
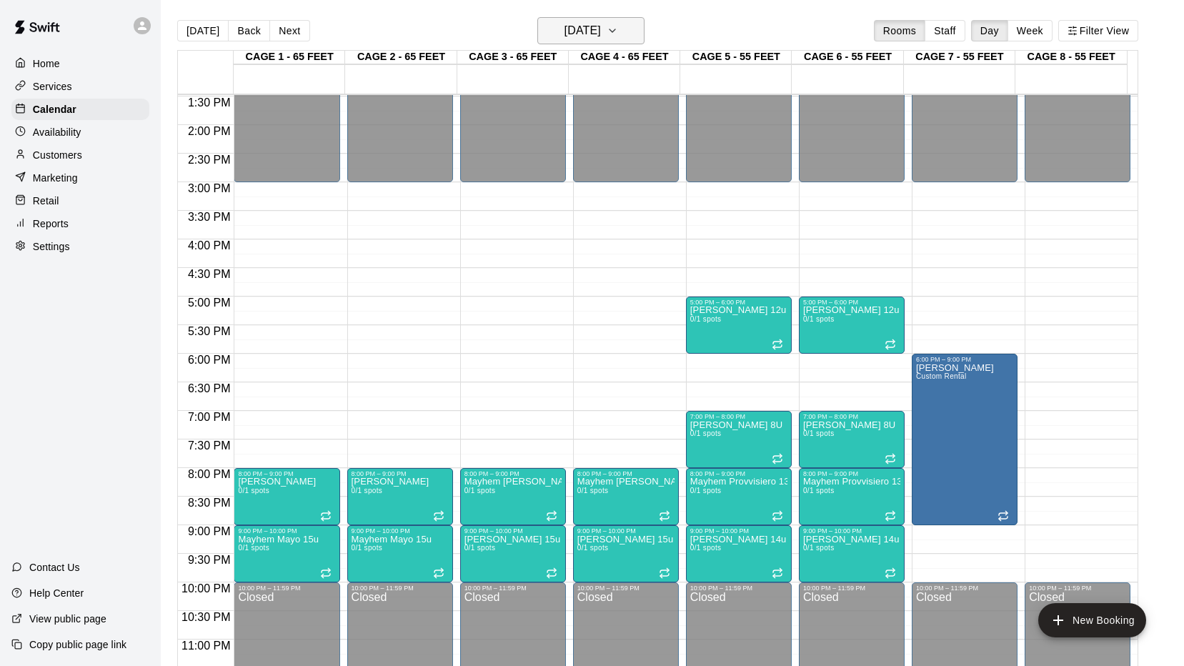
click at [618, 30] on icon "button" at bounding box center [612, 30] width 11 height 17
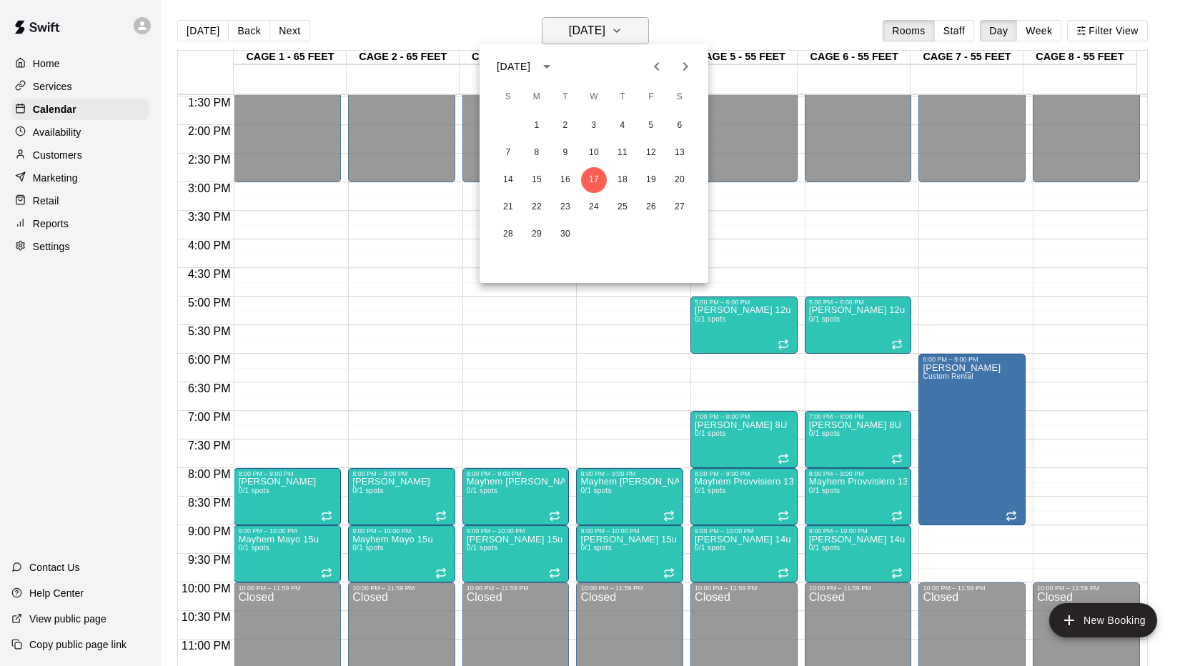
click at [640, 30] on div at bounding box center [597, 333] width 1195 height 666
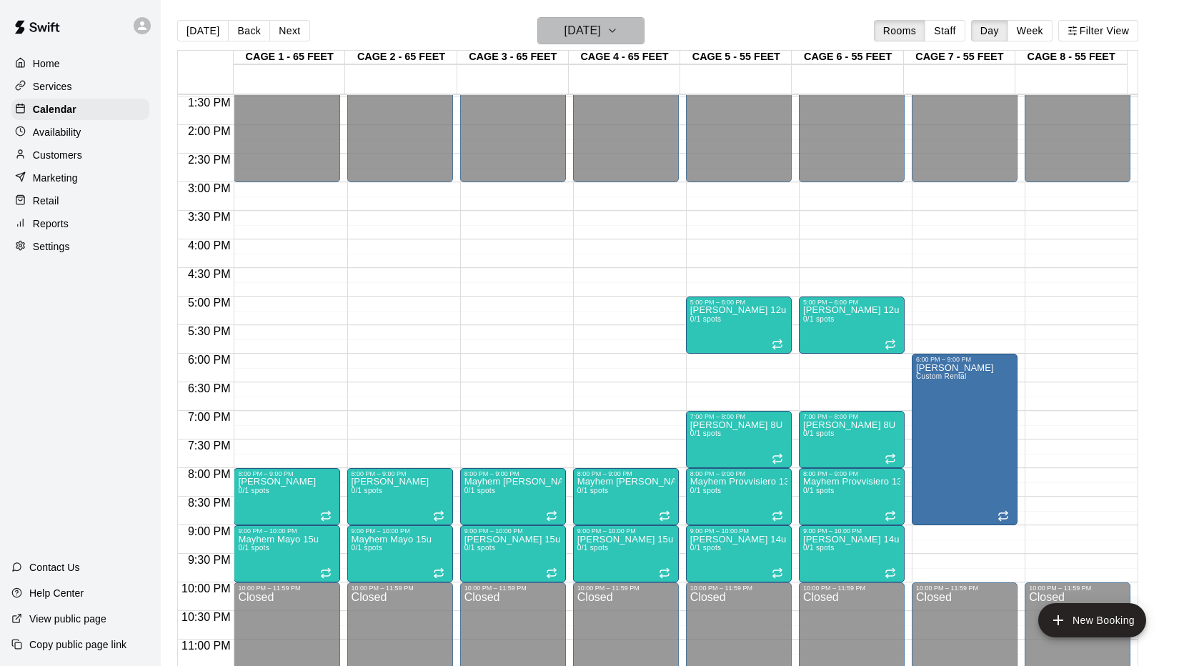
click at [618, 31] on icon "button" at bounding box center [612, 30] width 11 height 17
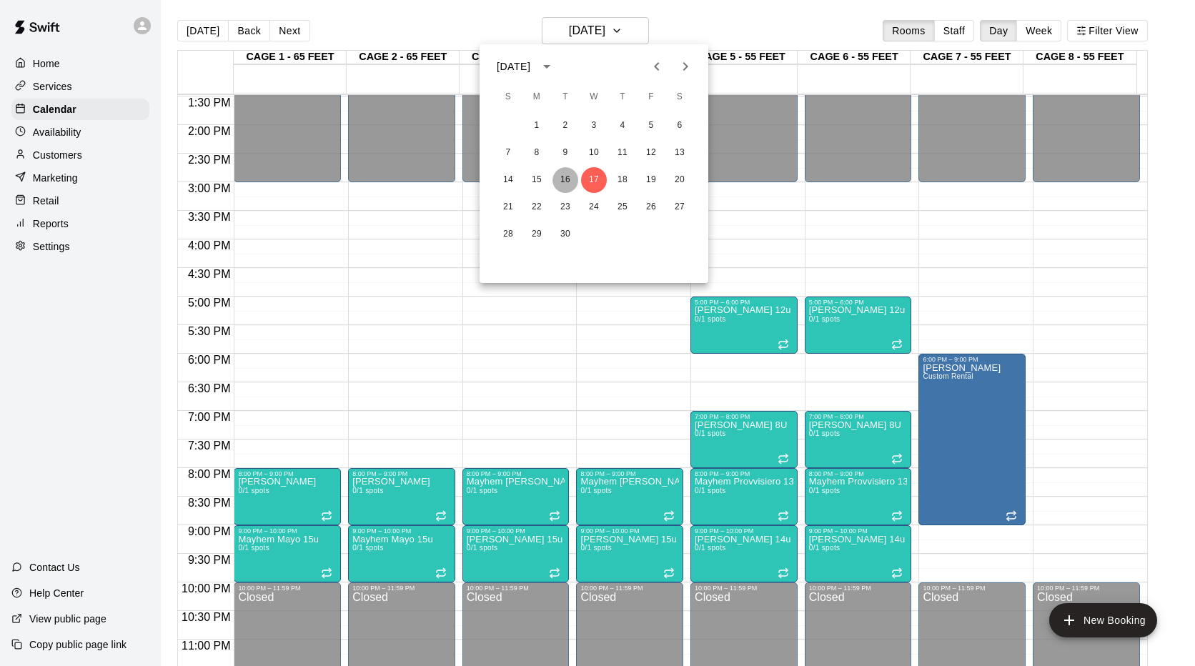
click at [568, 174] on button "16" at bounding box center [566, 180] width 26 height 26
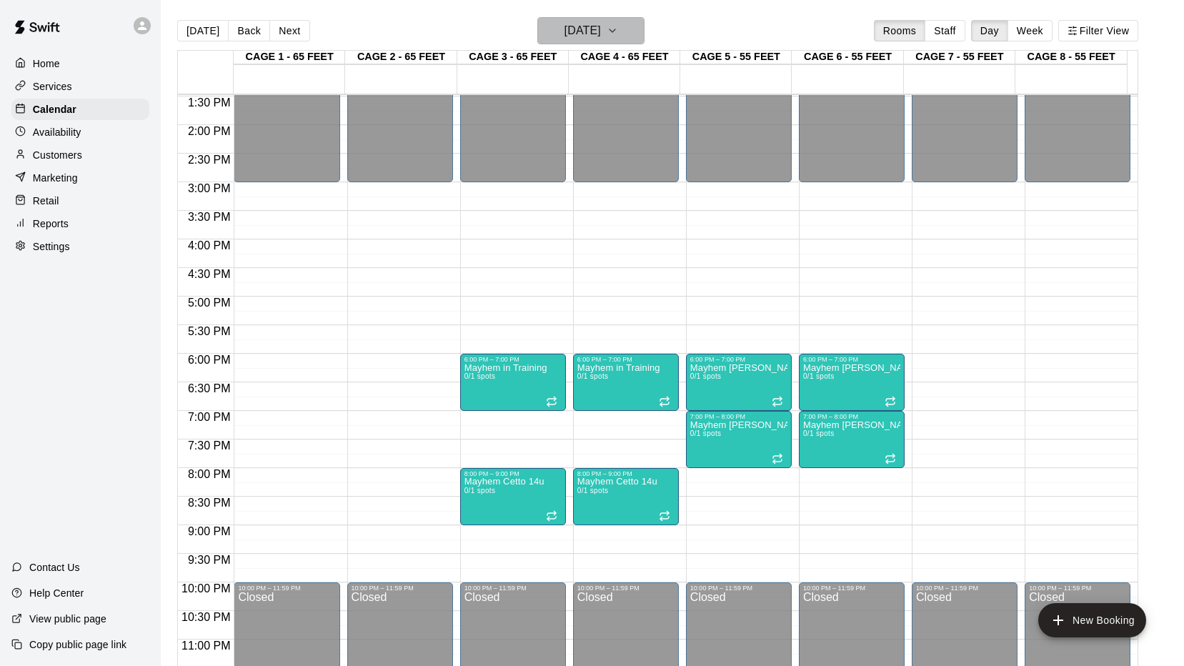
click at [618, 33] on icon "button" at bounding box center [612, 30] width 11 height 17
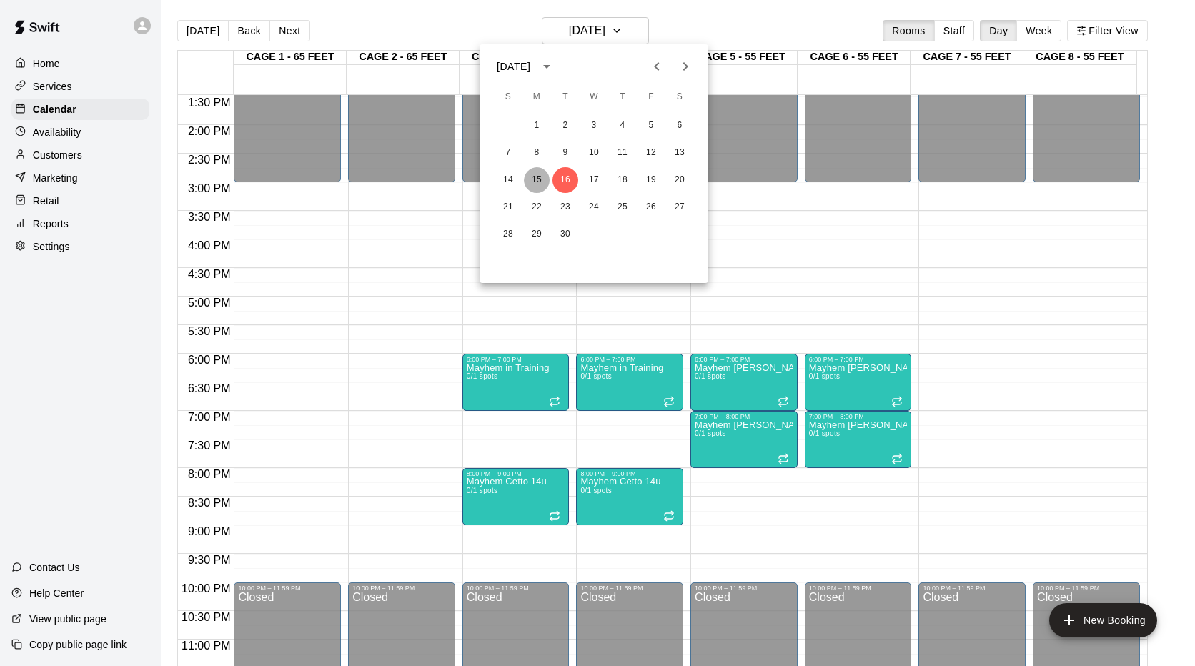
click at [537, 177] on button "15" at bounding box center [537, 180] width 26 height 26
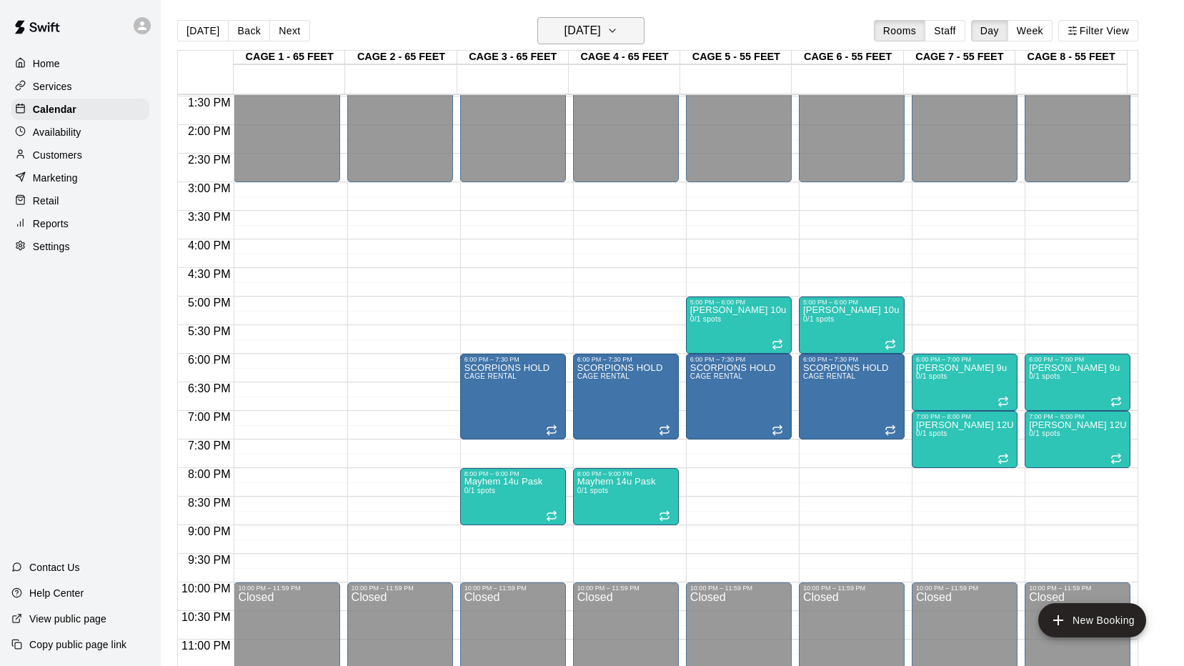
click at [618, 36] on icon "button" at bounding box center [612, 30] width 11 height 17
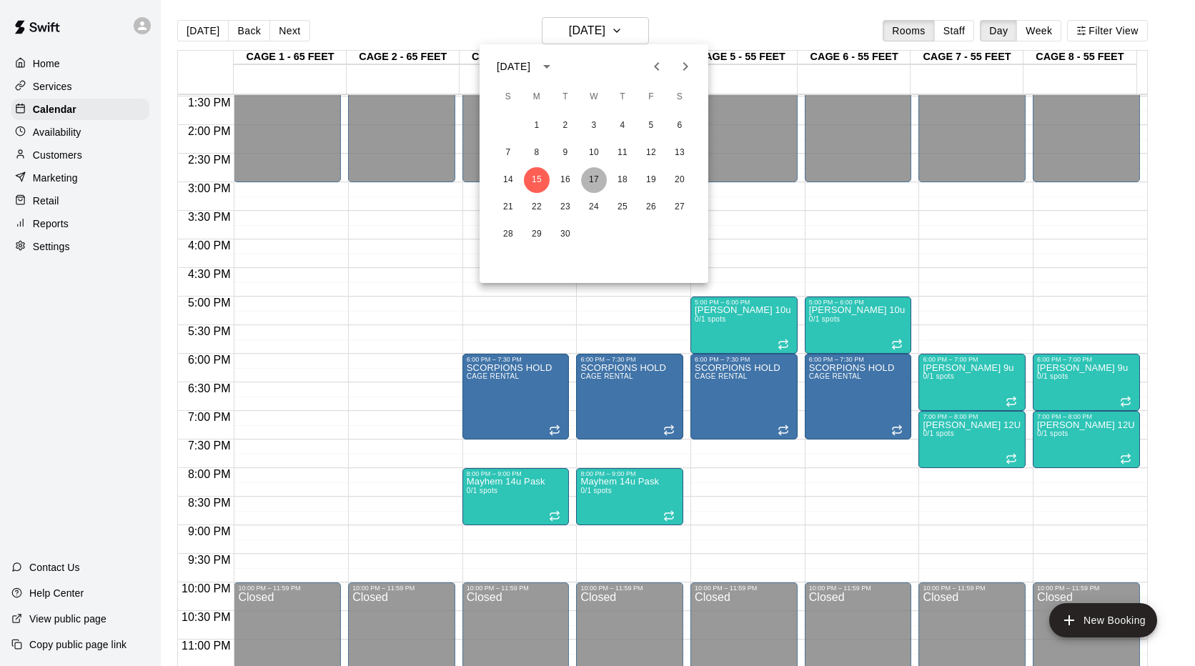
click at [593, 179] on button "17" at bounding box center [594, 180] width 26 height 26
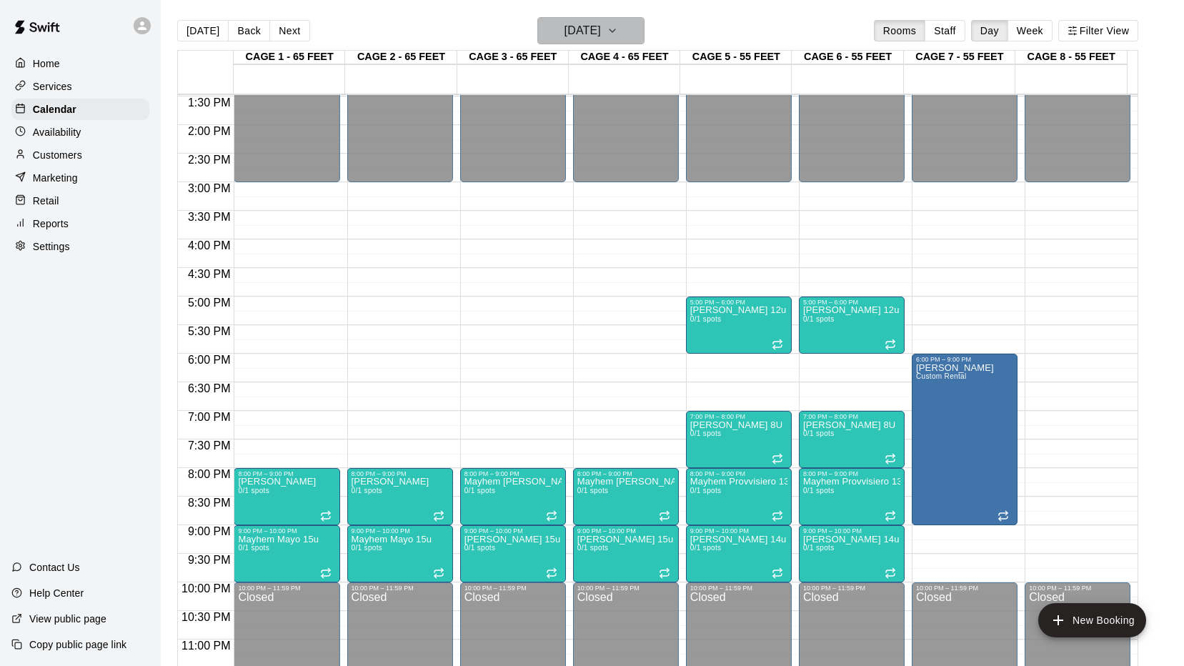
click at [618, 35] on icon "button" at bounding box center [612, 30] width 11 height 17
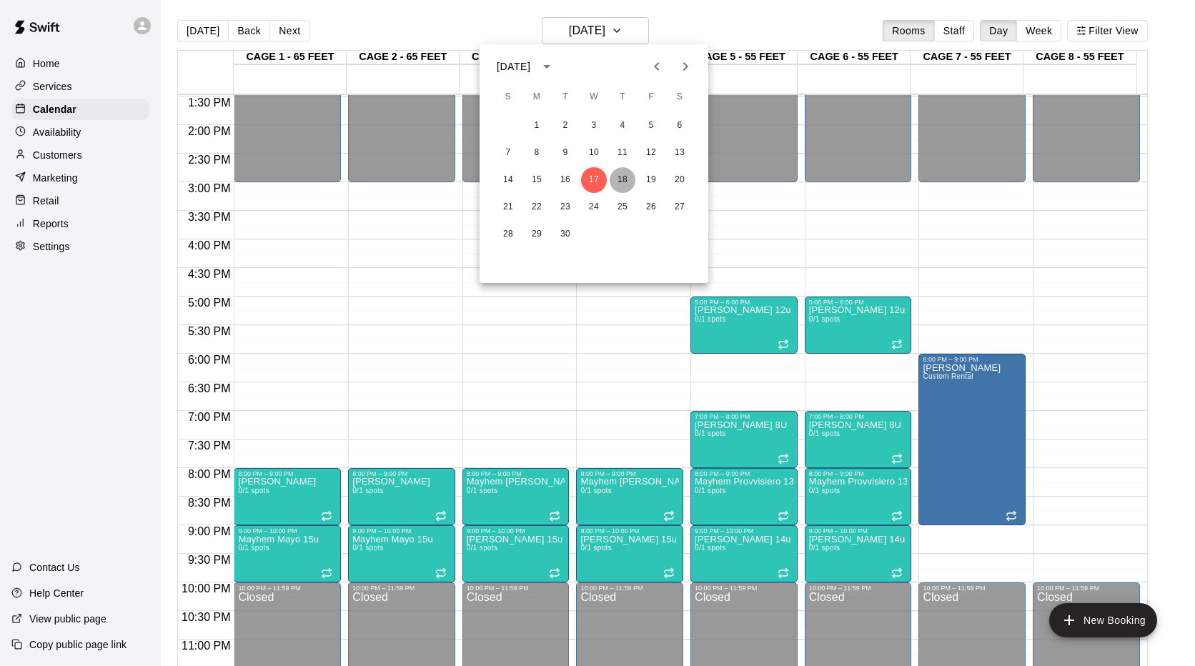
click at [623, 178] on button "18" at bounding box center [623, 180] width 26 height 26
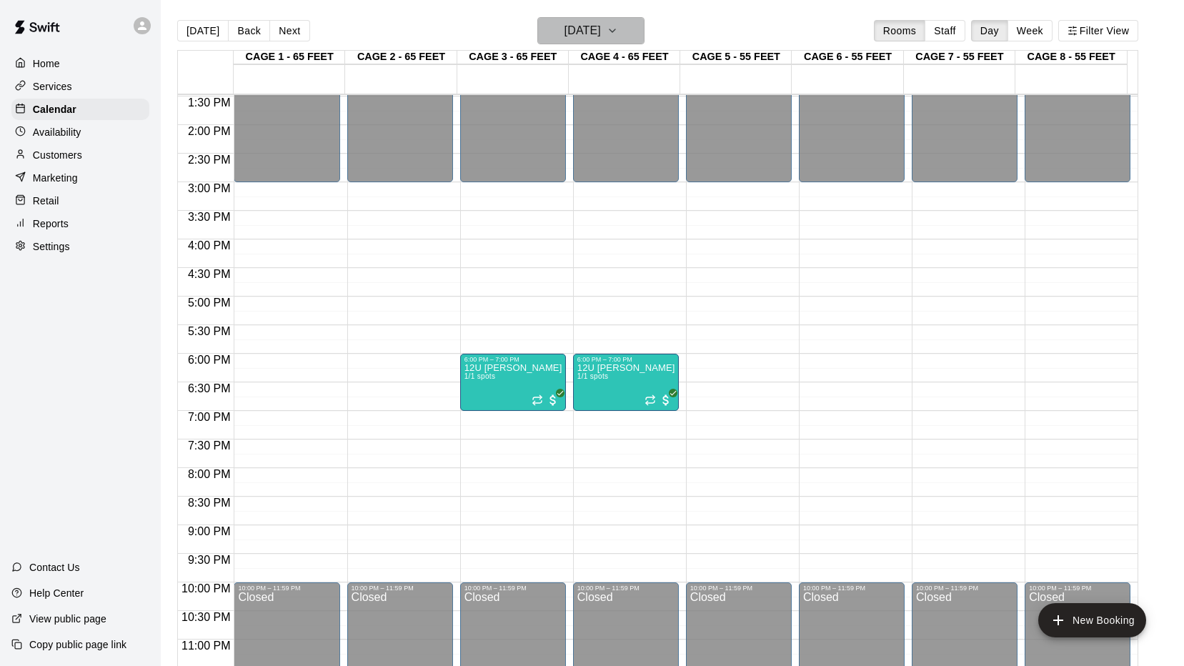
click at [618, 29] on icon "button" at bounding box center [612, 30] width 11 height 17
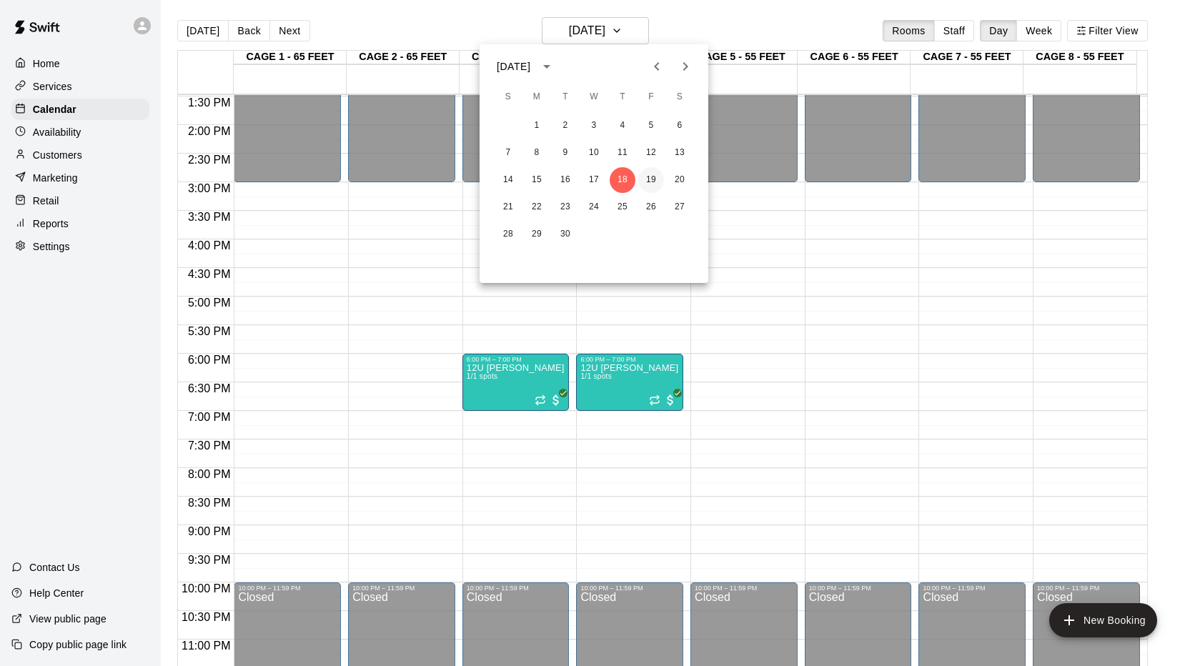
click at [654, 176] on button "19" at bounding box center [651, 180] width 26 height 26
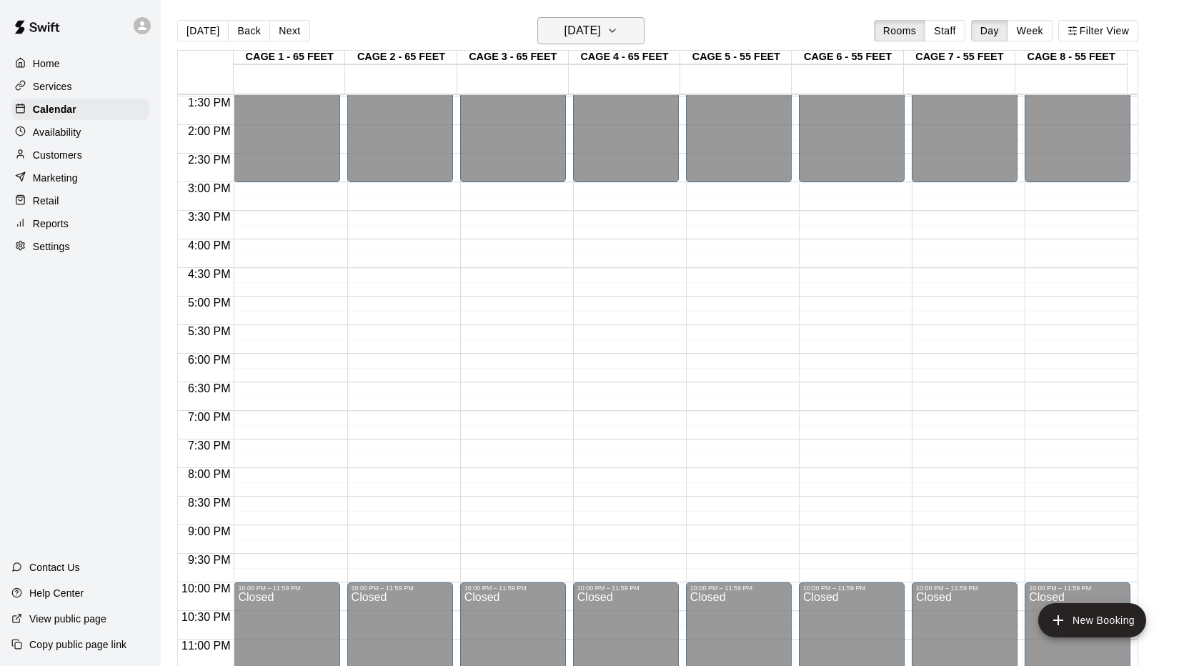
click at [638, 29] on button "[DATE]" at bounding box center [591, 30] width 107 height 27
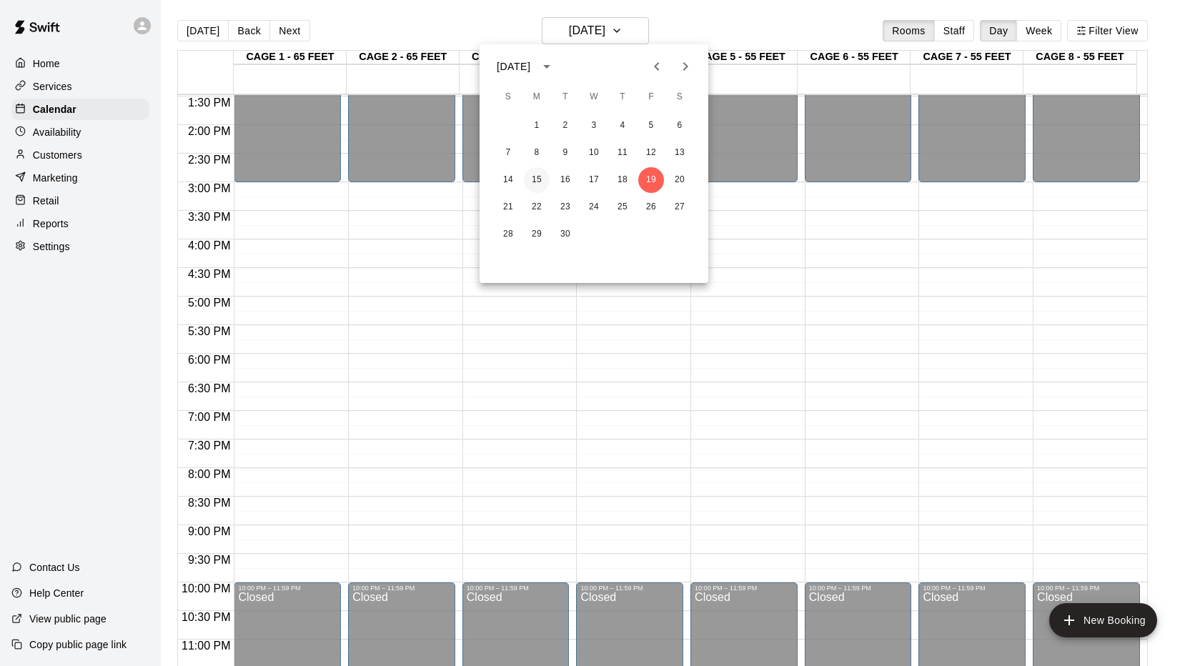
click at [539, 179] on button "15" at bounding box center [537, 180] width 26 height 26
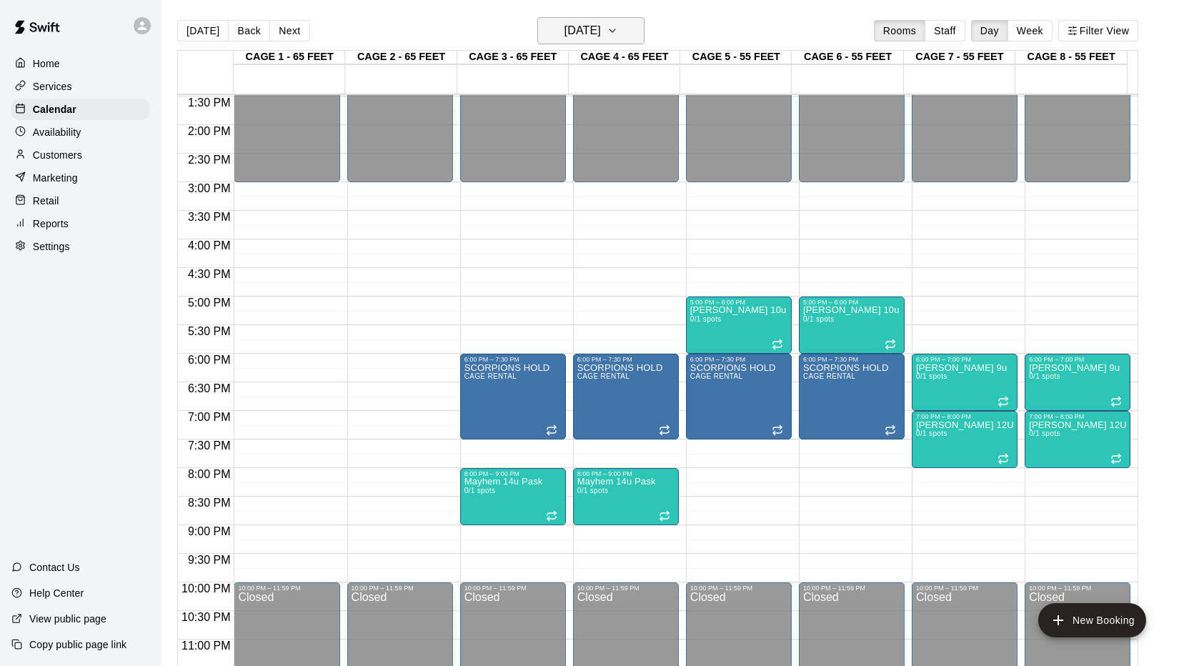
click at [618, 31] on icon "button" at bounding box center [612, 30] width 11 height 17
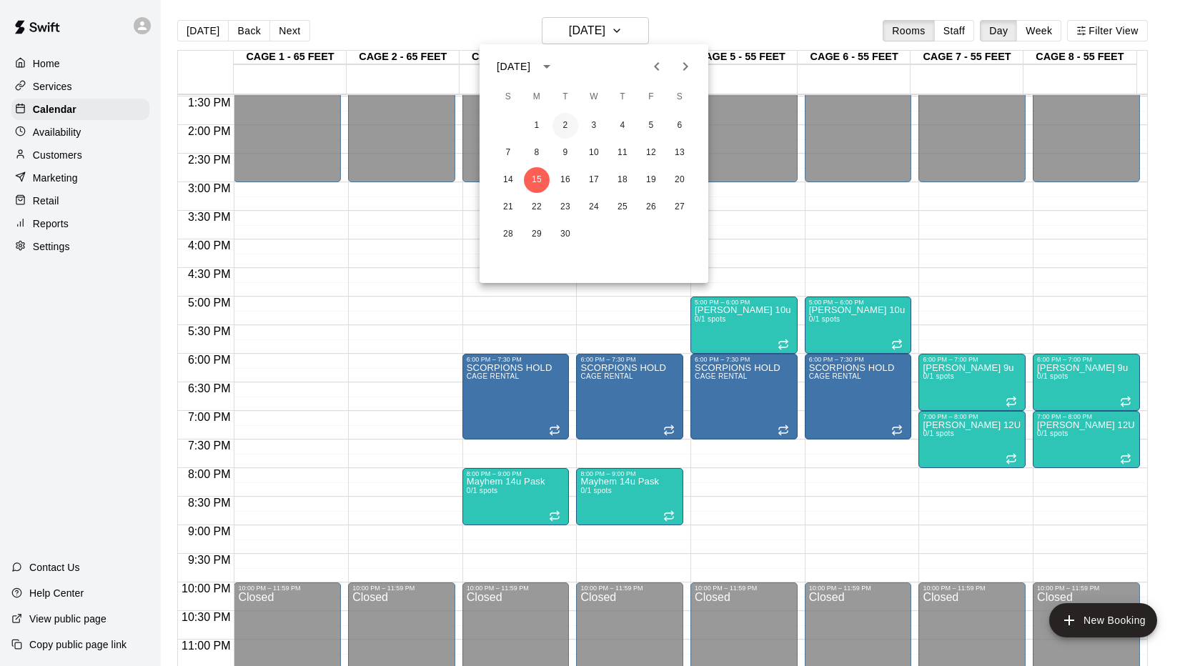
click at [568, 125] on button "2" at bounding box center [566, 126] width 26 height 26
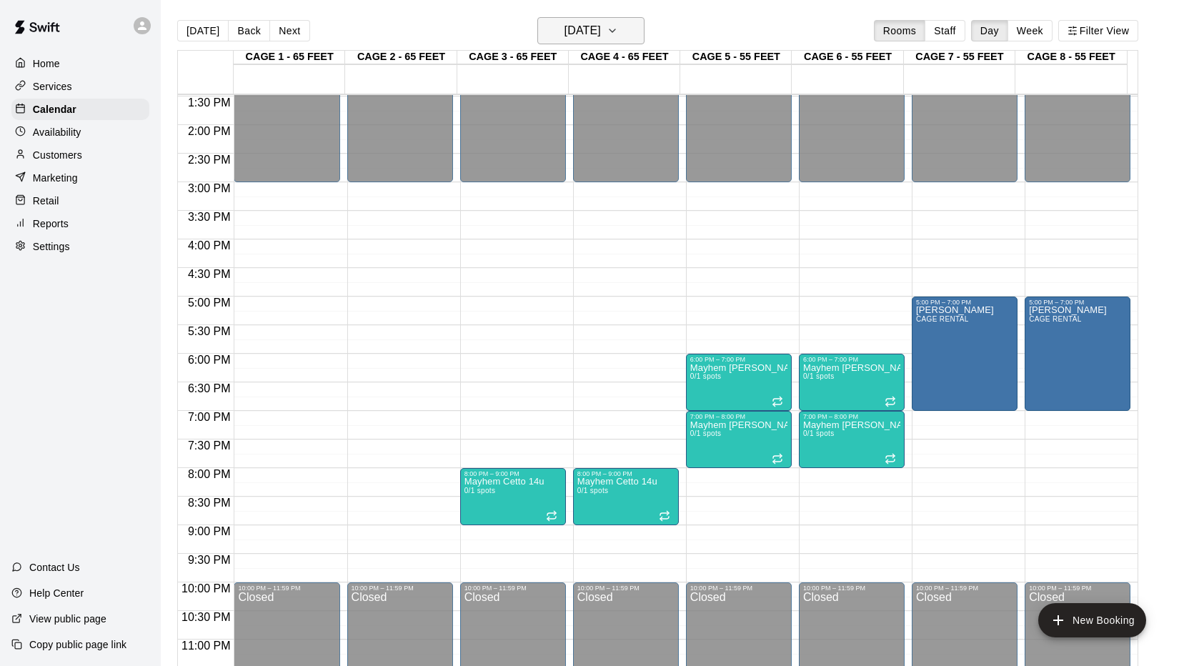
click at [618, 34] on icon "button" at bounding box center [612, 30] width 11 height 17
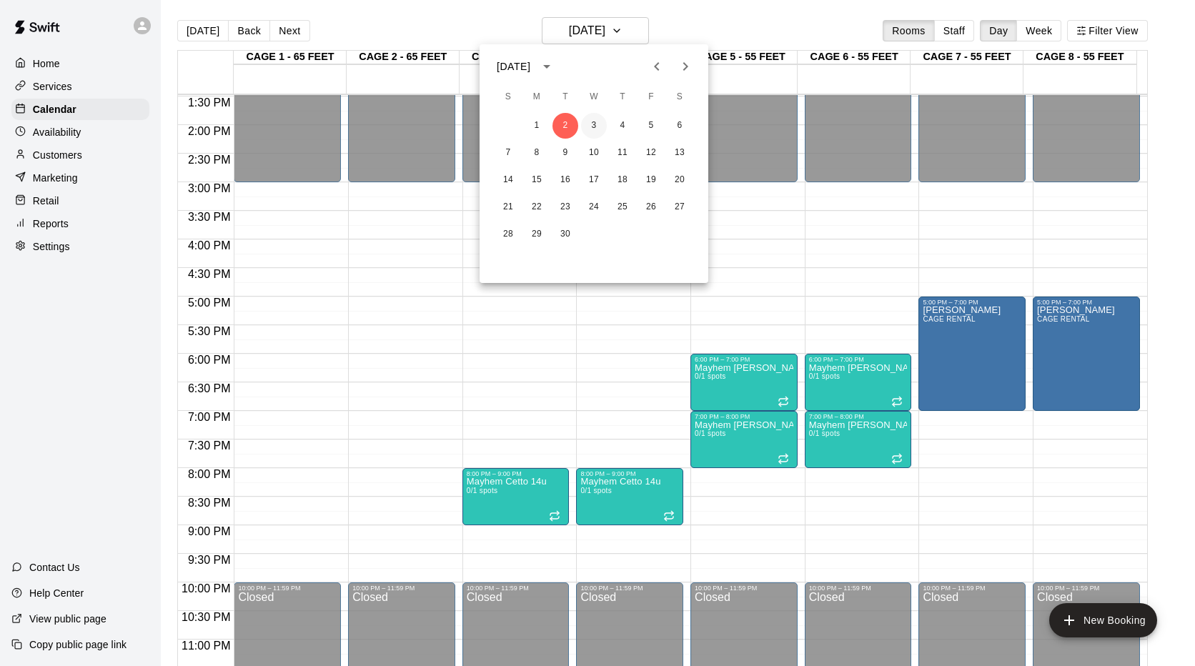
click at [593, 128] on button "3" at bounding box center [594, 126] width 26 height 26
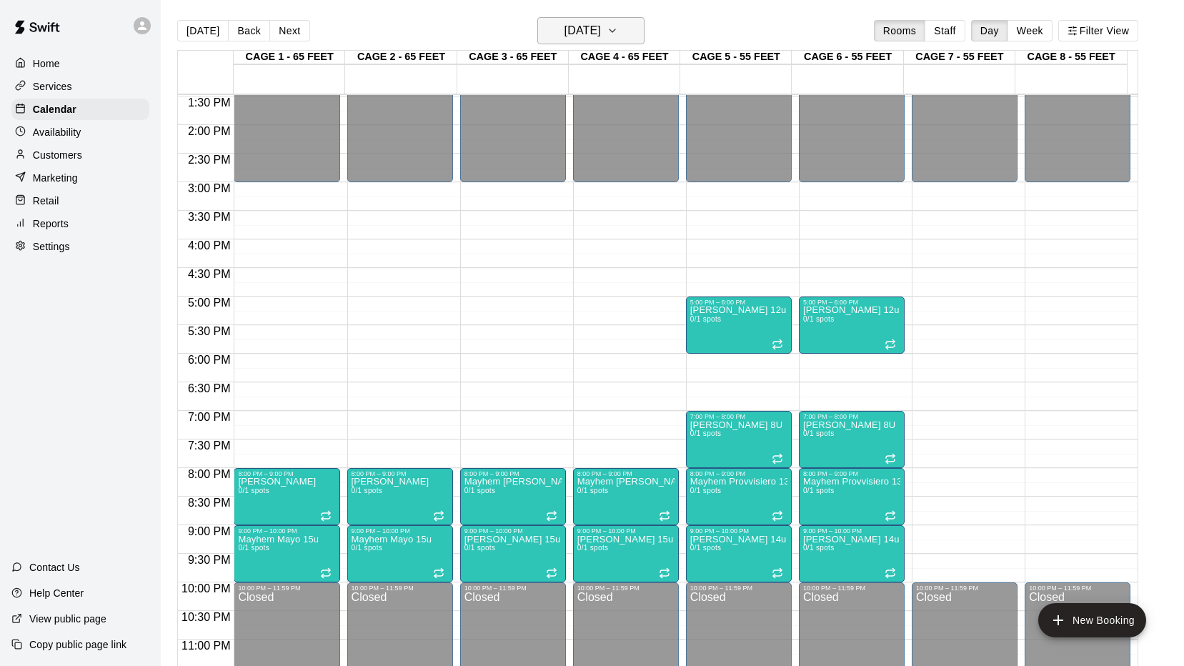
click at [618, 25] on icon "button" at bounding box center [612, 30] width 11 height 17
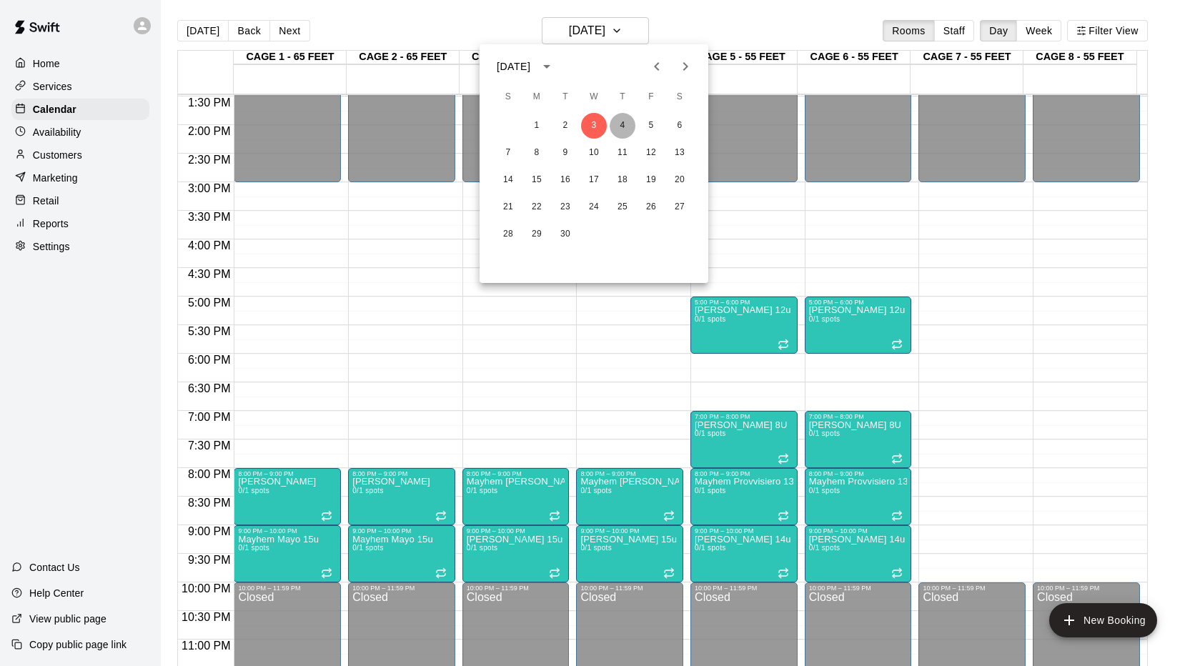
click at [622, 123] on button "4" at bounding box center [623, 126] width 26 height 26
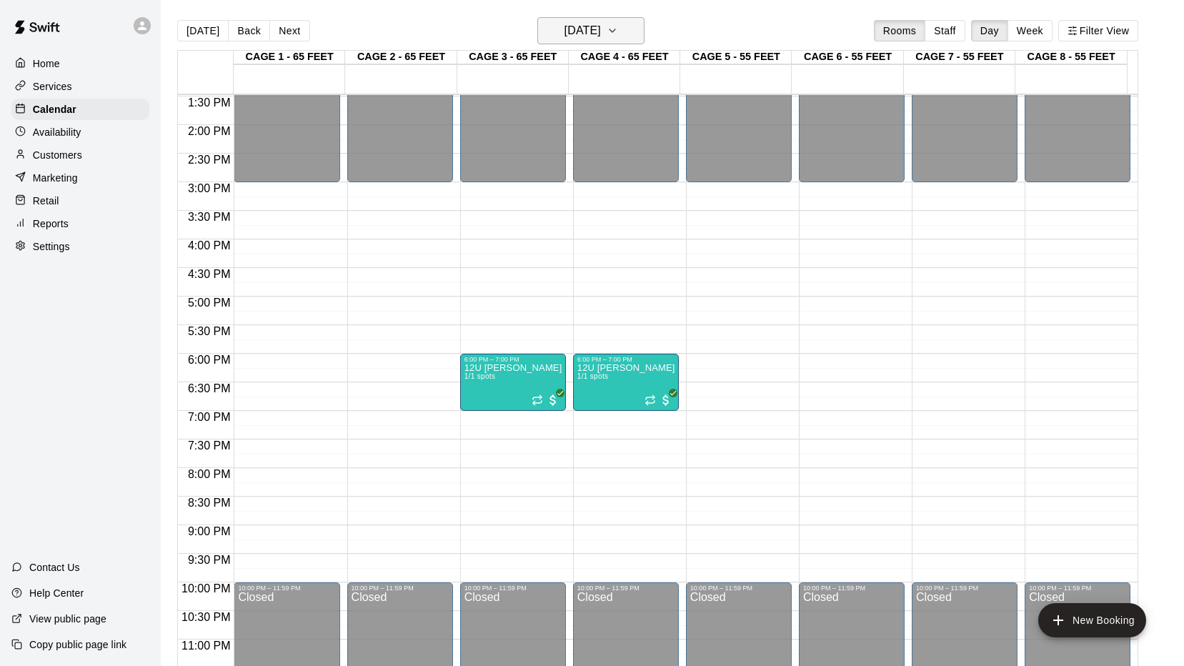
click at [618, 36] on icon "button" at bounding box center [612, 30] width 11 height 17
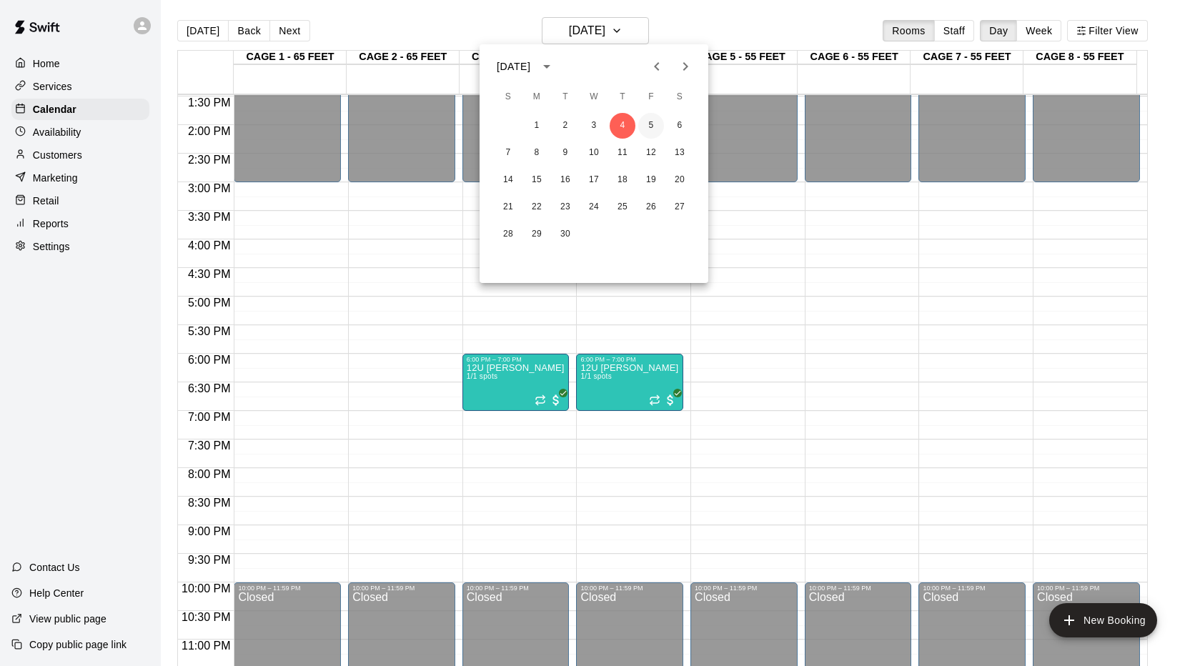
click at [652, 123] on button "5" at bounding box center [651, 126] width 26 height 26
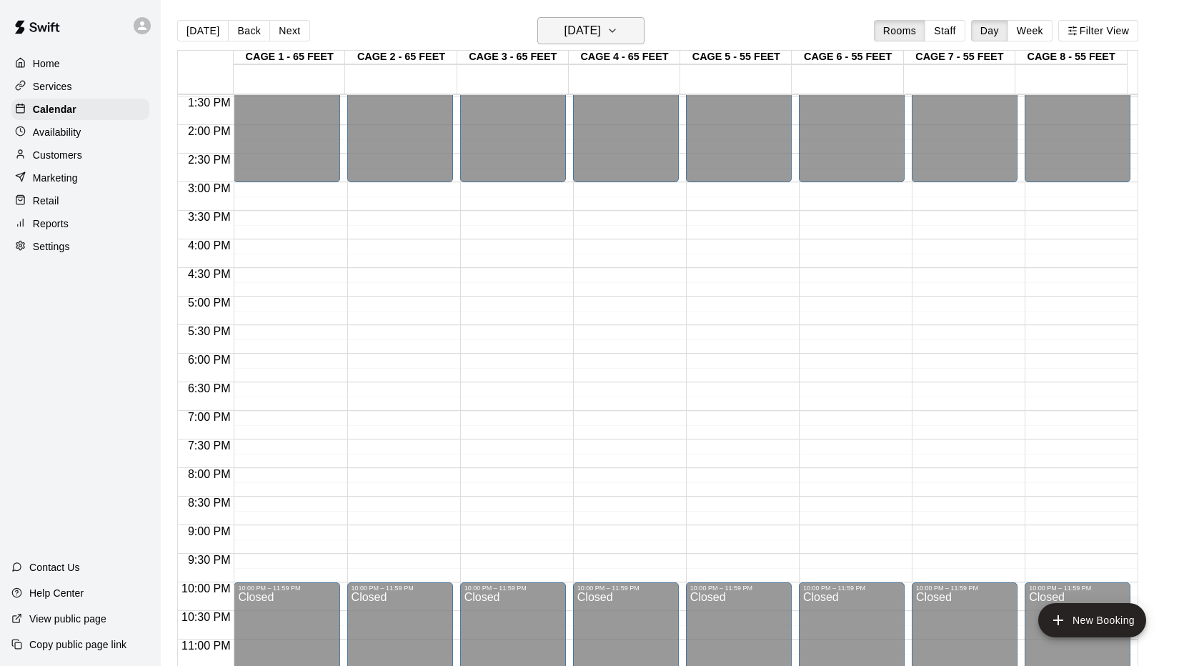
click at [618, 34] on icon "button" at bounding box center [612, 30] width 11 height 17
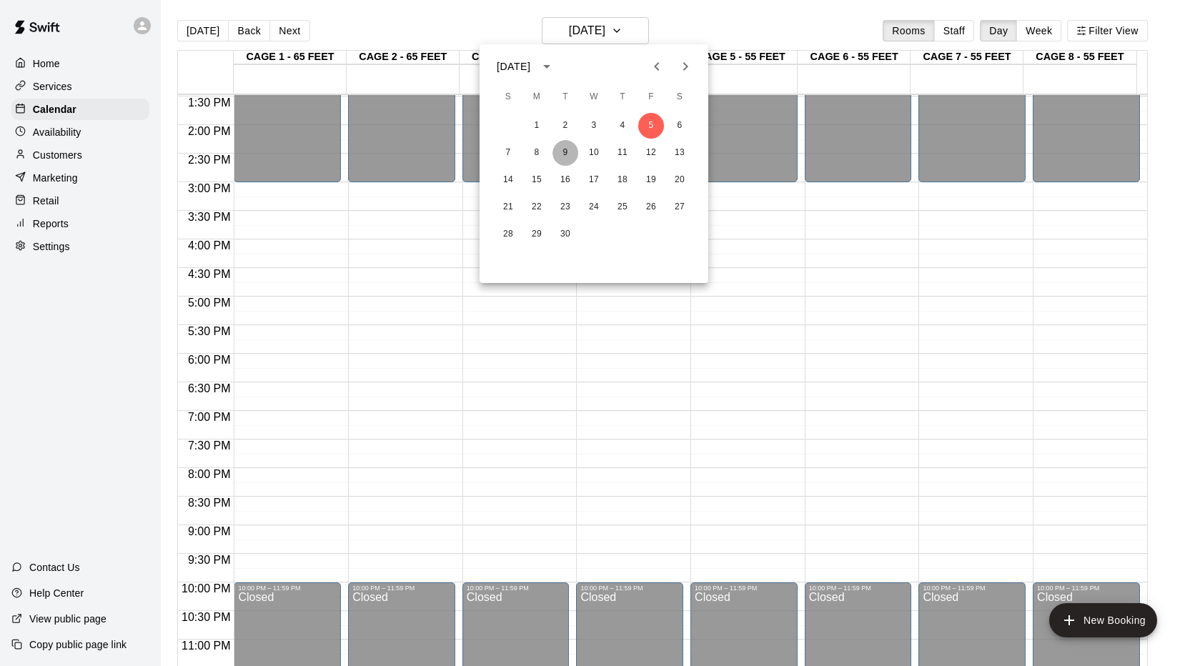
click at [568, 149] on button "9" at bounding box center [566, 153] width 26 height 26
